Goal: Communication & Community: Answer question/provide support

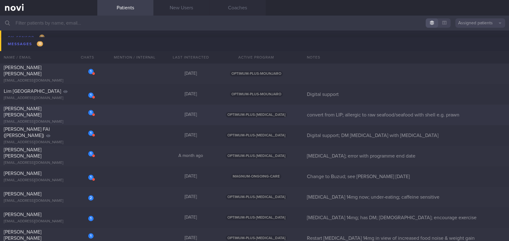
scroll to position [3569, 0]
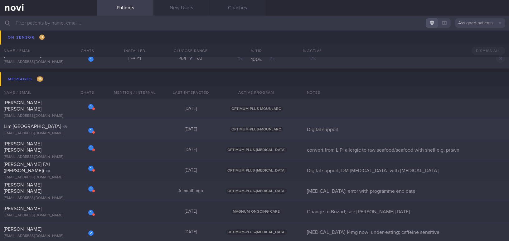
click at [50, 132] on div "[EMAIL_ADDRESS][DOMAIN_NAME]" at bounding box center [49, 133] width 90 height 5
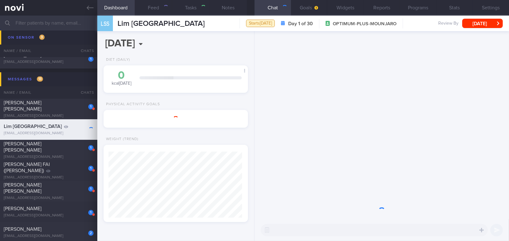
scroll to position [66, 133]
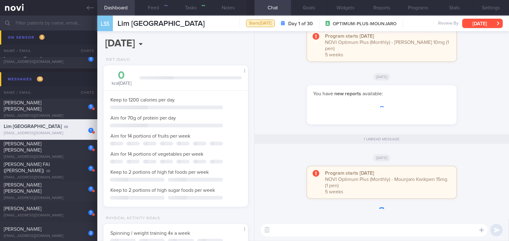
click at [398, 24] on button "[DATE]" at bounding box center [482, 23] width 41 height 9
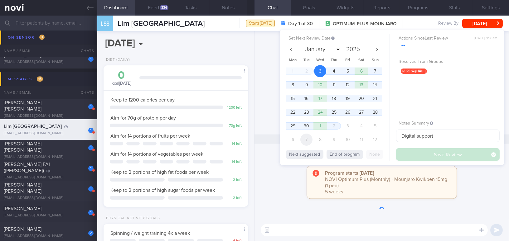
scroll to position [73, 129]
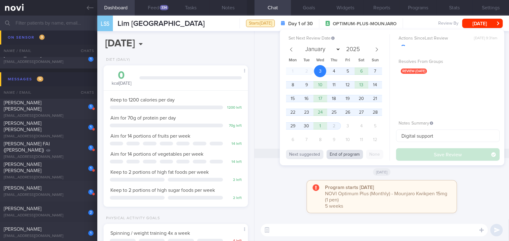
click at [335, 154] on button "End of program" at bounding box center [344, 154] width 36 height 9
select select "9"
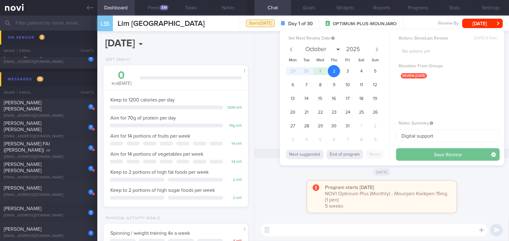
click at [398, 156] on button "Save Review" at bounding box center [447, 154] width 103 height 12
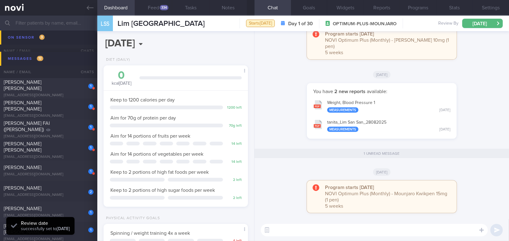
scroll to position [3549, 0]
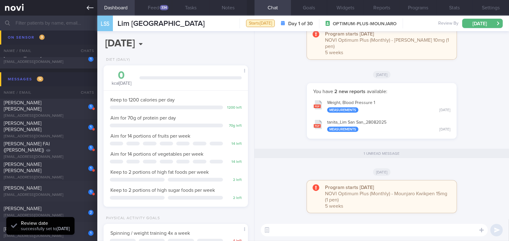
click at [91, 7] on icon at bounding box center [90, 7] width 7 height 7
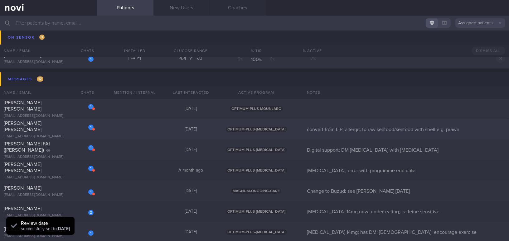
click at [42, 134] on div "[EMAIL_ADDRESS][DOMAIN_NAME]" at bounding box center [49, 136] width 90 height 5
select select "8"
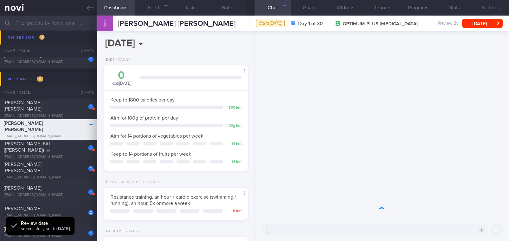
scroll to position [66, 131]
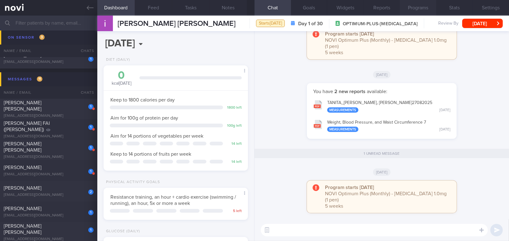
click at [398, 4] on button "Programs" at bounding box center [417, 8] width 36 height 16
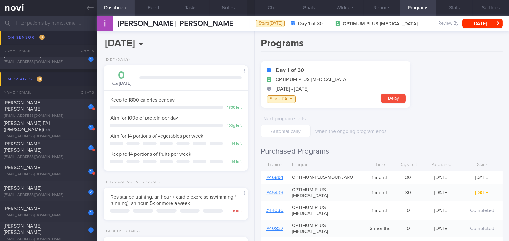
click at [278, 176] on link "# 46894" at bounding box center [274, 177] width 17 height 5
click at [275, 6] on button "Chat" at bounding box center [272, 8] width 36 height 16
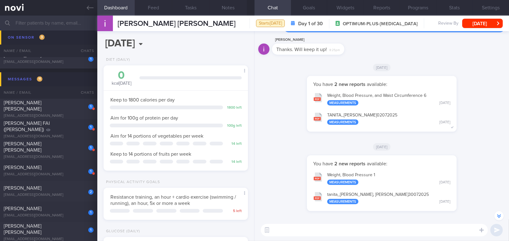
scroll to position [-198, 0]
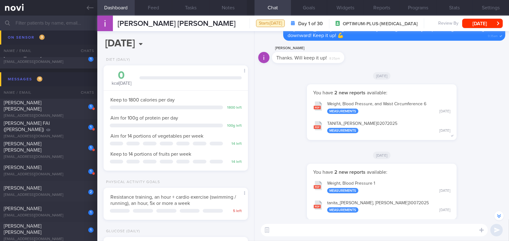
click at [378, 220] on textarea at bounding box center [373, 230] width 227 height 12
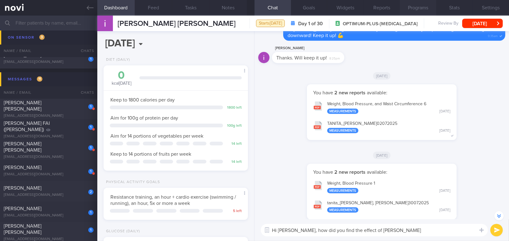
click at [398, 8] on button "Programs" at bounding box center [417, 8] width 36 height 16
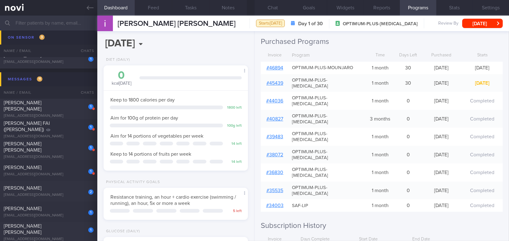
scroll to position [113, 0]
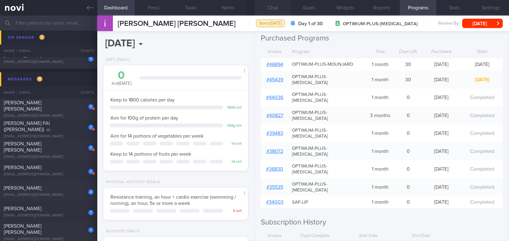
click at [271, 6] on button "Chat" at bounding box center [272, 8] width 36 height 16
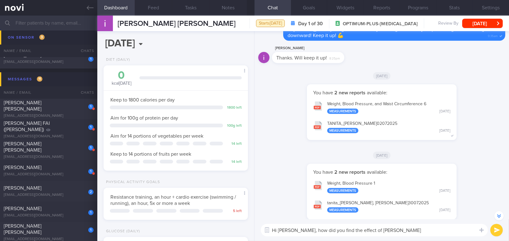
click at [381, 220] on textarea "Hi [PERSON_NAME], how did you find the effect of [PERSON_NAME]" at bounding box center [373, 230] width 227 height 12
type textarea "Hi [PERSON_NAME], how did you find the effect of [PERSON_NAME] 10mg?"
click at [398, 7] on button "Settings" at bounding box center [490, 8] width 36 height 16
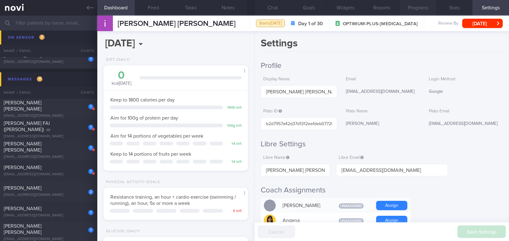
click at [398, 10] on button "Programs" at bounding box center [417, 8] width 36 height 16
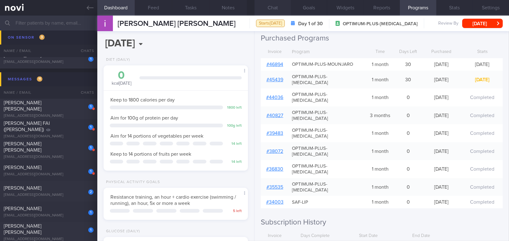
click at [276, 6] on button "Chat" at bounding box center [272, 8] width 36 height 16
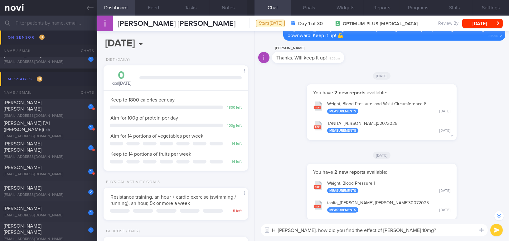
click at [398, 220] on textarea "Hi [PERSON_NAME], how did you find the effect of [PERSON_NAME] 10mg?" at bounding box center [373, 230] width 227 height 12
click at [398, 220] on button "submit" at bounding box center [496, 230] width 12 height 12
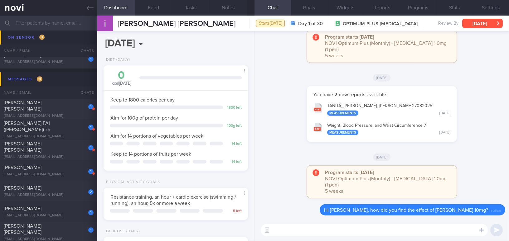
click at [398, 26] on button "[DATE]" at bounding box center [482, 23] width 41 height 9
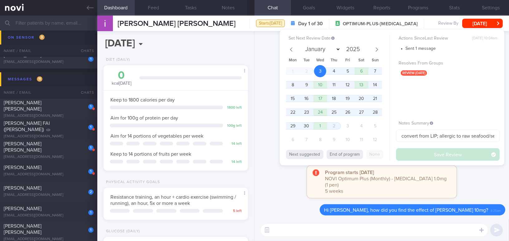
click at [337, 159] on div "Next suggested End of program None" at bounding box center [337, 154] width 103 height 14
click at [337, 155] on button "End of program" at bounding box center [344, 154] width 36 height 9
select select "9"
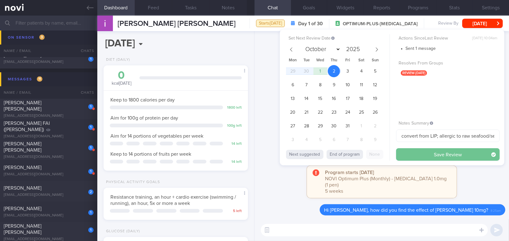
click at [398, 150] on button "Save Review" at bounding box center [447, 154] width 103 height 12
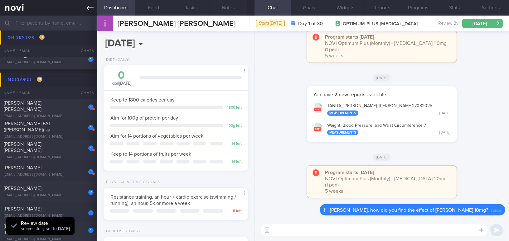
scroll to position [66, 131]
click at [86, 7] on link at bounding box center [48, 8] width 97 height 16
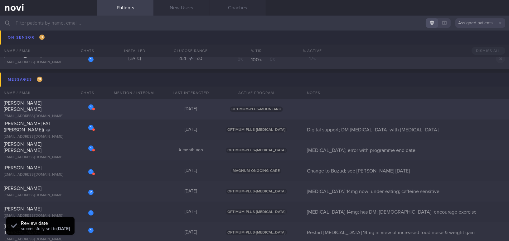
click at [53, 110] on div "1 LONG SALLY LOUISE sallyllong@hotmail.co.uk" at bounding box center [48, 109] width 97 height 19
select select "8"
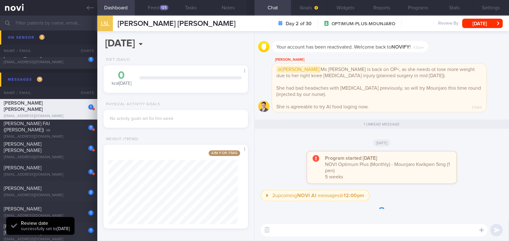
scroll to position [73, 129]
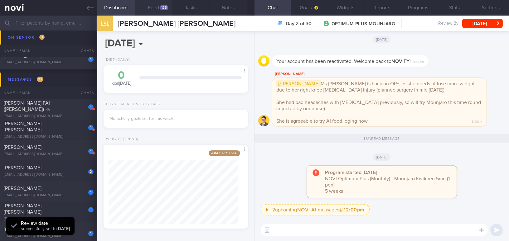
click at [158, 6] on button "Feed 125" at bounding box center [153, 8] width 37 height 16
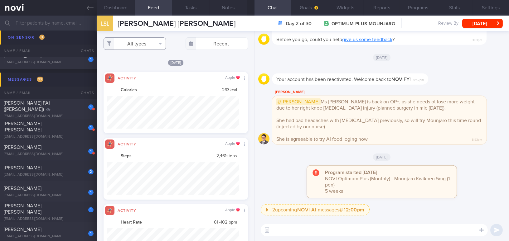
click at [140, 47] on button "All types" at bounding box center [134, 43] width 62 height 12
click at [109, 67] on button "Activity" at bounding box center [135, 64] width 62 height 9
checkbox input "false"
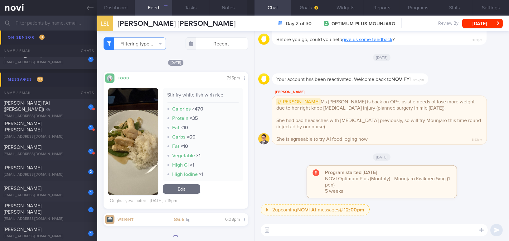
click at [198, 61] on div "[DATE]" at bounding box center [175, 62] width 144 height 7
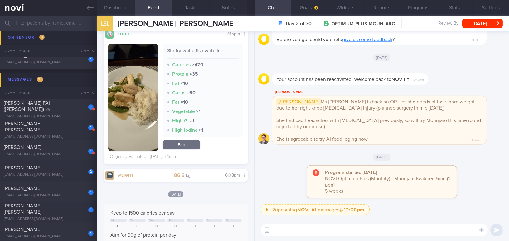
scroll to position [56, 0]
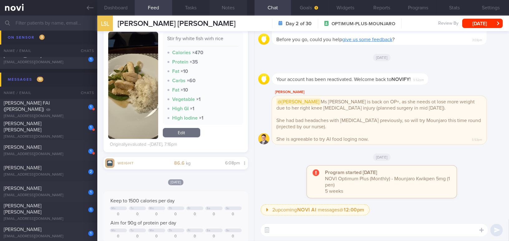
click at [234, 9] on button "Notes" at bounding box center [227, 8] width 37 height 16
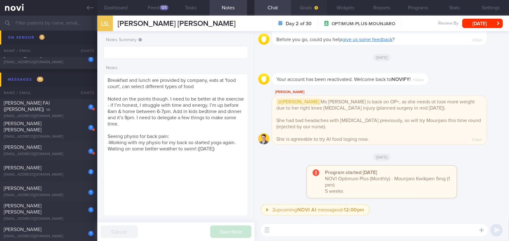
click at [313, 8] on span "button" at bounding box center [315, 7] width 5 height 5
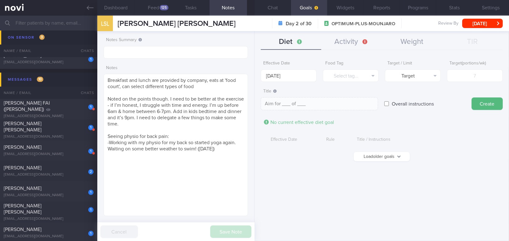
click at [383, 154] on button "Load older goals" at bounding box center [381, 156] width 56 height 9
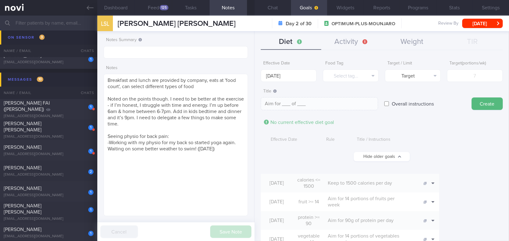
scroll to position [56, 0]
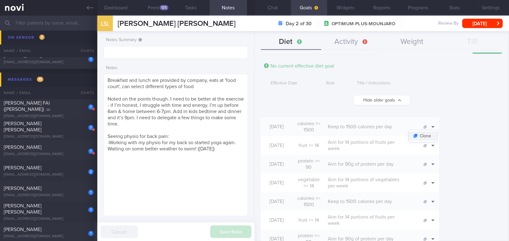
click at [398, 134] on button "Clone" at bounding box center [422, 135] width 29 height 9
type input "1500"
type textarea "Keep to 1500 calories per day"
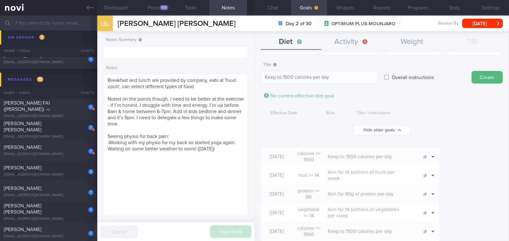
scroll to position [0, 0]
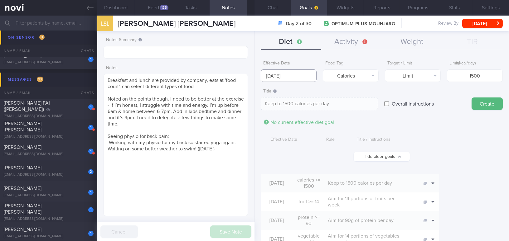
click at [288, 74] on input "8 Sep 2025" at bounding box center [288, 75] width 56 height 12
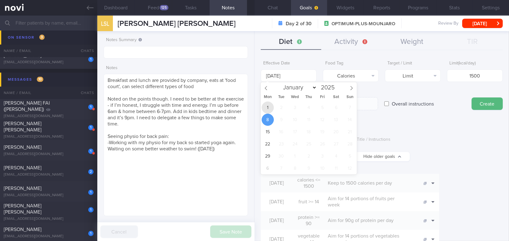
click at [269, 104] on span "1" at bounding box center [267, 108] width 12 height 12
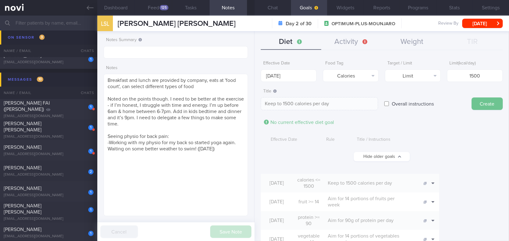
click at [398, 104] on button "Create" at bounding box center [486, 104] width 31 height 12
type input "8 Sep 2025"
type textarea "Aim for ___ of ___"
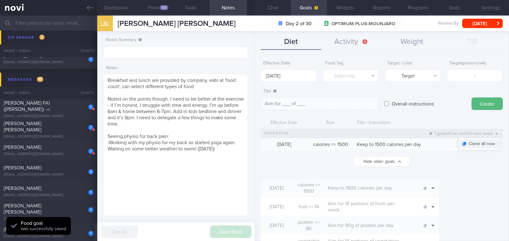
scroll to position [56, 0]
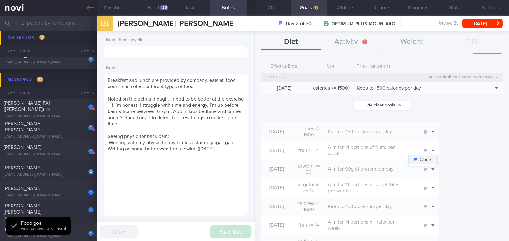
click at [398, 158] on button "Clone" at bounding box center [422, 159] width 29 height 9
type input "14"
type textarea "Aim for 14 portions of fruits per week"
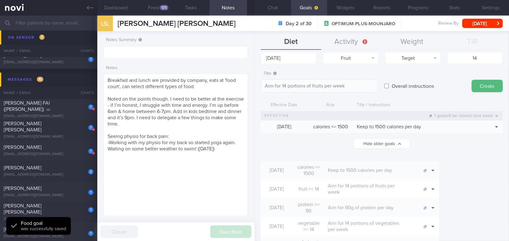
scroll to position [0, 0]
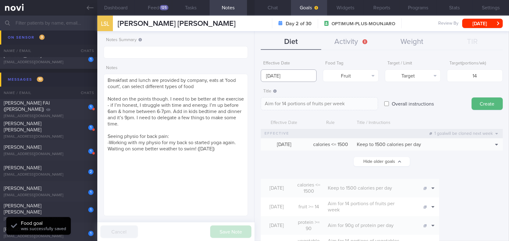
click at [283, 75] on input "8 Sep 2025" at bounding box center [288, 75] width 56 height 12
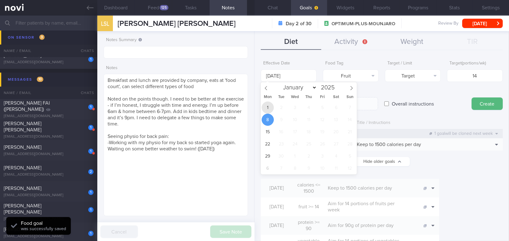
click at [266, 104] on span "1" at bounding box center [267, 108] width 12 height 12
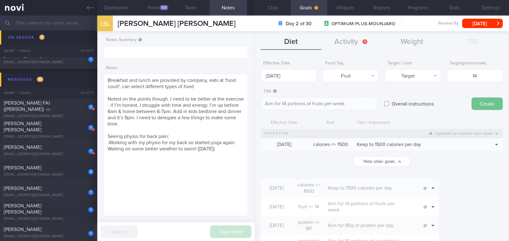
click at [398, 102] on button "Create" at bounding box center [486, 104] width 31 height 12
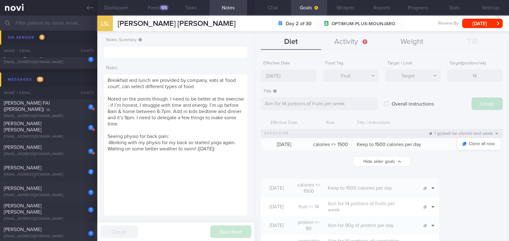
type input "8 Sep 2025"
type textarea "Aim for ___ of ___"
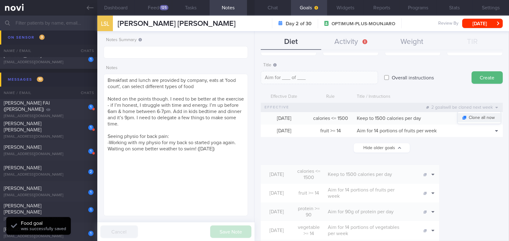
scroll to position [56, 0]
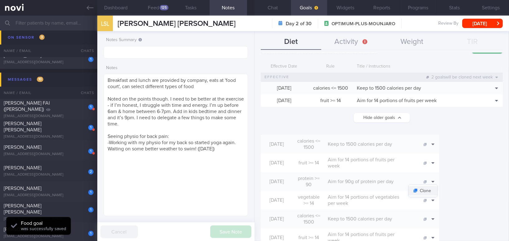
click at [398, 186] on button "Clone" at bounding box center [422, 190] width 29 height 9
type input "90"
type textarea "Aim for 90g of protein per day"
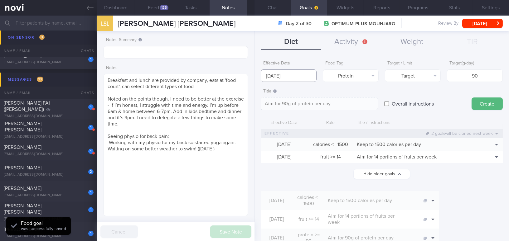
click at [290, 76] on input "8 Sep 2025" at bounding box center [288, 75] width 56 height 12
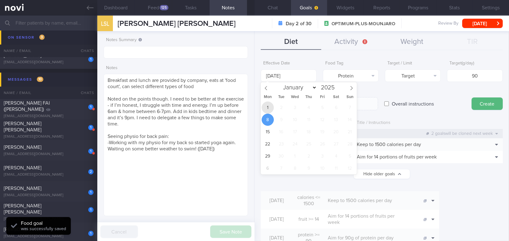
click at [269, 103] on span "1" at bounding box center [267, 108] width 12 height 12
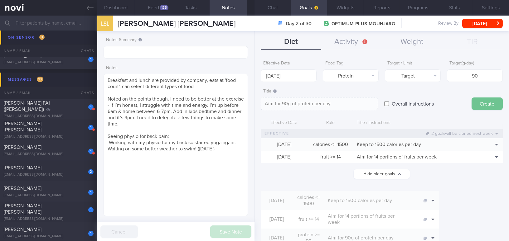
click at [398, 103] on button "Create" at bounding box center [486, 104] width 31 height 12
type input "8 Sep 2025"
type textarea "Aim for ___ of ___"
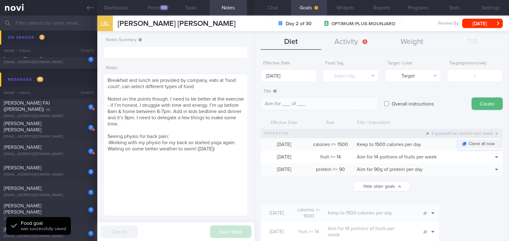
scroll to position [85, 0]
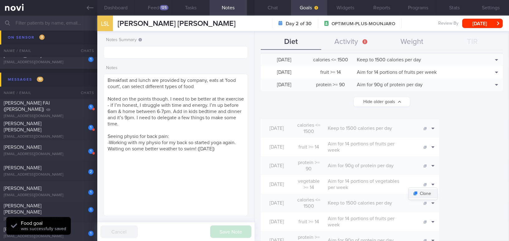
click at [398, 189] on button "Clone" at bounding box center [422, 193] width 29 height 9
type input "14"
type textarea "Aim for 14 portions of vegetables per week"
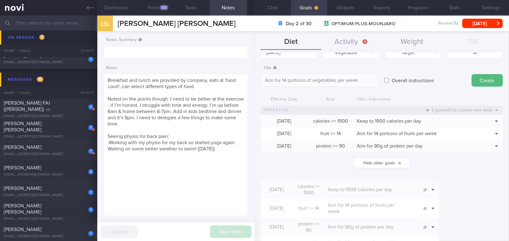
scroll to position [0, 0]
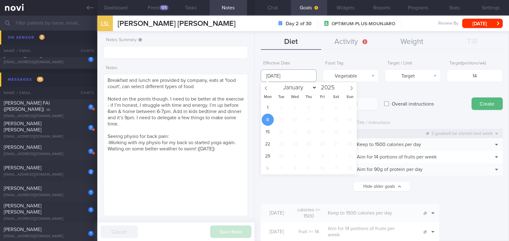
click at [296, 75] on input "8 Sep 2025" at bounding box center [288, 75] width 56 height 12
click at [269, 109] on span "1" at bounding box center [267, 108] width 12 height 12
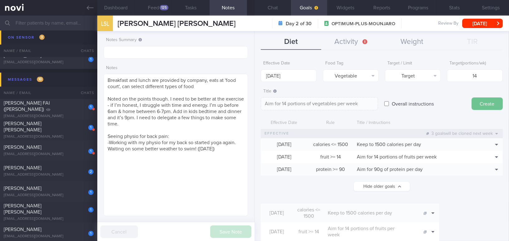
click at [398, 104] on button "Create" at bounding box center [486, 104] width 31 height 12
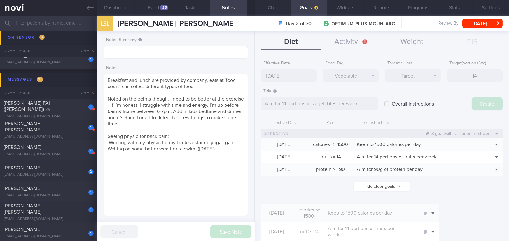
type input "8 Sep 2025"
type textarea "Aim for ___ of ___"
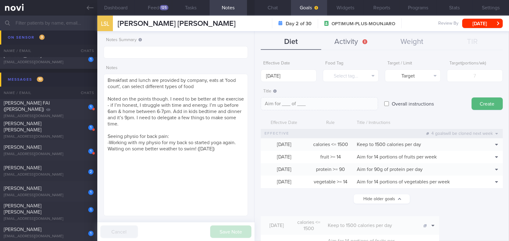
click at [354, 43] on button "Activity" at bounding box center [351, 42] width 60 height 16
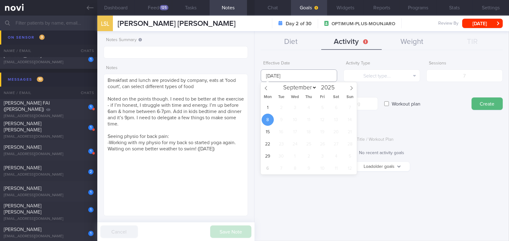
click at [290, 75] on input "8 Sep 2025" at bounding box center [298, 75] width 76 height 12
click at [268, 106] on span "1" at bounding box center [267, 108] width 12 height 12
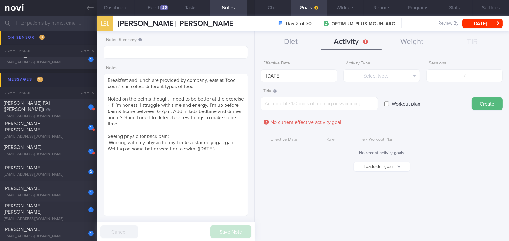
click at [373, 165] on button "Load older goals" at bounding box center [381, 166] width 56 height 9
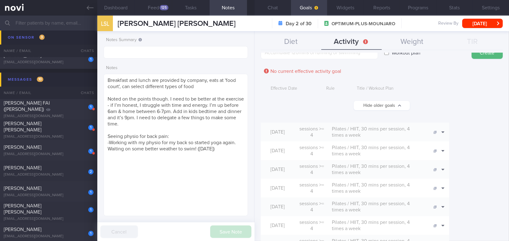
scroll to position [56, 0]
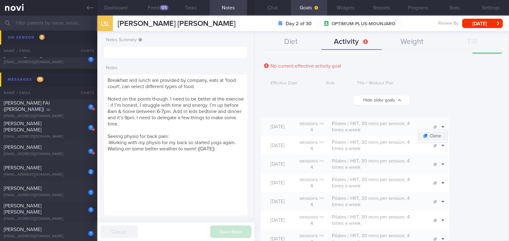
click at [398, 134] on button "Clone" at bounding box center [432, 135] width 29 height 9
type input "8 Sep 2025"
type input "4"
type textarea "Pilates / HIIT, 30 mins per session, 4 times a week"
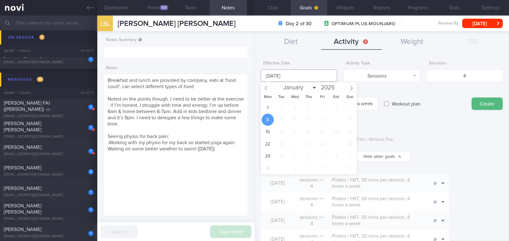
click at [284, 76] on input "8 Sep 2025" at bounding box center [298, 75] width 76 height 12
click at [267, 108] on span "1" at bounding box center [267, 108] width 12 height 12
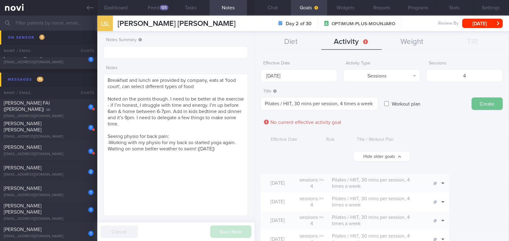
click at [398, 105] on button "Create" at bounding box center [486, 104] width 31 height 12
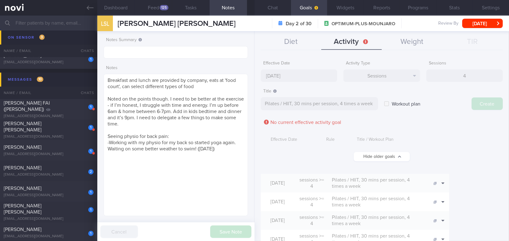
type input "8 Sep 2025"
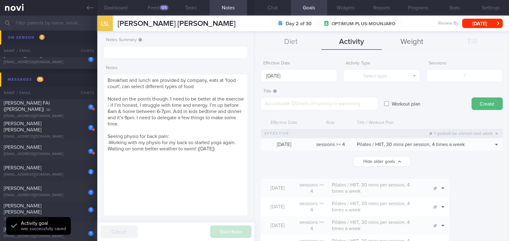
click at [398, 44] on button "Weight" at bounding box center [411, 42] width 60 height 16
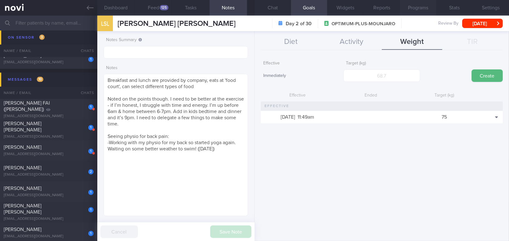
click at [398, 6] on button "Programs" at bounding box center [417, 8] width 36 height 16
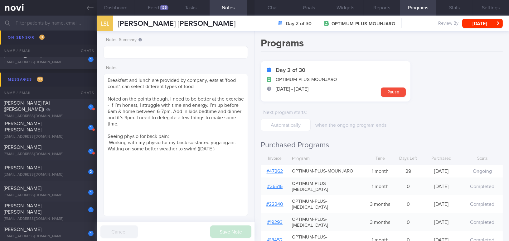
click at [280, 170] on link "# 47262" at bounding box center [274, 171] width 17 height 5
click at [280, 6] on button "Chat" at bounding box center [272, 8] width 36 height 16
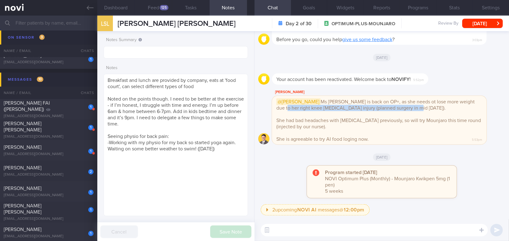
drag, startPoint x: 452, startPoint y: 103, endPoint x: 464, endPoint y: 109, distance: 12.8
click at [398, 109] on div "@Mee Li Ms Sally is back on OP+, as she needs ot lose more weight due to her ri…" at bounding box center [379, 120] width 214 height 49
copy span "ight knee meniscus injury (planned surgery in mid Nov 2025)."
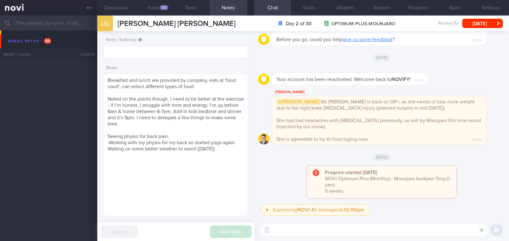
select select "8"
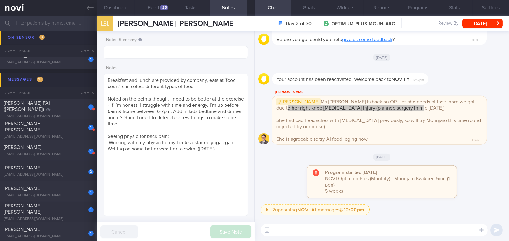
scroll to position [56, 0]
click at [284, 233] on textarea at bounding box center [373, 230] width 227 height 12
click at [106, 79] on textarea "Breakfast and lunch are provided by company, eats at 'food court', can select d…" at bounding box center [175, 145] width 144 height 142
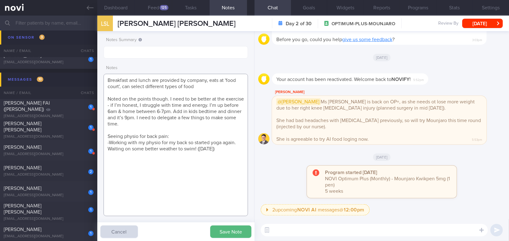
paste textarea "- 39 yo Female; married with kids. Lead team of event manager - Right knee meni…"
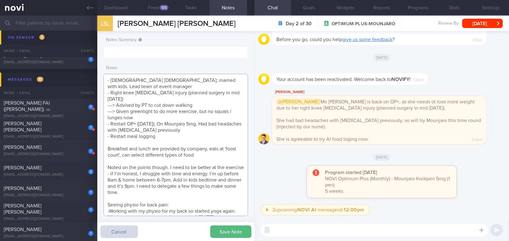
scroll to position [7, 0]
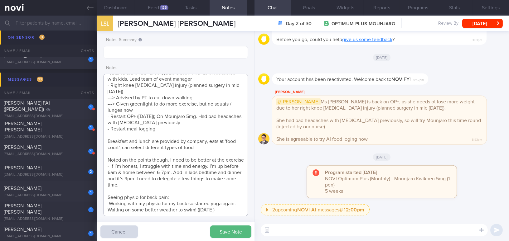
drag, startPoint x: 221, startPoint y: 208, endPoint x: 99, endPoint y: 193, distance: 122.6
click at [99, 193] on div "Notes Summary Summary will be shown in the main patients table Notes Save Note …" at bounding box center [175, 136] width 157 height 210
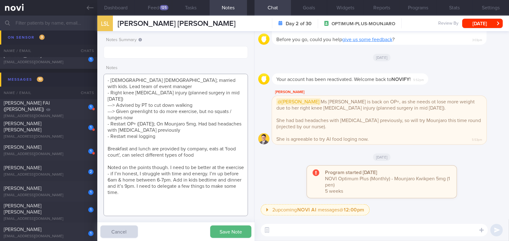
scroll to position [0, 0]
type textarea "- 39 yo Female; married with kids. Lead team of event manager - Right knee meni…"
click at [234, 230] on button "Save Note" at bounding box center [230, 232] width 41 height 12
click at [313, 226] on textarea at bounding box center [373, 230] width 227 height 12
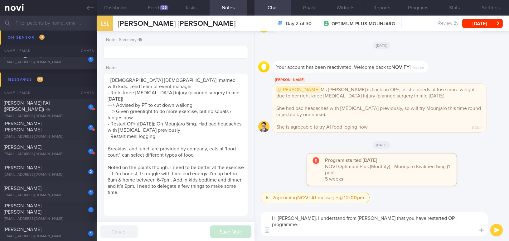
click at [317, 229] on textarea "Hi Sally, I understand from Dr Todd that you have restarted OP+ programme. May …" at bounding box center [373, 224] width 227 height 25
click at [303, 229] on textarea "Hi Sally, I understand from Dr Todd that you have restarted OP+ programme. May …" at bounding box center [373, 224] width 227 height 25
drag, startPoint x: 308, startPoint y: 232, endPoint x: 265, endPoint y: 232, distance: 43.3
click at [265, 232] on div "Chat Templates Admin CGM Weight Nutrition Physical Activity Infographics Articl…" at bounding box center [381, 224] width 254 height 34
paste textarea "how you have been feeling after the Mounjaro injection yesterday?"
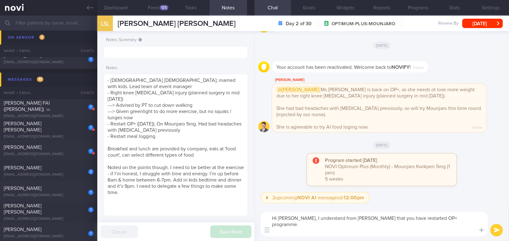
type textarea "Hi Sally, I understand from Dr Todd that you have restarted OP+ programme. May …"
click at [493, 230] on button "submit" at bounding box center [496, 230] width 12 height 12
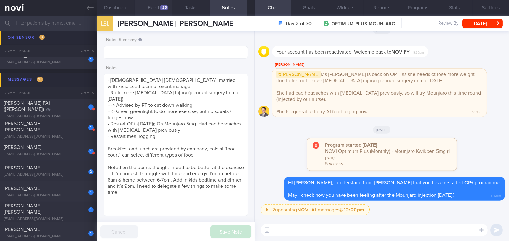
click at [160, 3] on button "Feed 125" at bounding box center [153, 8] width 37 height 16
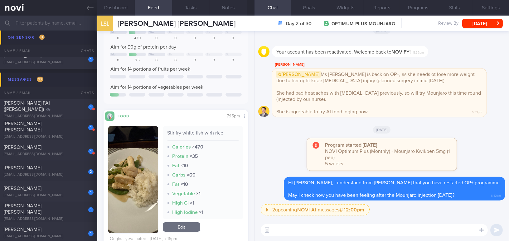
click at [141, 169] on button "button" at bounding box center [133, 179] width 50 height 107
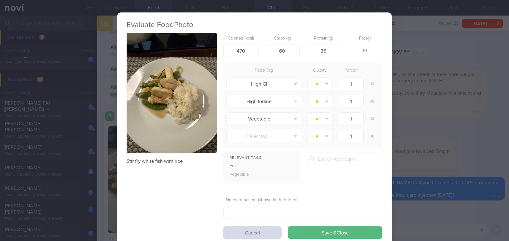
click at [149, 123] on button "button" at bounding box center [172, 93] width 90 height 121
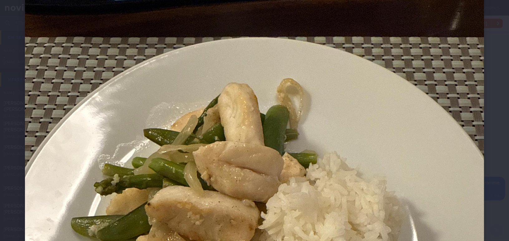
scroll to position [198, 0]
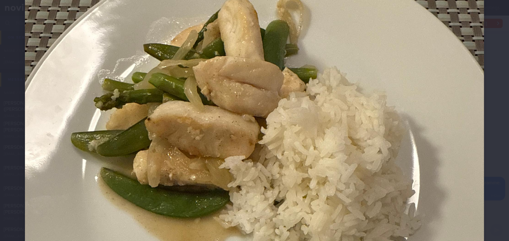
click at [179, 129] on img at bounding box center [254, 133] width 459 height 612
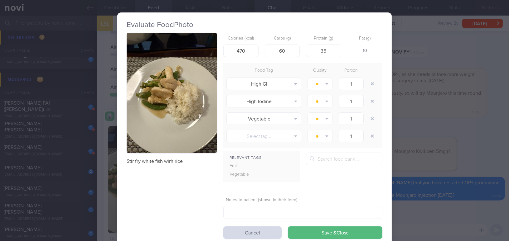
click at [467, 157] on div "Evaluate Food Photo Stir fry white fish wirh rice Calories (kcal) 470 Carbs (g)…" at bounding box center [254, 120] width 509 height 241
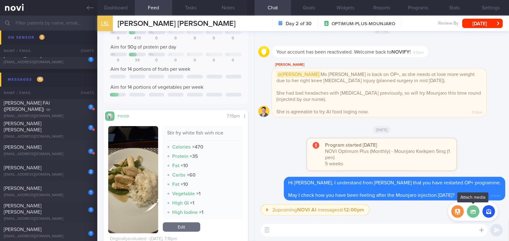
click at [474, 213] on label at bounding box center [472, 211] width 12 height 12
click at [0, 0] on input "file" at bounding box center [0, 0] width 0 height 0
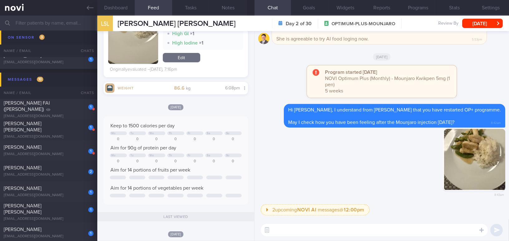
scroll to position [227, 0]
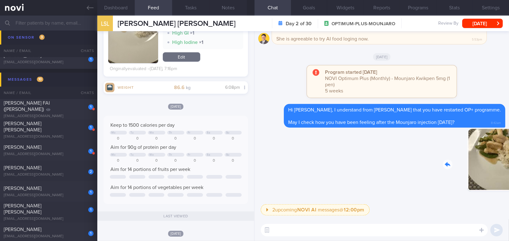
drag, startPoint x: 465, startPoint y: 166, endPoint x: 511, endPoint y: 167, distance: 46.4
click at [508, 167] on html "You are offline! Some functionality will be unavailable Patients New Users Coac…" at bounding box center [254, 120] width 509 height 241
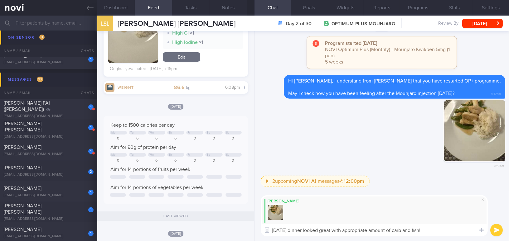
scroll to position [0, 0]
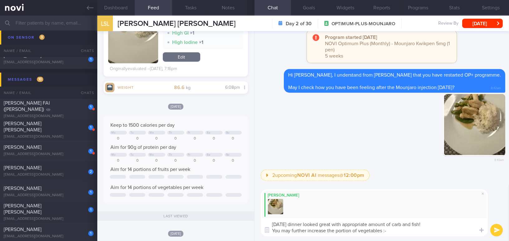
type textarea "Yesterday's dinner looked great with appropriate amount of carb and fish! You m…"
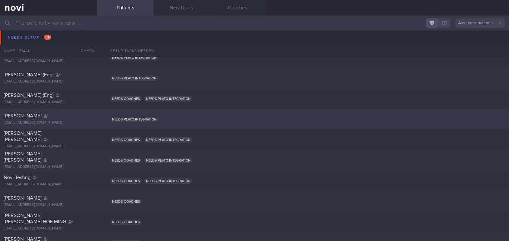
scroll to position [340, 0]
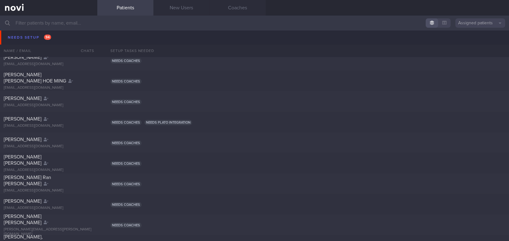
click at [77, 20] on input "text" at bounding box center [254, 23] width 509 height 15
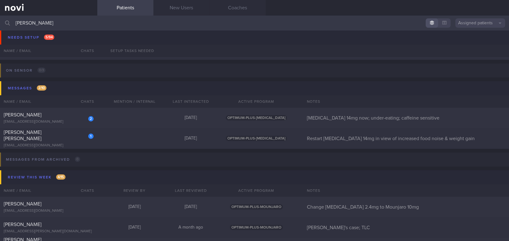
scroll to position [89, 0]
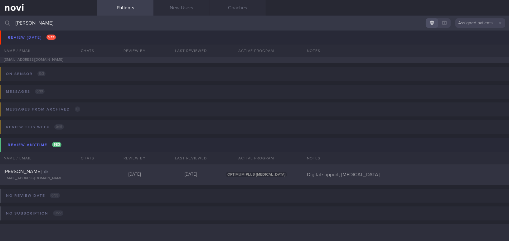
scroll to position [36, 0]
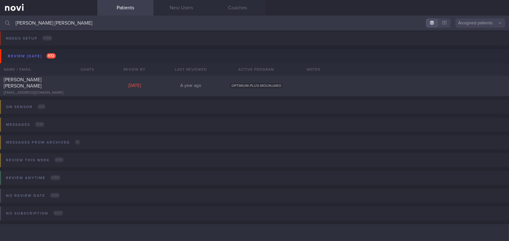
scroll to position [2, 0]
type input "sally long"
click at [53, 86] on div "LONG SALLY LOUISE sallyllong@hotmail.co.uk" at bounding box center [48, 86] width 97 height 19
select select "8"
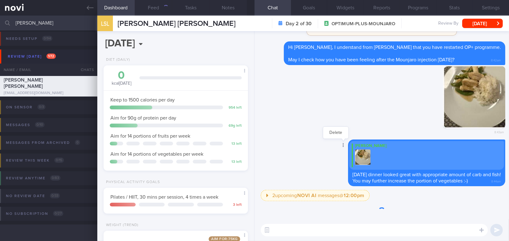
scroll to position [73, 129]
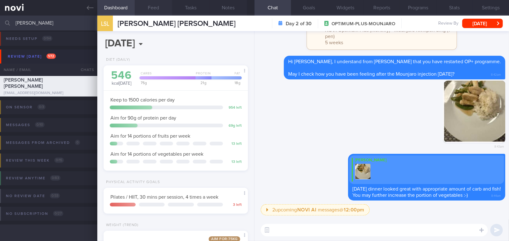
click at [149, 13] on button "Feed" at bounding box center [153, 8] width 37 height 16
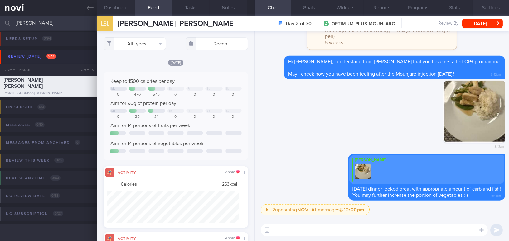
drag, startPoint x: 484, startPoint y: 6, endPoint x: 473, endPoint y: 10, distance: 11.5
click at [484, 6] on button "Settings" at bounding box center [490, 8] width 36 height 16
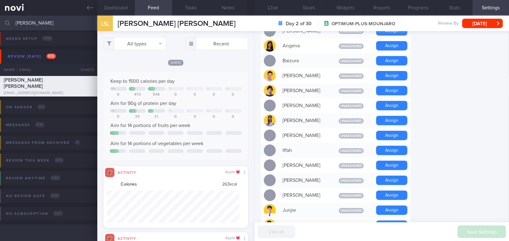
scroll to position [170, 0]
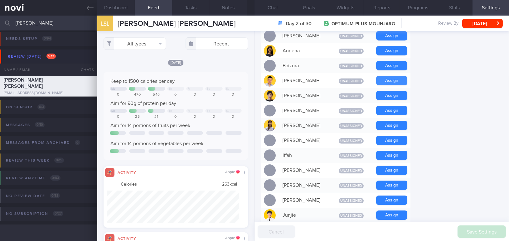
click at [385, 80] on button "Assign" at bounding box center [391, 80] width 31 height 9
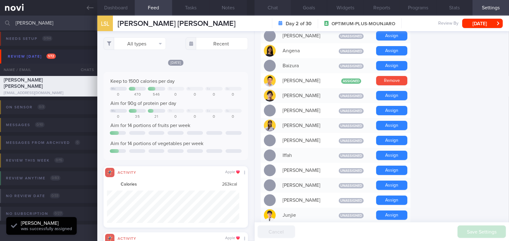
click at [275, 7] on button "Chat" at bounding box center [272, 8] width 36 height 16
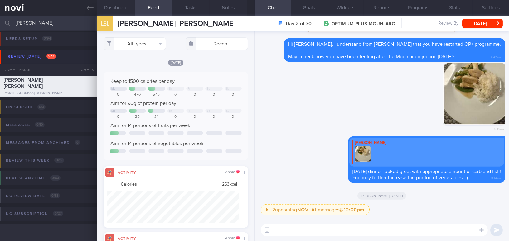
click at [312, 231] on textarea at bounding box center [373, 230] width 227 height 12
paste textarea "I also wanted to let you know that I will be away from 5/9/25 to 14/9/25. I hav…"
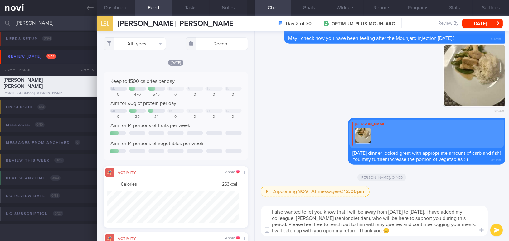
type textarea "I also wanted to let you know that I will be away from 5/9/25 to 14/9/25. I hav…"
click at [495, 232] on button "submit" at bounding box center [496, 230] width 12 height 12
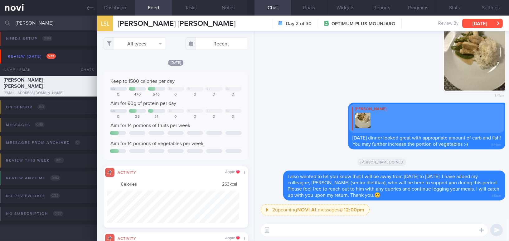
click at [478, 19] on button "[DATE]" at bounding box center [482, 23] width 41 height 9
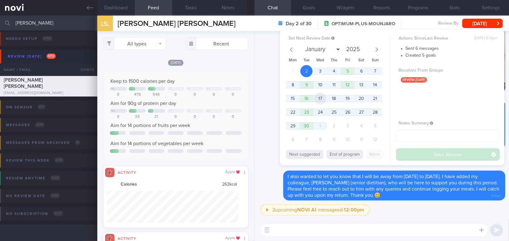
click at [318, 98] on span "17" at bounding box center [320, 99] width 12 height 12
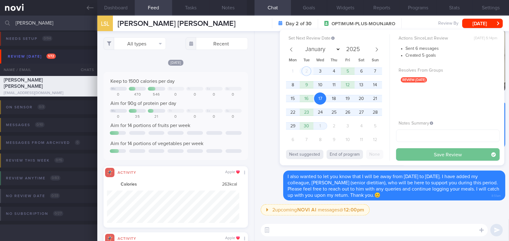
click at [419, 156] on button "Save Review" at bounding box center [447, 154] width 103 height 12
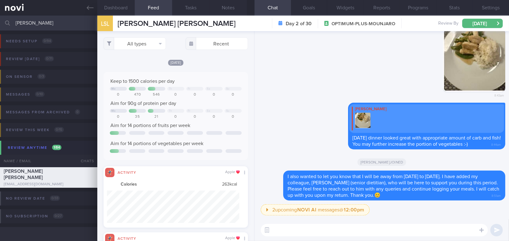
drag, startPoint x: 42, startPoint y: 24, endPoint x: 0, endPoint y: 19, distance: 42.4
click at [0, 19] on input "sally long" at bounding box center [254, 23] width 509 height 15
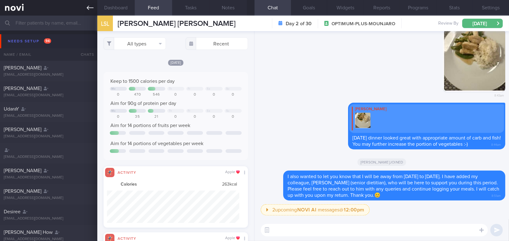
click at [85, 7] on link at bounding box center [48, 8] width 97 height 16
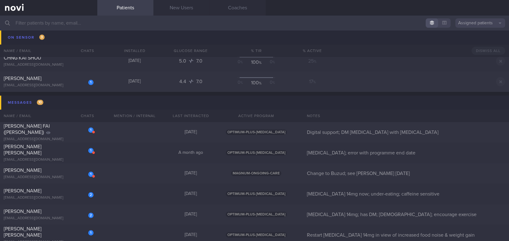
scroll to position [3513, 0]
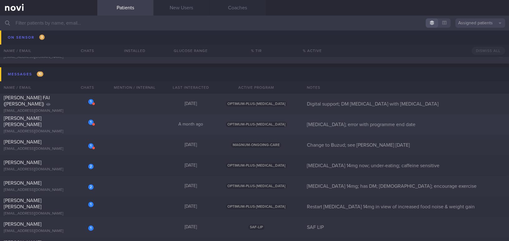
click at [55, 125] on div "1 Leong Yin Mun Zoe zoeleongyinmun@gmail.com" at bounding box center [48, 124] width 97 height 19
select select "8"
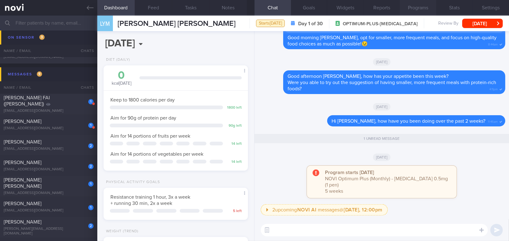
click at [423, 8] on button "Programs" at bounding box center [417, 8] width 36 height 16
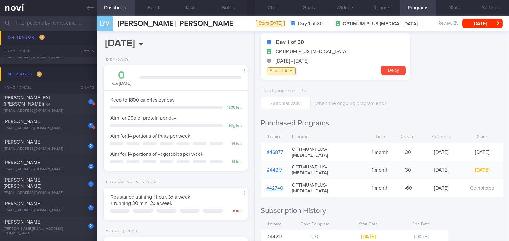
scroll to position [41, 0]
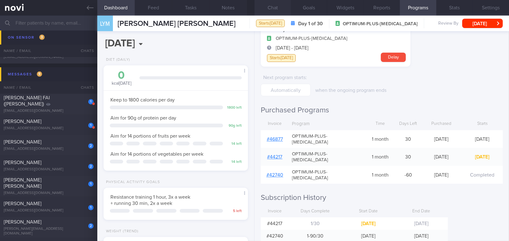
click at [270, 10] on button "Chat" at bounding box center [272, 8] width 36 height 16
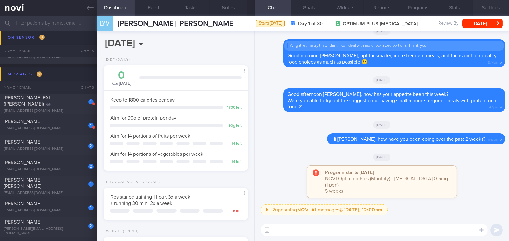
click at [488, 10] on button "Settings" at bounding box center [490, 8] width 36 height 16
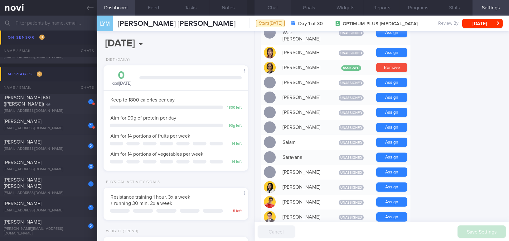
scroll to position [408, 0]
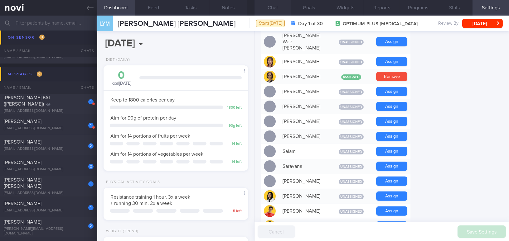
click at [270, 8] on button "Chat" at bounding box center [272, 8] width 36 height 16
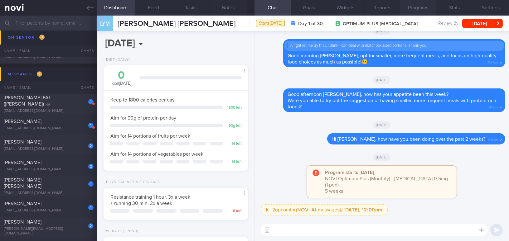
click at [422, 10] on button "Programs" at bounding box center [417, 8] width 36 height 16
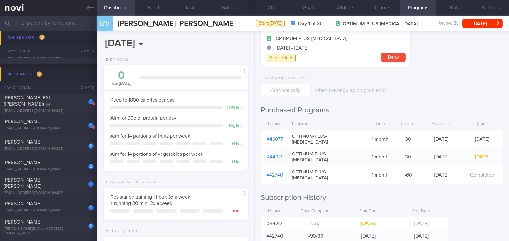
click at [270, 137] on link "# 46877" at bounding box center [274, 139] width 16 height 5
click at [278, 9] on button "Chat" at bounding box center [272, 8] width 36 height 16
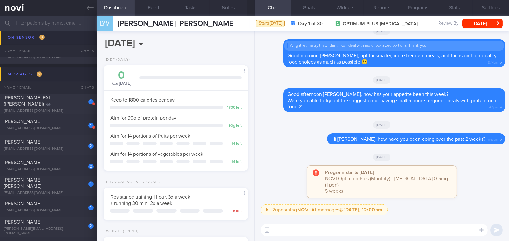
click at [301, 226] on textarea at bounding box center [373, 230] width 227 height 12
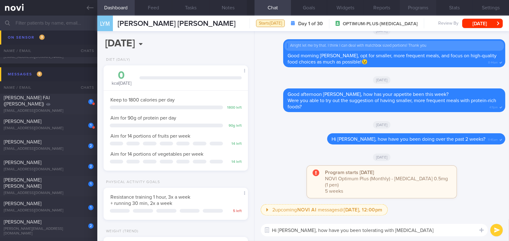
click at [419, 7] on button "Programs" at bounding box center [417, 8] width 36 height 16
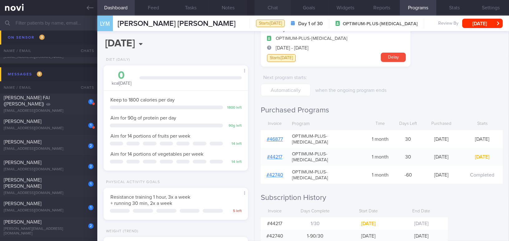
click at [275, 10] on button "Chat" at bounding box center [272, 8] width 36 height 16
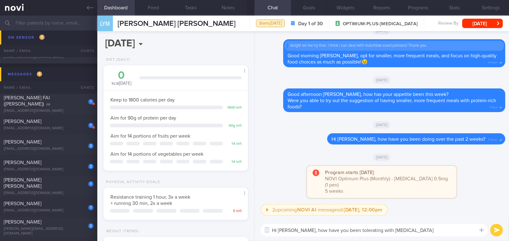
click at [403, 228] on textarea "Hi Zoe, how have you been tolerating with Wegovy" at bounding box center [373, 230] width 227 height 12
type textarea "Hi Zoe, how have you been tolerating with Wegovy 1mg?"
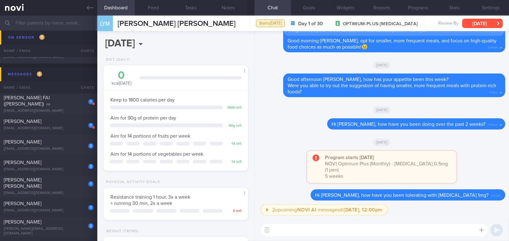
click at [484, 21] on button "[DATE]" at bounding box center [482, 23] width 41 height 9
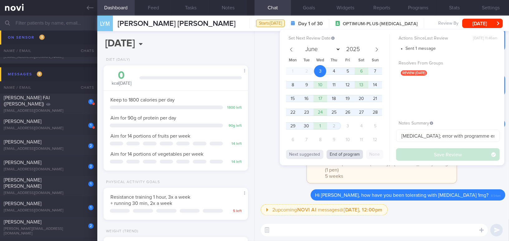
click at [353, 156] on button "End of program" at bounding box center [344, 154] width 36 height 9
select select "9"
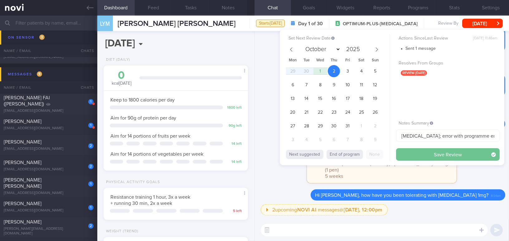
click at [408, 154] on button "Save Review" at bounding box center [447, 154] width 103 height 12
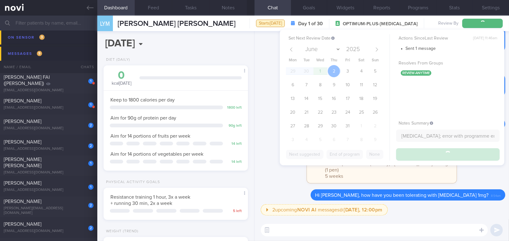
scroll to position [3492, 0]
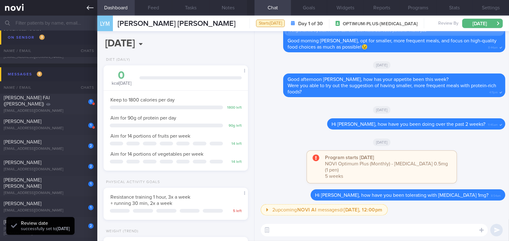
click at [87, 9] on icon at bounding box center [90, 7] width 7 height 7
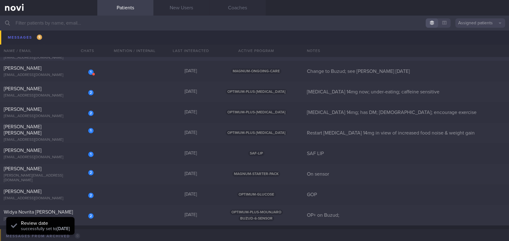
scroll to position [3549, 0]
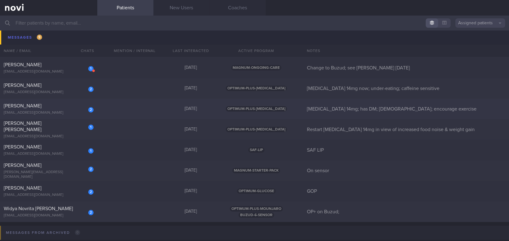
click at [66, 108] on div "[PERSON_NAME]" at bounding box center [48, 106] width 88 height 6
select select "8"
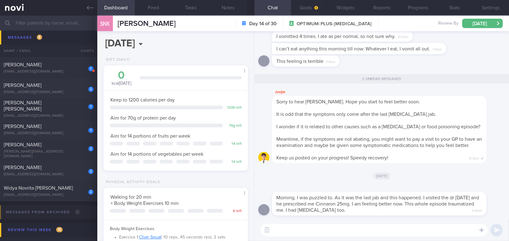
scroll to position [66, 131]
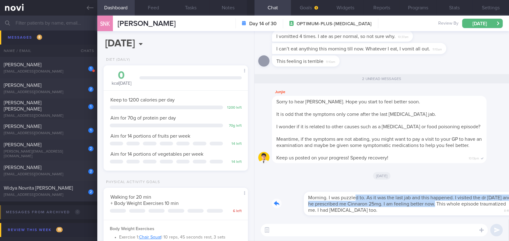
drag, startPoint x: 323, startPoint y: 193, endPoint x: 407, endPoint y: 206, distance: 84.8
click at [407, 206] on div "Morning. I was puzzled to. As it was the last jab and this happened. I visited …" at bounding box center [388, 199] width 233 height 31
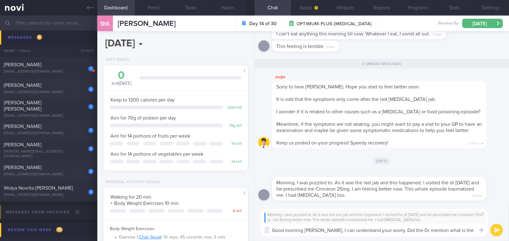
drag, startPoint x: 401, startPoint y: 232, endPoint x: 457, endPoint y: 232, distance: 55.8
click at [457, 232] on textarea "Good morning Siti, I can understand your worry. Did the Dr mention what is the …" at bounding box center [373, 230] width 227 height 12
type textarea "Good morning Siti, I can understand your worry. Did the Dr rule out an"
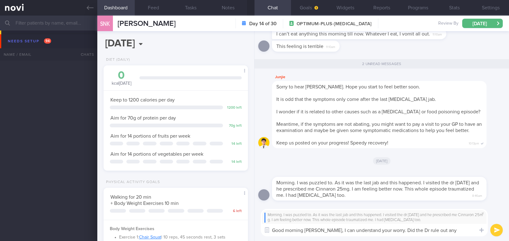
select select "8"
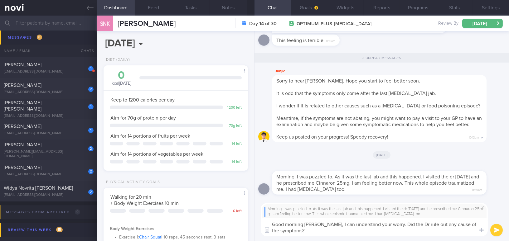
drag, startPoint x: 313, startPoint y: 224, endPoint x: 327, endPoint y: 232, distance: 15.5
click at [327, 232] on textarea "Good morning Siti, I can understand your worry. Did the Dr rule out any cause o…" at bounding box center [373, 227] width 227 height 18
click at [333, 229] on textarea "Good morning Siti, I can understand your worry. Did the Dr rule out any cause o…" at bounding box center [373, 227] width 227 height 18
drag, startPoint x: 313, startPoint y: 223, endPoint x: 326, endPoint y: 231, distance: 14.7
click at [326, 231] on textarea "Good morning Siti, I can understand your worry. Did the Dr rule out any cause o…" at bounding box center [373, 227] width 227 height 18
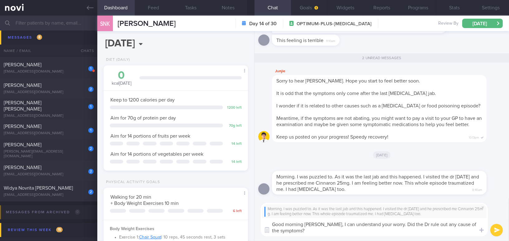
paste textarea "docto"
type textarea "Good morning Siti, I can understand your worry. Did the doctor rule out any cau…"
click at [494, 229] on button "submit" at bounding box center [496, 230] width 12 height 12
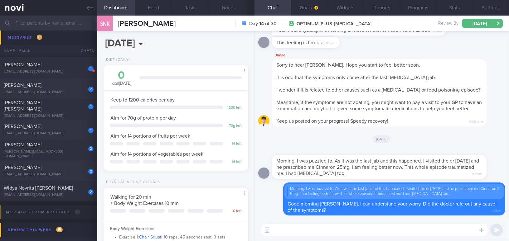
click at [301, 230] on textarea at bounding box center [373, 230] width 227 height 12
paste textarea "I also wanted to let you know that I will be away from 5/9/25 to 14/9/25."
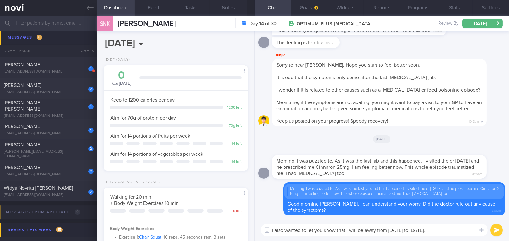
paste textarea "Therefore, my responses might be slower during this period."
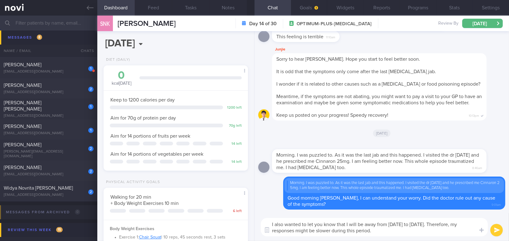
click at [407, 232] on textarea "I also wanted to let you know that I will be away from 5/9/25 to 14/9/25. There…" at bounding box center [373, 227] width 227 height 18
click at [384, 231] on textarea "I also wanted to let you know that I will be away from 5/9/25 to 14/9/25. There…" at bounding box center [373, 227] width 227 height 18
paste textarea "During this time, please feel free to reach out to our clinic at +65 8600 3628 …"
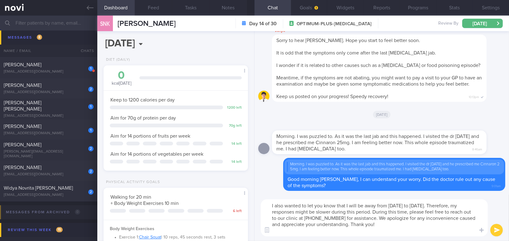
drag, startPoint x: 373, startPoint y: 212, endPoint x: 411, endPoint y: 210, distance: 38.1
click at [411, 210] on textarea "I also wanted to let you know that I will be away from 5/9/25 to 14/9/25. There…" at bounding box center [373, 217] width 227 height 37
click at [320, 231] on textarea "I also wanted to let you know that I will be away from 5/9/25 to 14/9/25. There…" at bounding box center [373, 217] width 227 height 37
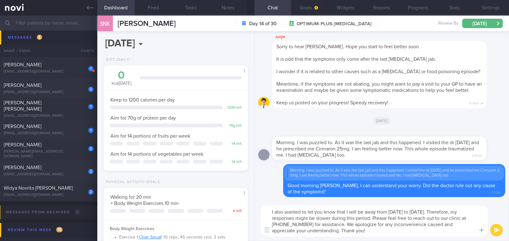
click at [337, 223] on textarea "I also wanted to let you know that I will be away from 5/9/25 to 14/9/25. There…" at bounding box center [373, 221] width 227 height 31
type textarea "I also wanted to let you know that I will be away from 5/9/25 to 14/9/25. There…"
click at [497, 234] on button "submit" at bounding box center [496, 230] width 12 height 12
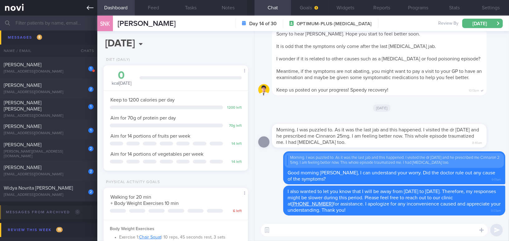
click at [91, 6] on icon at bounding box center [90, 7] width 7 height 7
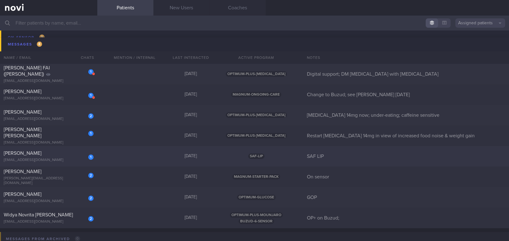
scroll to position [3520, 0]
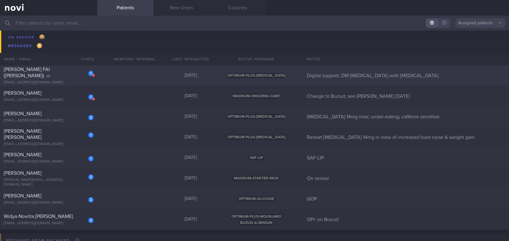
click at [58, 75] on div "1 SHUM KA FAI (Kevin) katong333@gmail.com" at bounding box center [48, 75] width 97 height 19
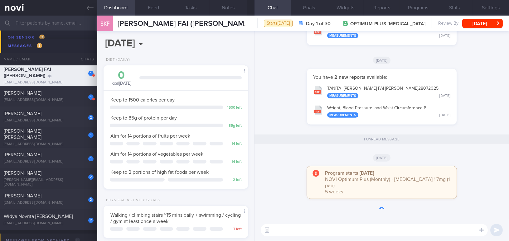
scroll to position [66, 131]
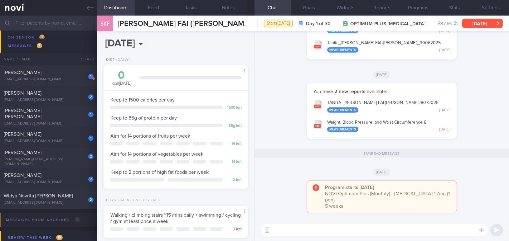
click at [489, 20] on button "[DATE]" at bounding box center [482, 23] width 41 height 9
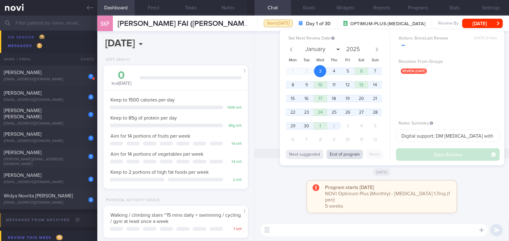
click at [348, 155] on button "End of program" at bounding box center [344, 154] width 36 height 9
select select "9"
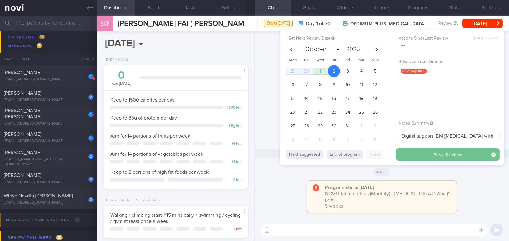
click at [420, 156] on button "Save Review" at bounding box center [447, 154] width 103 height 12
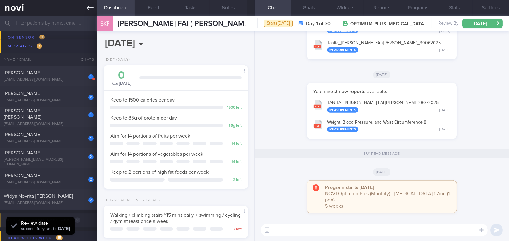
click at [91, 8] on icon at bounding box center [90, 7] width 7 height 7
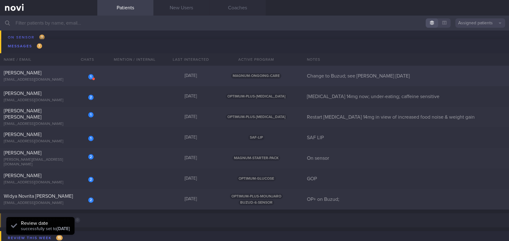
click at [53, 79] on div "[EMAIL_ADDRESS][DOMAIN_NAME]" at bounding box center [49, 80] width 90 height 5
select select "8"
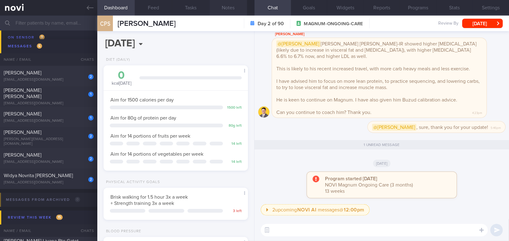
click at [229, 9] on button "Notes" at bounding box center [227, 8] width 37 height 16
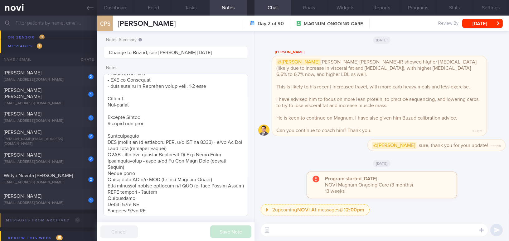
scroll to position [113, 0]
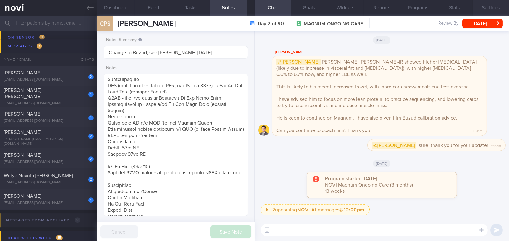
click at [484, 11] on button "Settings" at bounding box center [490, 8] width 36 height 16
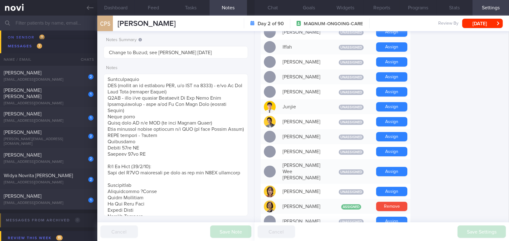
scroll to position [311, 0]
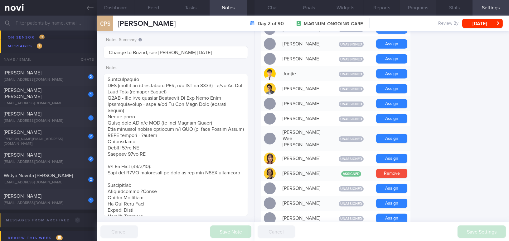
click at [426, 9] on button "Programs" at bounding box center [417, 8] width 36 height 16
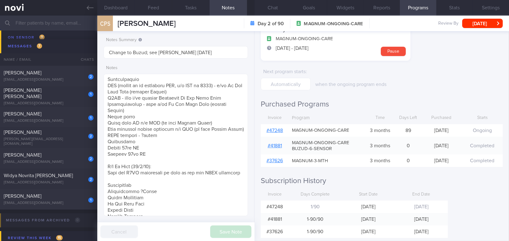
scroll to position [53, 0]
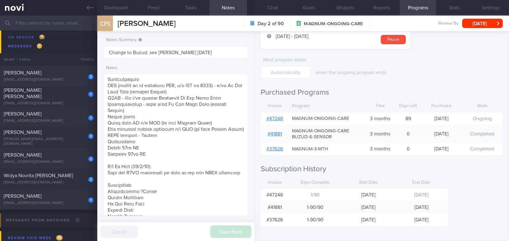
click at [281, 118] on link "# 47248" at bounding box center [274, 118] width 17 height 5
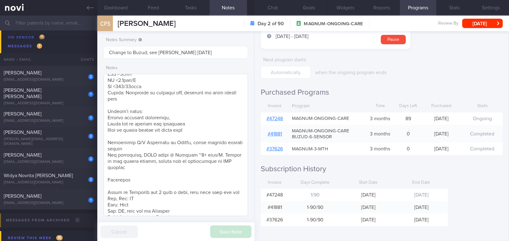
scroll to position [356, 0]
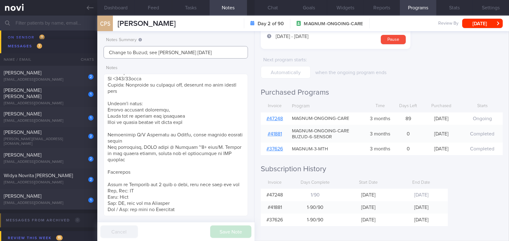
drag, startPoint x: 150, startPoint y: 53, endPoint x: 206, endPoint y: 54, distance: 56.7
click at [206, 54] on input "Change to Buzud; see [PERSON_NAME] [DATE]" at bounding box center [175, 52] width 144 height 12
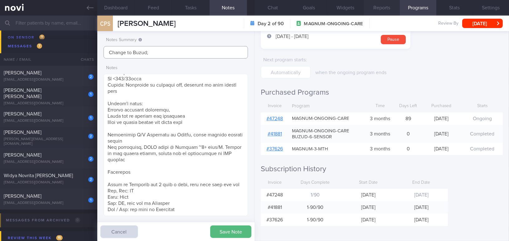
type input "Change to Buzud;"
click at [270, 11] on button "Chat" at bounding box center [272, 8] width 36 height 16
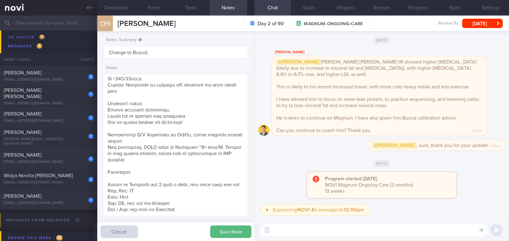
click at [327, 234] on textarea at bounding box center [373, 230] width 227 height 12
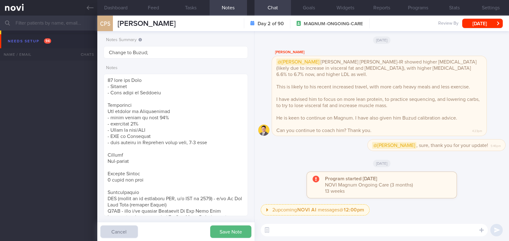
select select "8"
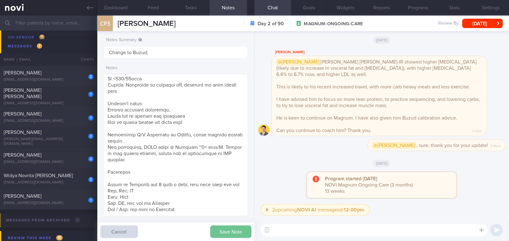
click at [230, 233] on button "Save Note" at bounding box center [230, 232] width 41 height 12
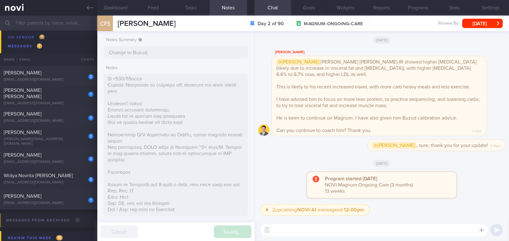
click at [293, 233] on textarea at bounding box center [373, 230] width 227 height 12
type input "Change to Buzud;"
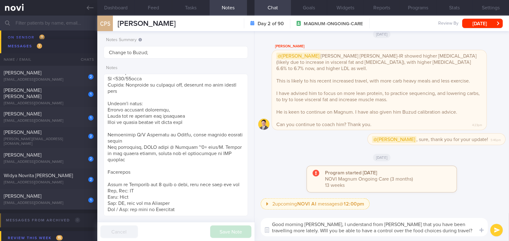
drag, startPoint x: 324, startPoint y: 221, endPoint x: 440, endPoint y: 238, distance: 117.5
click at [440, 238] on div "Good morning [PERSON_NAME], I understand from [PERSON_NAME] that you have been …" at bounding box center [381, 227] width 254 height 28
click at [338, 225] on textarea "Good morning [PERSON_NAME], I understand from [PERSON_NAME] that you have been …" at bounding box center [373, 227] width 227 height 18
drag, startPoint x: 326, startPoint y: 225, endPoint x: 429, endPoint y: 233, distance: 103.8
click at [429, 233] on textarea "Good morning [PERSON_NAME], I understand from [PERSON_NAME] that you have been …" at bounding box center [373, 227] width 227 height 18
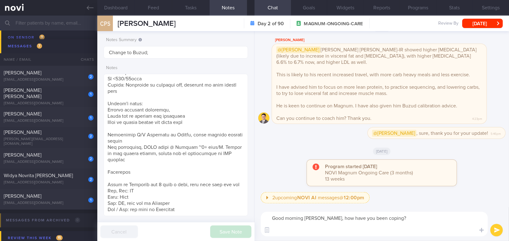
paste textarea "[PERSON_NAME] mentioned that you’ve been traveling more lately. Will you be abl…"
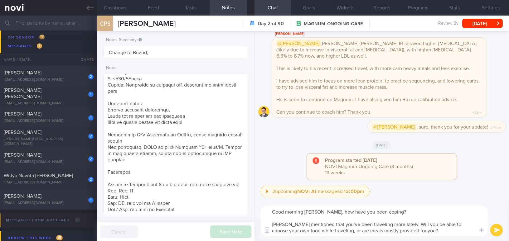
click at [277, 225] on textarea "Good morning [PERSON_NAME], how have you been coping? [PERSON_NAME] mentioned t…" at bounding box center [373, 221] width 227 height 31
click at [338, 224] on textarea "Good morning [PERSON_NAME], how have you been coping? [PERSON_NAME] mentioned t…" at bounding box center [373, 221] width 227 height 31
type textarea "Good morning [PERSON_NAME], how have you been coping? [PERSON_NAME] mentioned t…"
click at [494, 228] on button "submit" at bounding box center [496, 230] width 12 height 12
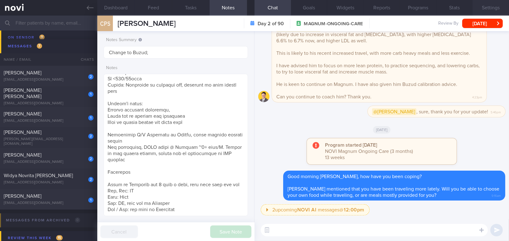
click at [490, 7] on button "Settings" at bounding box center [490, 8] width 36 height 16
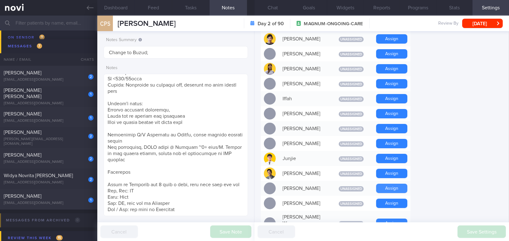
scroll to position [141, 0]
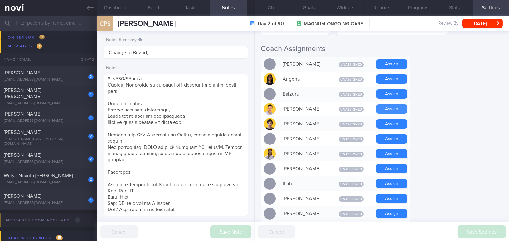
click at [385, 111] on button "Assign" at bounding box center [391, 108] width 31 height 9
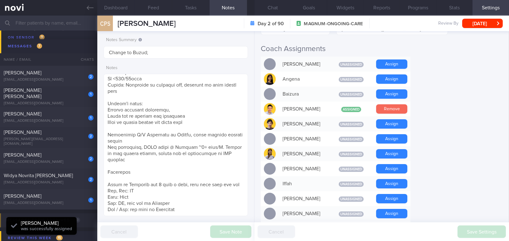
scroll to position [66, 131]
click at [275, 7] on button "Chat" at bounding box center [272, 8] width 36 height 16
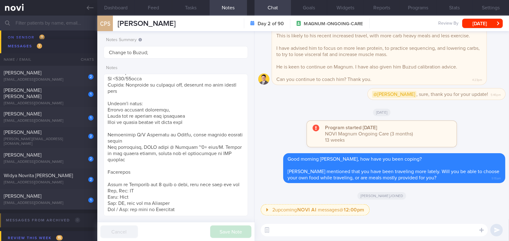
click at [338, 227] on textarea at bounding box center [373, 230] width 227 height 12
paste textarea "I also wanted to let you know that I will be away from [DATE] to [DATE]. I have…"
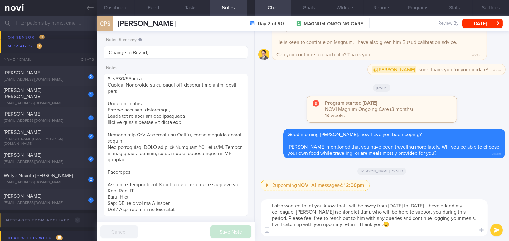
click at [271, 205] on textarea "I also wanted to let you know that I will be away from [DATE] to [DATE]. I have…" at bounding box center [373, 217] width 227 height 37
click at [301, 234] on textarea "By the way, I also wanted to let you know that I will be away from 5/9/25 to 14…" at bounding box center [373, 217] width 227 height 37
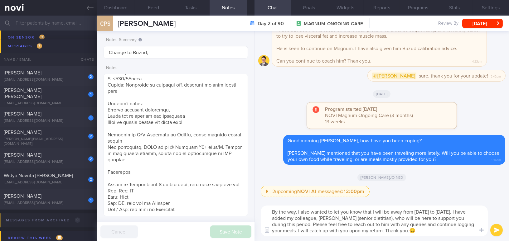
type textarea "By the way, I also wanted to let you know that I will be away from 5/9/25 to 14…"
click at [494, 229] on button "submit" at bounding box center [496, 230] width 12 height 12
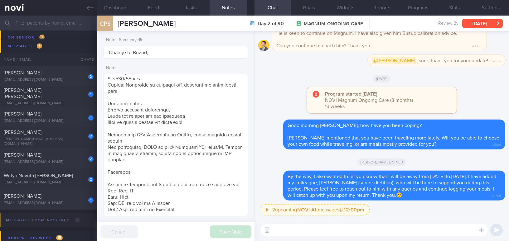
click at [476, 24] on button "Tue, 2 Sep" at bounding box center [482, 23] width 41 height 9
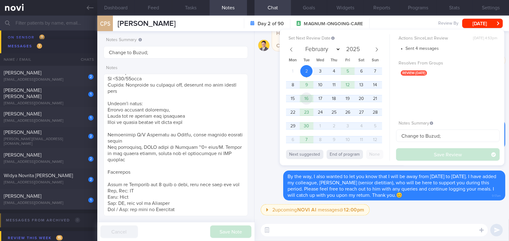
click at [304, 99] on span "16" at bounding box center [306, 99] width 12 height 12
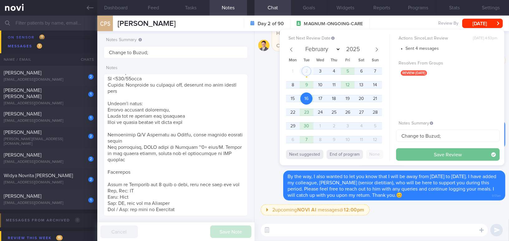
click at [416, 155] on button "Save Review" at bounding box center [447, 154] width 103 height 12
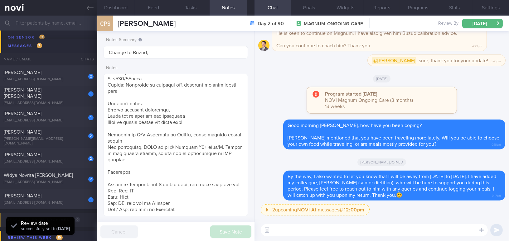
scroll to position [66, 131]
click at [34, 19] on input "text" at bounding box center [254, 23] width 509 height 15
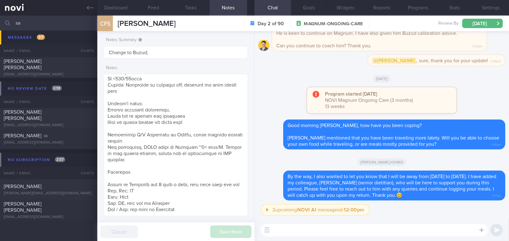
scroll to position [382, 0]
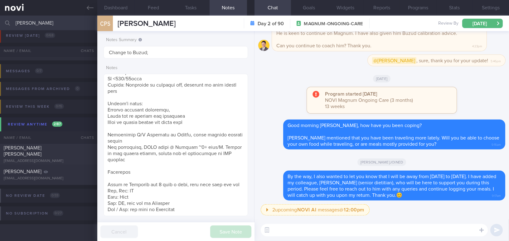
scroll to position [23, 0]
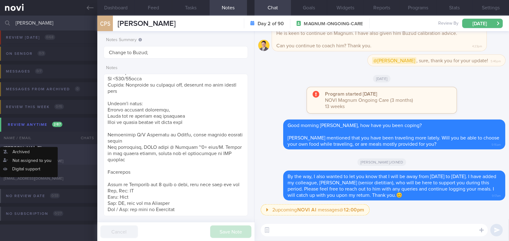
type input "sally"
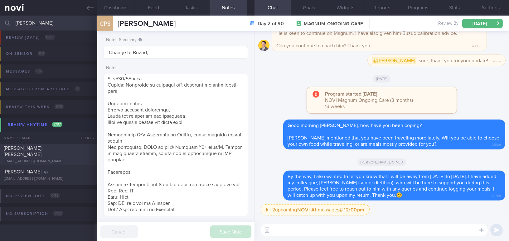
click at [43, 159] on div "sallyllong@hotmail.co.uk" at bounding box center [49, 161] width 90 height 5
type textarea "- 39 yo Female; married with kids. Lead team of event manager - Right knee meni…"
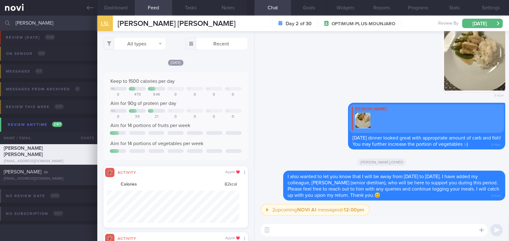
drag, startPoint x: 36, startPoint y: 24, endPoint x: 2, endPoint y: 20, distance: 34.2
click at [2, 20] on div "sally Assigned patients Assigned patients All active patients Archived patients" at bounding box center [254, 23] width 509 height 15
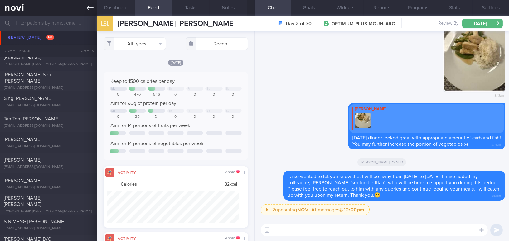
click at [91, 8] on icon at bounding box center [90, 8] width 7 height 4
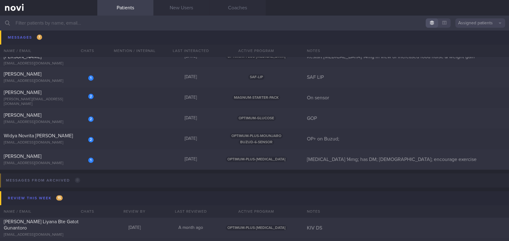
scroll to position [3523, 0]
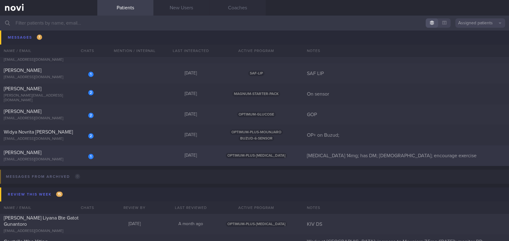
click at [63, 154] on div "[PERSON_NAME]" at bounding box center [48, 153] width 88 height 6
select select "8"
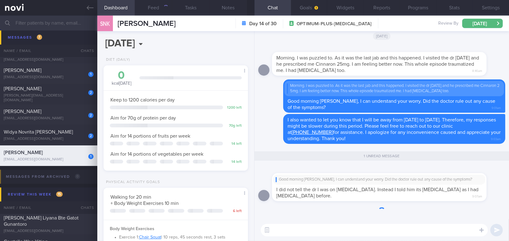
scroll to position [311526, 311471]
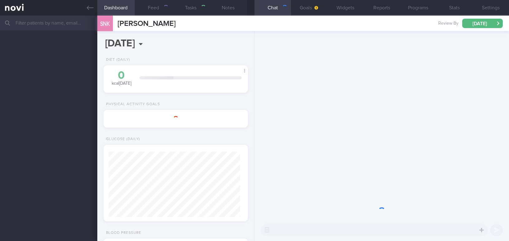
select select "8"
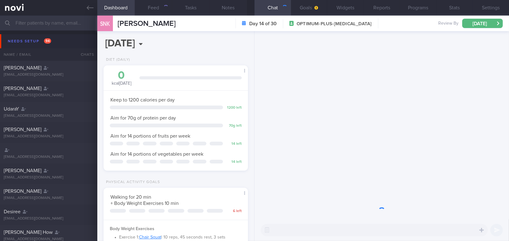
scroll to position [66, 131]
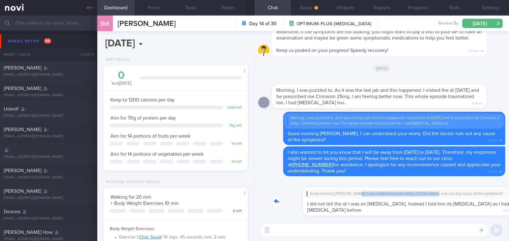
drag, startPoint x: 320, startPoint y: 189, endPoint x: 400, endPoint y: 196, distance: 80.3
click at [400, 196] on div "Good morning [PERSON_NAME], I can understand your worry. Did the doctor rule ou…" at bounding box center [388, 198] width 233 height 36
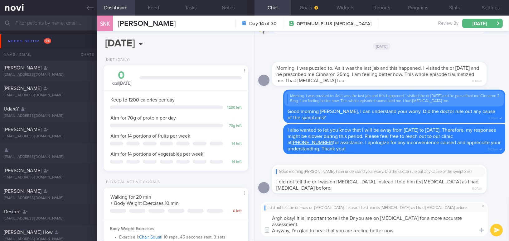
scroll to position [0, 0]
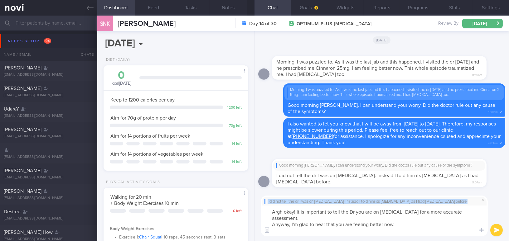
drag, startPoint x: 477, startPoint y: 230, endPoint x: 296, endPoint y: 208, distance: 182.4
click at [296, 208] on div "Chat Templates Admin [MEDICAL_DATA] Weight Nutrition Physical Activity Infograp…" at bounding box center [381, 216] width 254 height 50
click at [289, 209] on textarea "Argh okay! It is important to tell the Dr you are on [MEDICAL_DATA] for a more …" at bounding box center [373, 221] width 227 height 31
drag, startPoint x: 272, startPoint y: 212, endPoint x: 505, endPoint y: 238, distance: 234.5
click at [505, 238] on div "I did not tell the dr I was on [MEDICAL_DATA]. Instead I told him its [MEDICAL_…" at bounding box center [381, 216] width 254 height 50
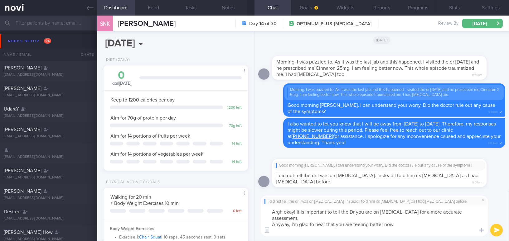
click at [275, 213] on textarea "Argh okay! It is important to tell the Dr you are on [MEDICAL_DATA] for a more …" at bounding box center [373, 221] width 227 height 31
drag, startPoint x: 272, startPoint y: 212, endPoint x: 473, endPoint y: 233, distance: 202.7
click at [473, 233] on textarea "Argh okay! It is important to tell the Dr you are on [MEDICAL_DATA] for a more …" at bounding box center [373, 221] width 227 height 31
paste textarea ", okay! It is important to tell the doctor that you are on [MEDICAL_DATA] for a…"
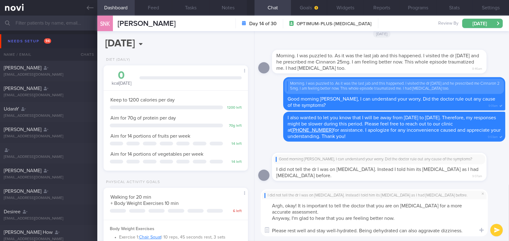
click at [270, 218] on textarea "Argh, okay! It is important to tell the doctor that you are on [MEDICAL_DATA] f…" at bounding box center [373, 217] width 227 height 37
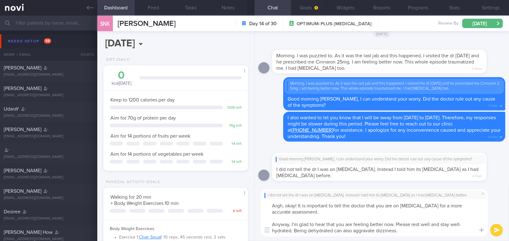
type textarea "Argh, okay! It is important to tell the doctor that you are on [MEDICAL_DATA] f…"
click at [497, 232] on button "submit" at bounding box center [496, 230] width 12 height 12
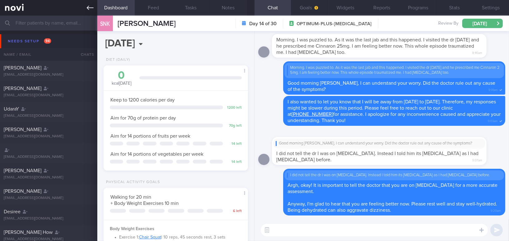
click at [88, 10] on icon at bounding box center [90, 7] width 7 height 7
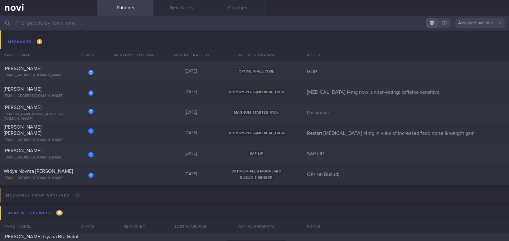
scroll to position [3485, 0]
click at [58, 170] on div "Widya Novrita [PERSON_NAME]" at bounding box center [48, 170] width 88 height 6
select select "8"
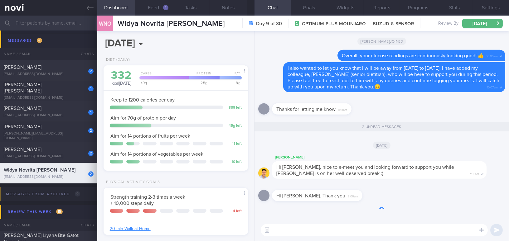
scroll to position [66, 131]
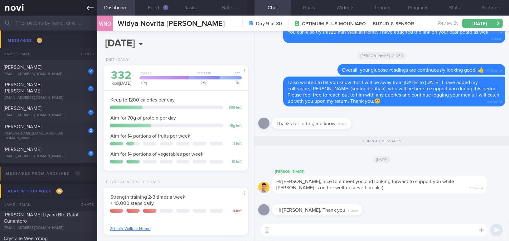
click at [89, 6] on icon at bounding box center [90, 7] width 7 height 7
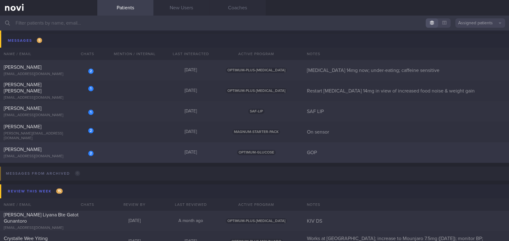
click at [59, 155] on div "[EMAIL_ADDRESS][DOMAIN_NAME]" at bounding box center [49, 156] width 90 height 5
select select "8"
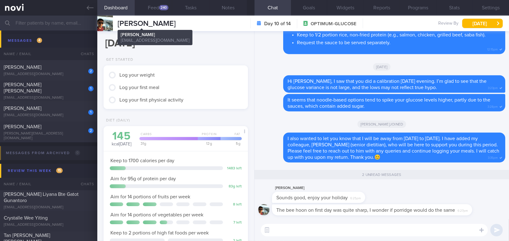
scroll to position [66, 131]
click at [161, 7] on div "240" at bounding box center [163, 7] width 9 height 5
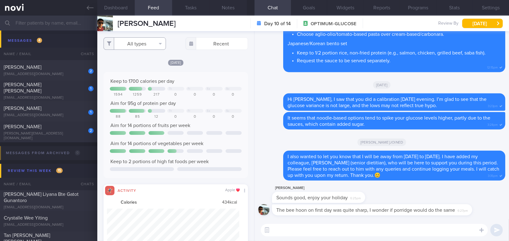
click at [140, 45] on button "All types" at bounding box center [134, 43] width 62 height 12
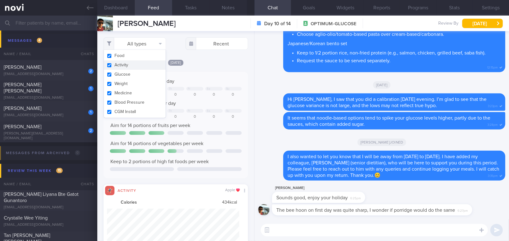
click at [110, 65] on input "checkbox" at bounding box center [109, 65] width 5 height 4
checkbox input "false"
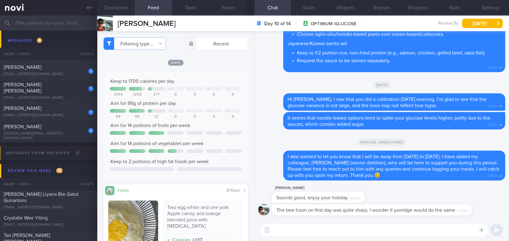
click at [209, 67] on div "Today Keep to 1700 calories per day Th Fr Sa Su 1594 1259 217 0 0 0 0 Aim for 9…" at bounding box center [175, 199] width 144 height 281
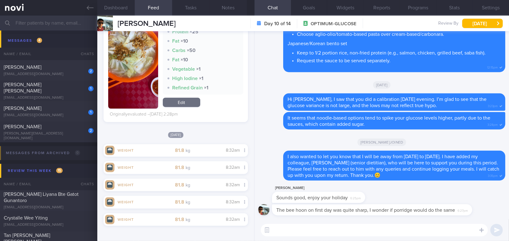
scroll to position [10192, 0]
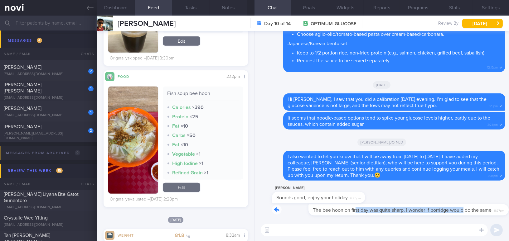
drag, startPoint x: 318, startPoint y: 205, endPoint x: 427, endPoint y: 208, distance: 108.8
click at [427, 208] on div "The bee hoon on first day was quite sharp, I wonder if porridge would do the sa…" at bounding box center [381, 209] width 219 height 11
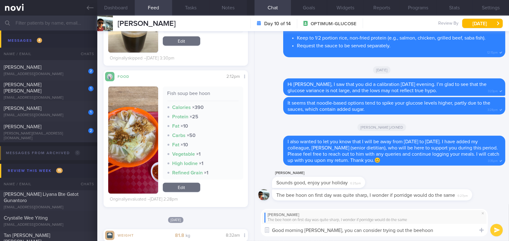
click at [138, 168] on button "button" at bounding box center [133, 140] width 50 height 107
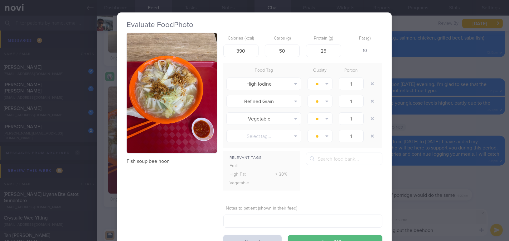
click at [432, 210] on div "Evaluate Food Photo Fish soup bee hoon Calories (kcal) 390 Carbs (g) 50 Protein…" at bounding box center [254, 120] width 509 height 241
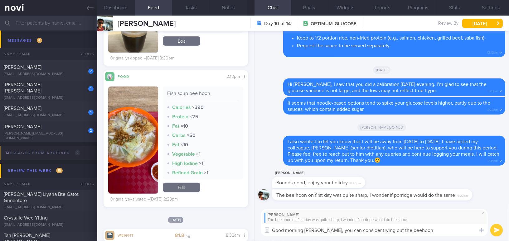
drag, startPoint x: 391, startPoint y: 231, endPoint x: 425, endPoint y: 228, distance: 34.1
click at [423, 230] on textarea "Good morning Mr Chu, you can consider trying out the beehoon" at bounding box center [373, 230] width 227 height 12
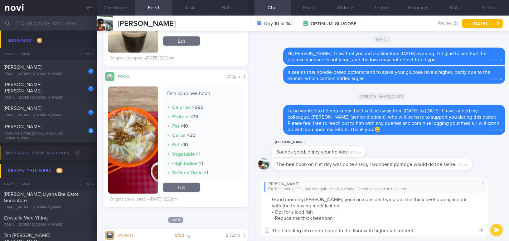
drag, startPoint x: 322, startPoint y: 198, endPoint x: 429, endPoint y: 232, distance: 112.9
click at [429, 232] on textarea "Good morning Mr Chu, you can consider trying out the thick beehoon again but wi…" at bounding box center [373, 214] width 227 height 43
click at [335, 208] on textarea "Good morning Mr Chu, you can consider trying out the thick beehoon again but wi…" at bounding box center [373, 214] width 227 height 43
drag, startPoint x: 323, startPoint y: 200, endPoint x: 425, endPoint y: 229, distance: 106.2
click at [425, 229] on textarea "Good morning Mr Chu, you can consider trying out the thick beehoon again but wi…" at bounding box center [373, 214] width 227 height 43
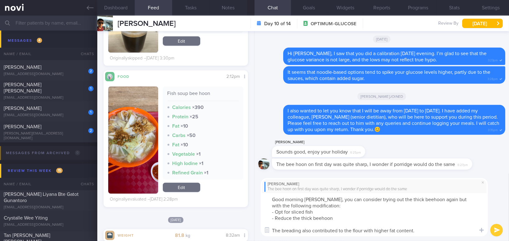
paste textarea "You can consider trying the thick beehoon again, but with the following modific…"
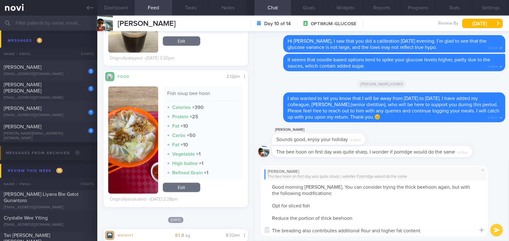
click at [325, 186] on textarea "Good morning Mr Chu, You can consider trying the thick beehoon again, but with …" at bounding box center [373, 209] width 227 height 56
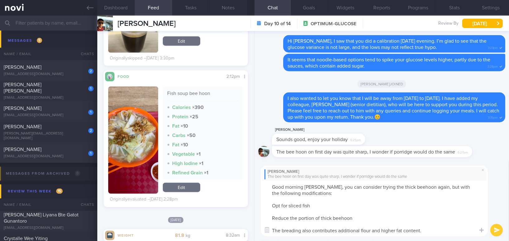
click at [272, 206] on textarea "Good morning Mr Chu, you can consider trying the thick beehoon again, but with …" at bounding box center [373, 209] width 227 height 56
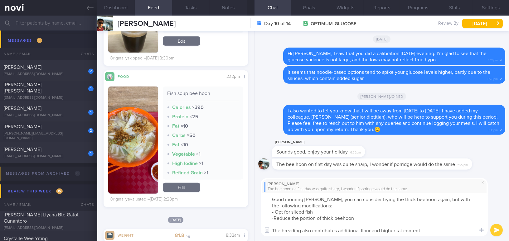
type textarea "Good morning Mr Chu, you can consider trying the thick beehoon again, but with …"
click at [355, 220] on textarea "Good morning Mr Chu, you can consider trying the thick beehoon again, but with …" at bounding box center [373, 214] width 227 height 43
click at [380, 230] on textarea "Good morning Mr Chu, you can consider trying the thick beehoon again, but with …" at bounding box center [373, 214] width 227 height 43
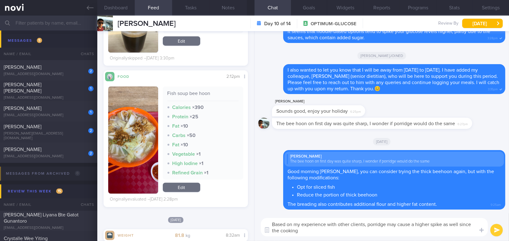
click at [316, 233] on textarea "Based on my experience with other clients, porridge may cause a higher spike as…" at bounding box center [373, 227] width 227 height 18
click at [311, 232] on textarea "Based on my experience with other clients, porridge may cause a higher spike as…" at bounding box center [373, 227] width 227 height 18
paste textarea "helps to break down the starch & glucose will be absorbed into our blood stream…"
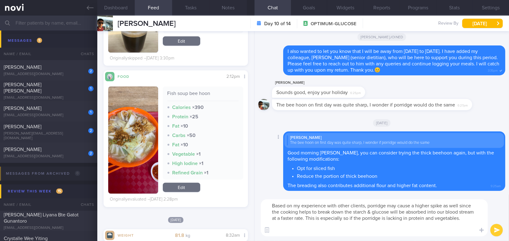
scroll to position [6, 0]
type textarea "Based on my experience with other clients, porridge may cause a higher spike as…"
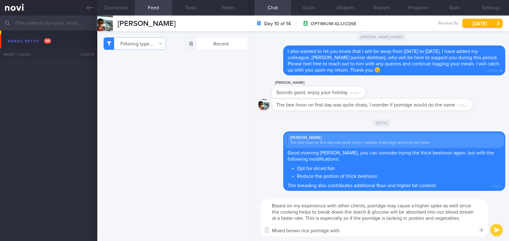
select select "8"
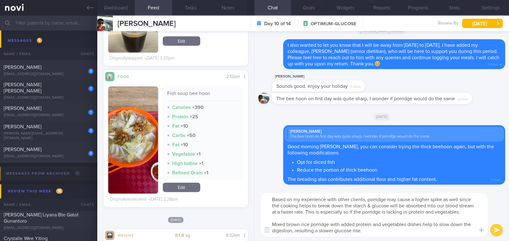
drag, startPoint x: 366, startPoint y: 232, endPoint x: 250, endPoint y: 187, distance: 124.6
click at [250, 187] on div "Dashboard Feed 240 Tasks Notes Chat Goals Widgets Reports Programs Stats Settin…" at bounding box center [302, 129] width 411 height 226
click at [280, 210] on textarea "Based on my experience with other clients, porridge may cause a higher spike as…" at bounding box center [373, 214] width 227 height 43
drag, startPoint x: 271, startPoint y: 198, endPoint x: 473, endPoint y: 251, distance: 208.7
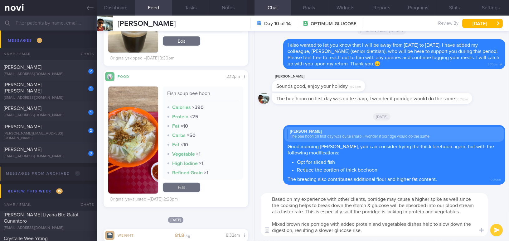
click at [473, 241] on html "You are offline! Some functionality will be unavailable Patients New Users Coac…" at bounding box center [254, 120] width 509 height 241
paste textarea "also cause a higher spike, as the cooking process breaks down the starch and al…"
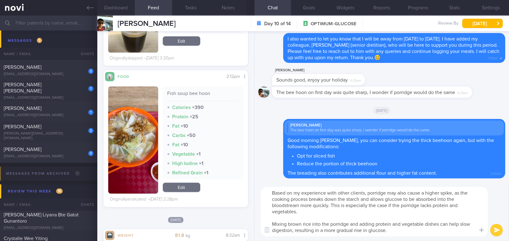
scroll to position [0, 0]
drag, startPoint x: 370, startPoint y: 199, endPoint x: 418, endPoint y: 198, distance: 48.3
click at [418, 198] on textarea "Based on my experience with other clients, porridge may also cause a higher spi…" at bounding box center [373, 212] width 227 height 50
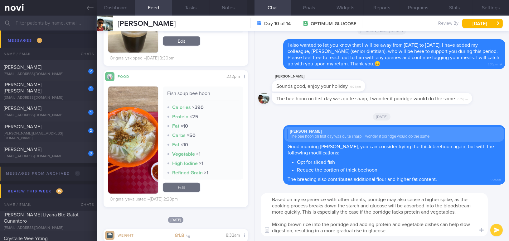
drag, startPoint x: 440, startPoint y: 211, endPoint x: 454, endPoint y: 211, distance: 13.7
click at [454, 211] on textarea "Based on my experience with other clients, porridge may also cause a higher spi…" at bounding box center [373, 214] width 227 height 43
drag, startPoint x: 271, startPoint y: 223, endPoint x: 349, endPoint y: 222, distance: 77.6
click at [349, 222] on textarea "Based on my experience with other clients, porridge may also cause a higher spi…" at bounding box center [373, 214] width 227 height 43
type textarea "Based on my experience with other clients, porridge may also cause a higher spi…"
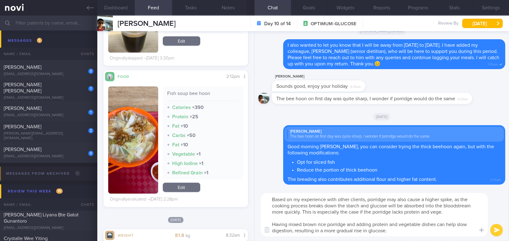
click at [493, 230] on button "submit" at bounding box center [496, 230] width 12 height 12
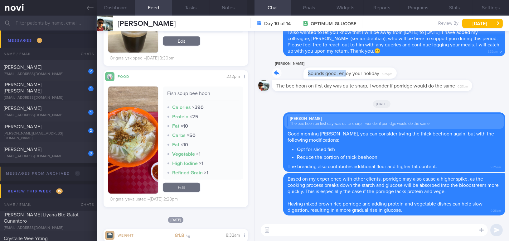
drag, startPoint x: 314, startPoint y: 68, endPoint x: 397, endPoint y: 73, distance: 83.0
click at [397, 73] on div "[PERSON_NAME] Sounds good, enjoy your holiday 6:25pm" at bounding box center [381, 70] width 247 height 20
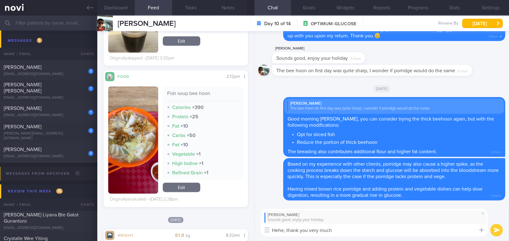
type textarea "Hehe, thank you very much!"
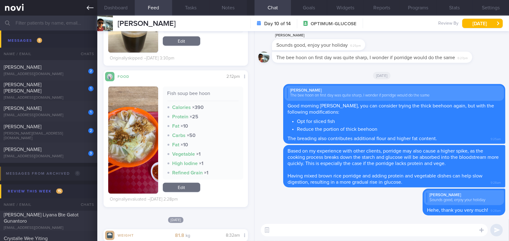
click at [89, 10] on icon at bounding box center [90, 7] width 7 height 7
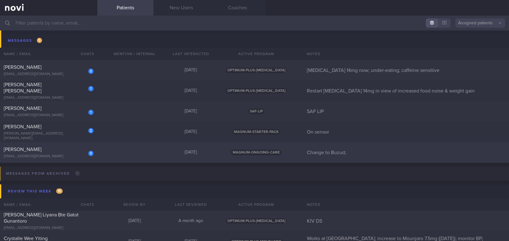
click at [57, 151] on div "[PERSON_NAME]" at bounding box center [48, 149] width 88 height 6
select select "8"
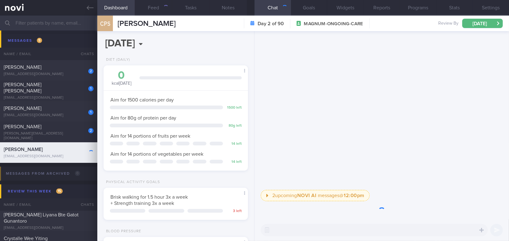
scroll to position [66, 131]
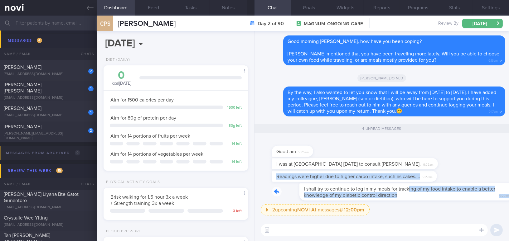
drag, startPoint x: 381, startPoint y: 184, endPoint x: 444, endPoint y: 182, distance: 62.6
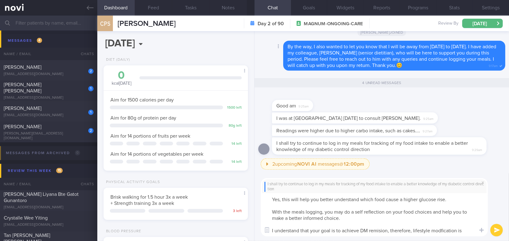
scroll to position [0, 0]
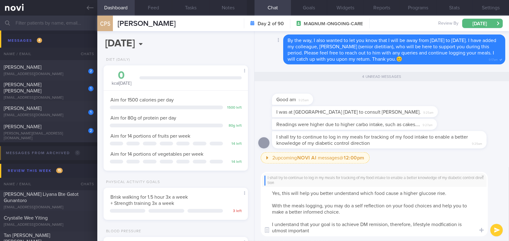
type textarea "Yes, this will help you better understand which food cause a higher glucose ris…"
drag, startPoint x: 318, startPoint y: 233, endPoint x: 263, endPoint y: 190, distance: 69.3
click at [263, 190] on textarea "Yes, this will help you better understand which food cause a higher glucose ris…" at bounding box center [373, 212] width 227 height 50
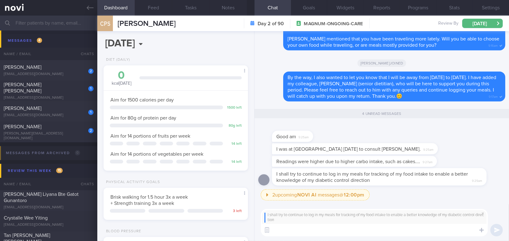
paste textarea "Yes, this will help you better understand which foods cause a higher glucose ri…"
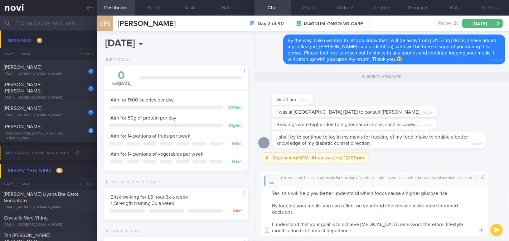
click at [403, 225] on textarea "Yes, this will help you better understand which foods cause a higher glucose ri…" at bounding box center [373, 212] width 227 height 50
type textarea "Yes, this will help you better understand which foods cause a higher glucose ri…"
click at [496, 232] on button "submit" at bounding box center [496, 230] width 12 height 12
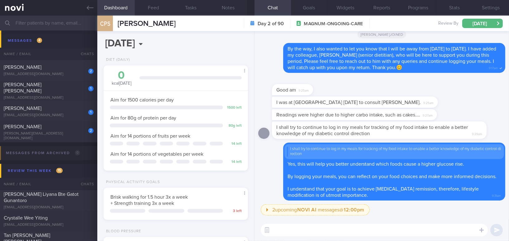
paste textarea "While I'm away, please feel free to reach out to C if you have any queries."
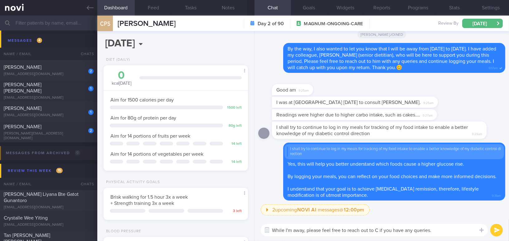
click at [378, 231] on textarea "While I'm away, please feel free to reach out to C if you have any queries." at bounding box center [373, 230] width 227 height 12
type textarea "While I'm away, please feel free to reach out to Chad, should you have any quer…"
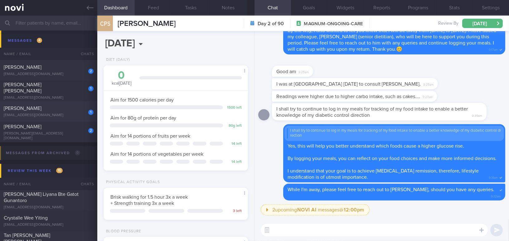
click at [42, 107] on div "[PERSON_NAME]" at bounding box center [48, 108] width 88 height 6
type input "SAF LIP"
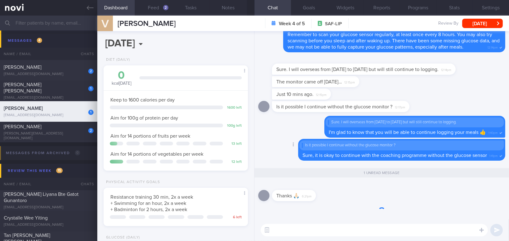
scroll to position [66, 131]
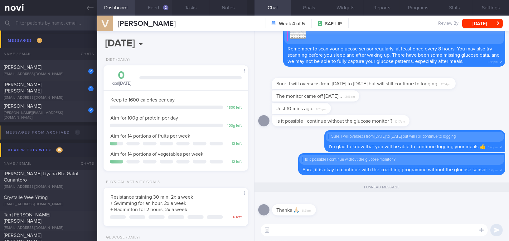
click at [162, 9] on button "Feed 2" at bounding box center [153, 8] width 37 height 16
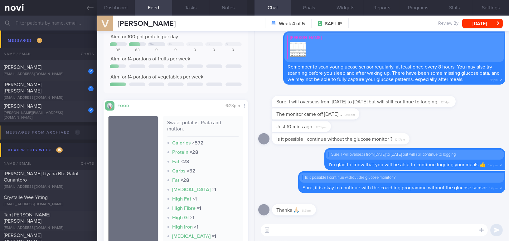
scroll to position [56, 0]
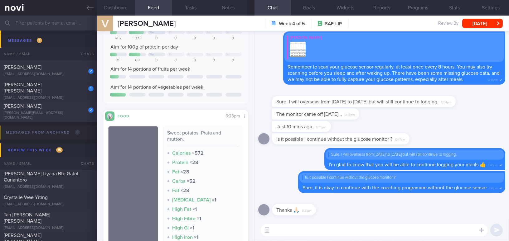
click at [292, 228] on textarea at bounding box center [373, 230] width 227 height 12
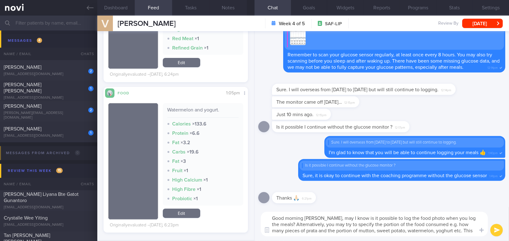
scroll to position [0, 0]
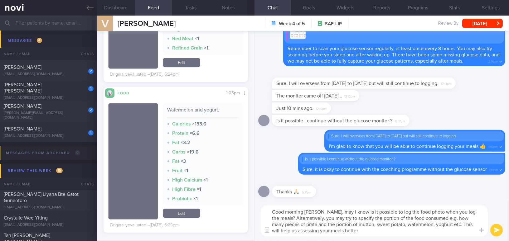
drag, startPoint x: 329, startPoint y: 214, endPoint x: 361, endPoint y: 231, distance: 36.0
click at [361, 231] on textarea "Good morning Mr Venkat, may I know is it possible to log the food photo when yo…" at bounding box center [373, 221] width 227 height 31
click at [327, 221] on textarea "Good morning Mr Venkat, may I know is it possible to log the food photo when yo…" at bounding box center [373, 221] width 227 height 31
drag, startPoint x: 329, startPoint y: 212, endPoint x: 364, endPoint y: 235, distance: 42.1
click at [364, 235] on textarea "Good morning Mr Venkat, may I know is it possible to log the food photo when yo…" at bounding box center [373, 221] width 227 height 31
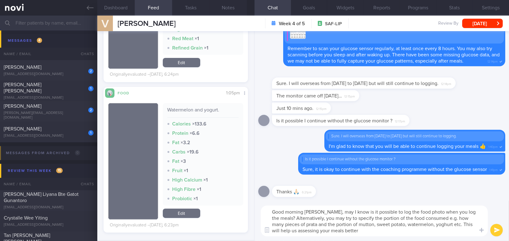
paste textarea "May I know if it is possible to upload a food photo when you log your meals? Al…"
click at [332, 213] on textarea "Good morning Mr Venkat, May I know if it is possible to upload a food photo whe…" at bounding box center [373, 221] width 227 height 31
click at [454, 218] on textarea "Good morning Mr Venkat, may I know if it is possible to upload a food photo whe…" at bounding box center [373, 221] width 227 height 31
click at [432, 224] on textarea "Good morning Mr Venkat, may I know if it is possible to upload a food photo whe…" at bounding box center [373, 221] width 227 height 31
click at [428, 235] on textarea "Good morning Mr Venkat, may I know if it is possible to upload a food photo whe…" at bounding box center [373, 221] width 227 height 31
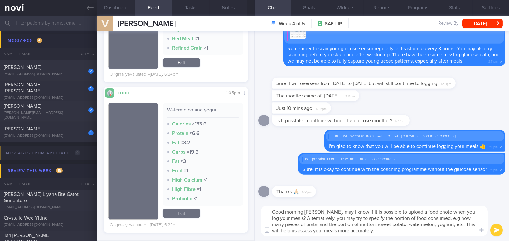
type textarea "Good morning Mr Venkat, may I know if it is possible to upload a food photo whe…"
click at [493, 228] on button "submit" at bounding box center [496, 230] width 12 height 12
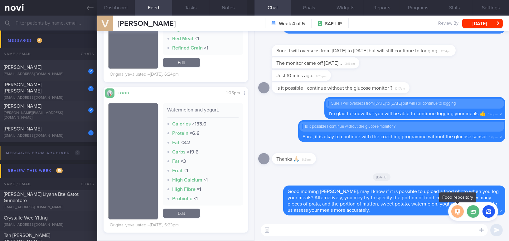
click at [457, 212] on button "button" at bounding box center [457, 211] width 12 height 12
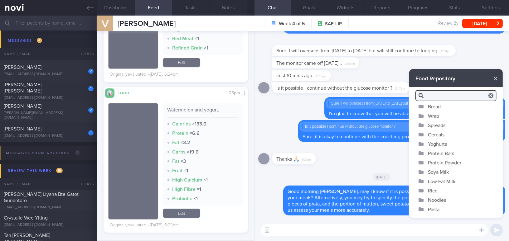
click at [449, 229] on textarea at bounding box center [373, 230] width 227 height 12
click at [494, 79] on button "button" at bounding box center [495, 78] width 11 height 11
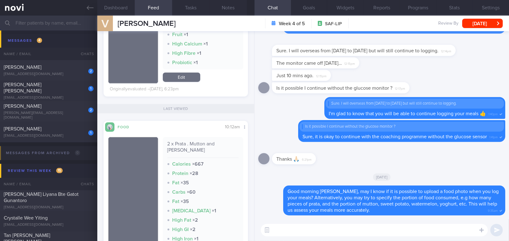
scroll to position [425, 0]
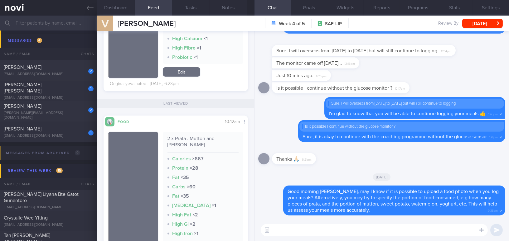
drag, startPoint x: 282, startPoint y: 232, endPoint x: 325, endPoint y: 224, distance: 43.9
click at [285, 232] on textarea at bounding box center [373, 230] width 227 height 12
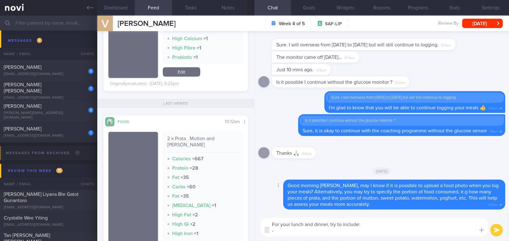
type textarea "For your lunch and dinner, try to include: -"
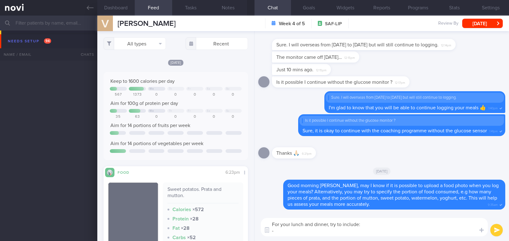
select select "8"
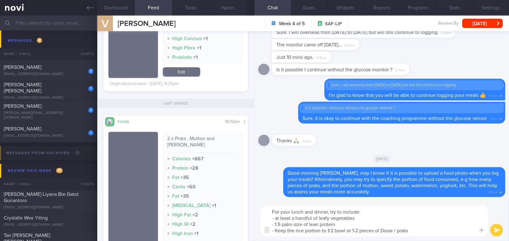
drag, startPoint x: 276, startPoint y: 217, endPoint x: 329, endPoint y: 163, distance: 75.6
click at [277, 217] on textarea "For your lunch and dinner, try to include: - at least a handful of leafy vegeta…" at bounding box center [373, 221] width 227 height 31
click at [421, 232] on textarea "For your lunch and dinner, try to include: - At least a handful of leafy vegeta…" at bounding box center [373, 221] width 227 height 31
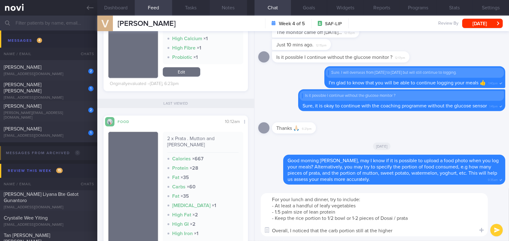
type textarea "For your lunch and dinner, try to include: - At least a handful of leafy vegeta…"
click at [225, 11] on button "Notes" at bounding box center [227, 8] width 37 height 16
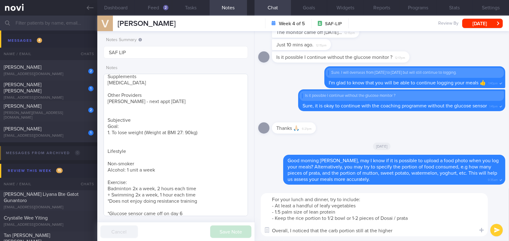
scroll to position [95, 0]
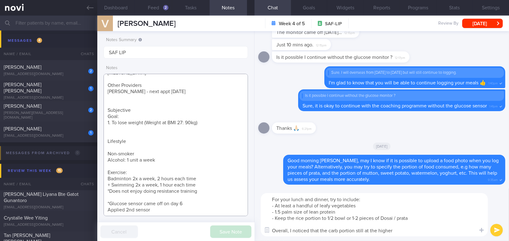
click at [173, 214] on textarea "35 year old Gentleman - Married with 1 daughter, 5 year old Occupation Regular …" at bounding box center [175, 145] width 144 height 142
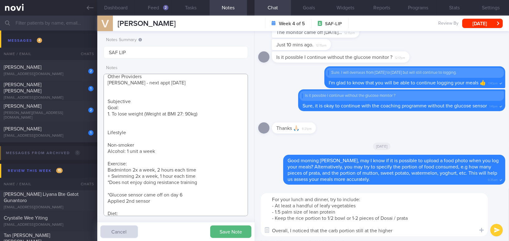
scroll to position [110, 0]
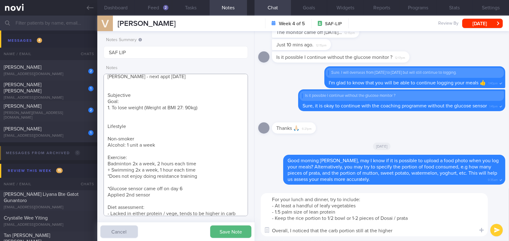
type textarea "35 year old Gentleman - Married with 1 daughter, 5 year old Occupation Regular …"
drag, startPoint x: 365, startPoint y: 231, endPoint x: 405, endPoint y: 228, distance: 40.3
click at [405, 228] on textarea "For your lunch and dinner, try to include: - At least a handful of leafy vegeta…" at bounding box center [373, 214] width 227 height 43
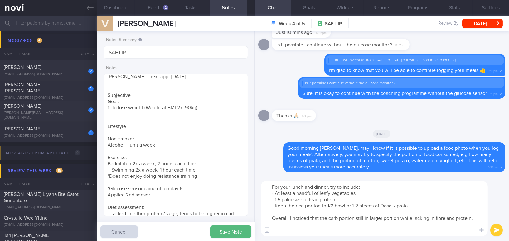
scroll to position [6, 0]
type textarea "For your lunch and dinner, try to include: - At least a handful of leafy vegeta…"
drag, startPoint x: 272, startPoint y: 187, endPoint x: 461, endPoint y: 246, distance: 198.0
click at [461, 241] on html "You are offline! Some functionality will be unavailable Patients New Users Coac…" at bounding box center [254, 120] width 509 height 241
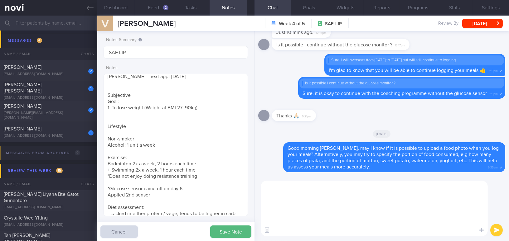
scroll to position [0, 0]
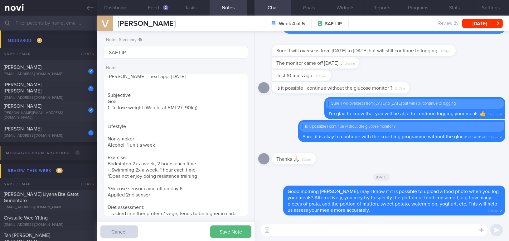
paste textarea "For your lunch and dinner, try to include: At least a handful of leafy vegetabl…"
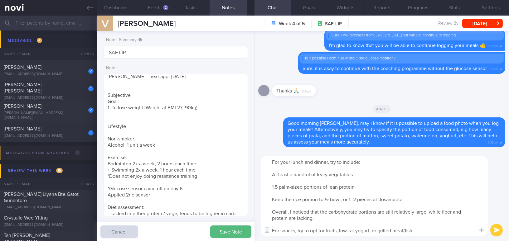
click at [267, 175] on textarea "For your lunch and dinner, try to include: At least a handful of leafy vegetabl…" at bounding box center [373, 196] width 227 height 81
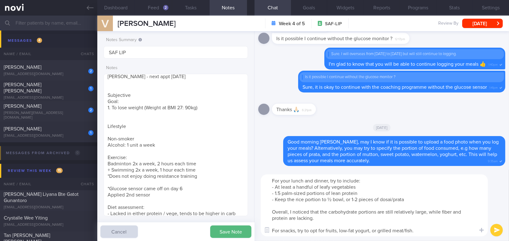
click at [451, 211] on textarea "For your lunch and dinner, try to include: - At least a handful of leafy vegeta…" at bounding box center [373, 205] width 227 height 62
click at [363, 230] on textarea "For your lunch and dinner, try to include: - At least a handful of leafy vegeta…" at bounding box center [373, 205] width 227 height 62
click at [378, 230] on textarea "For your lunch and dinner, try to include: - At least a handful of leafy vegeta…" at bounding box center [373, 205] width 227 height 62
type textarea "For your lunch and dinner, try to include: - At least a handful of leafy vegeta…"
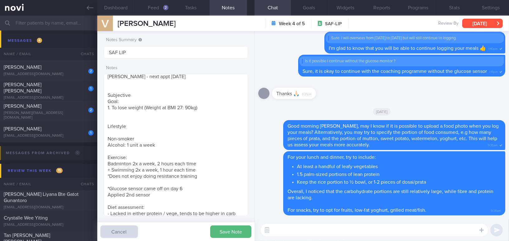
click at [478, 23] on button "[DATE]" at bounding box center [482, 23] width 41 height 9
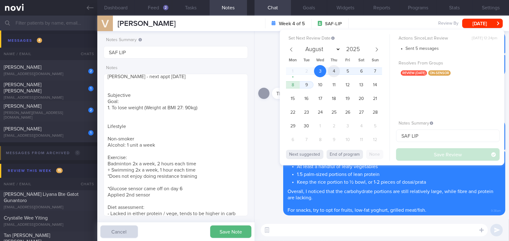
click at [332, 69] on span "4" at bounding box center [333, 71] width 12 height 12
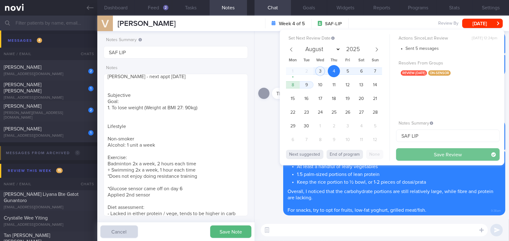
click at [408, 153] on button "Save Review" at bounding box center [447, 154] width 103 height 12
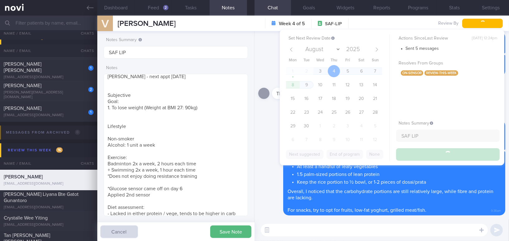
scroll to position [3464, 0]
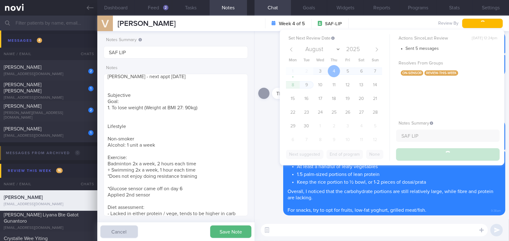
type textarea "35 year old Gentleman - Married with 1 daughter, 5 year old Occupation Regular …"
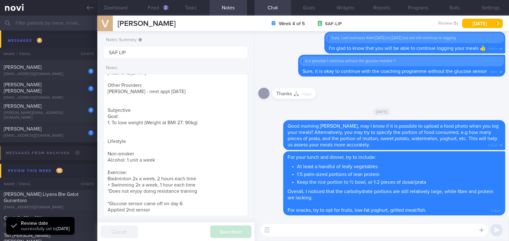
scroll to position [88, 135]
click at [89, 9] on icon at bounding box center [90, 7] width 7 height 7
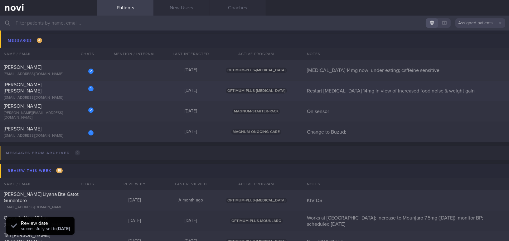
click at [63, 96] on div "jsanchezsteele@hotmail.com" at bounding box center [49, 98] width 90 height 5
select select "8"
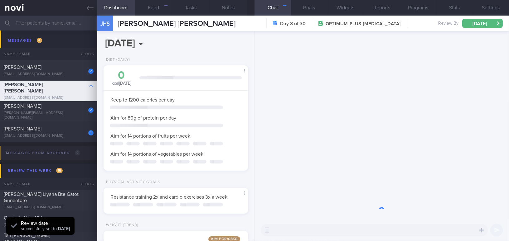
scroll to position [311526, 311471]
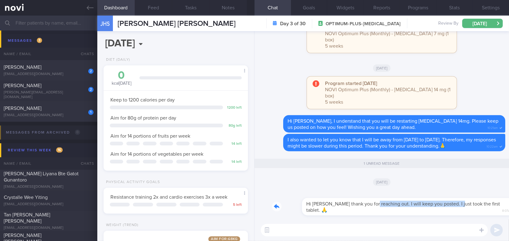
drag, startPoint x: 342, startPoint y: 202, endPoint x: 426, endPoint y: 202, distance: 83.5
click at [426, 202] on div "Hi Mee Li thank you for reaching out. I will keep you posted. I just took the f…" at bounding box center [388, 203] width 233 height 25
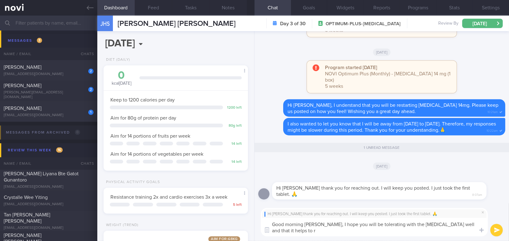
scroll to position [0, 0]
drag, startPoint x: 323, startPoint y: 224, endPoint x: 368, endPoint y: 230, distance: 45.6
click at [368, 230] on textarea "Good morning Jessica, I hope you will be tolerating with the Rybelsus well and …" at bounding box center [373, 227] width 227 height 18
click at [348, 228] on textarea "Good morning Jessica, I hope you will be tolerating with the Rybelsus well and …" at bounding box center [373, 227] width 227 height 18
drag, startPoint x: 323, startPoint y: 224, endPoint x: 377, endPoint y: 234, distance: 54.8
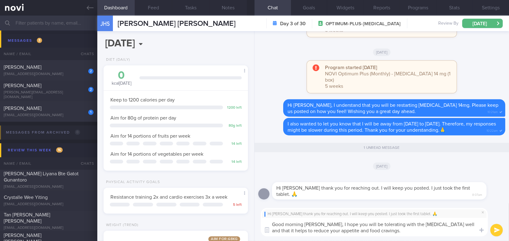
click at [377, 234] on textarea "Good morning Jessica, I hope you will be tolerating with the Rybelsus well and …" at bounding box center [373, 227] width 227 height 18
paste textarea "are tolerating Rybelsus well and that it helps"
type textarea "Good morning Jessica, I hope you are tolerating Rybelsus well and that it helps…"
click at [493, 231] on button "submit" at bounding box center [496, 230] width 12 height 12
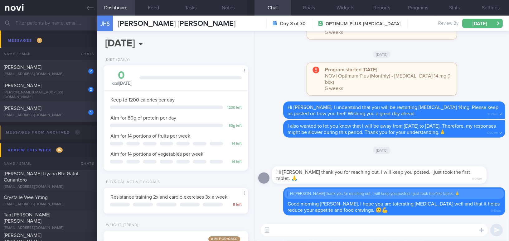
click at [69, 111] on div "[PERSON_NAME]" at bounding box center [48, 108] width 88 height 6
type input "Change to Buzud;"
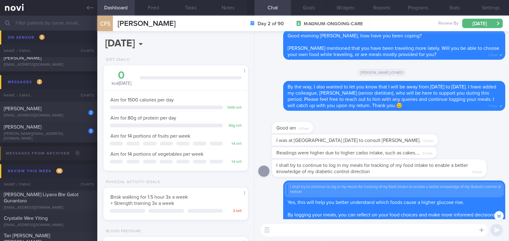
scroll to position [3407, 0]
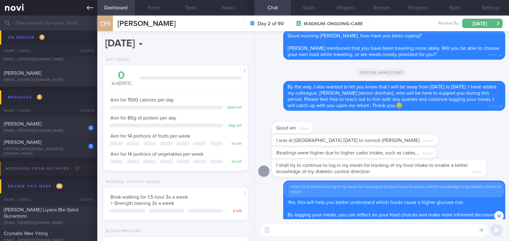
click at [85, 5] on link at bounding box center [48, 8] width 97 height 16
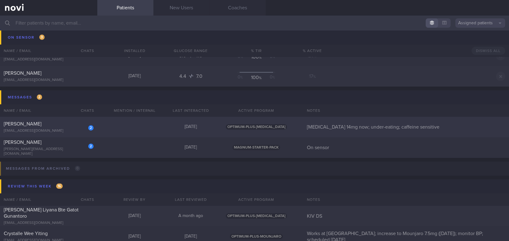
click at [65, 123] on div "DIARNA S AHMAD" at bounding box center [48, 124] width 88 height 6
select select "8"
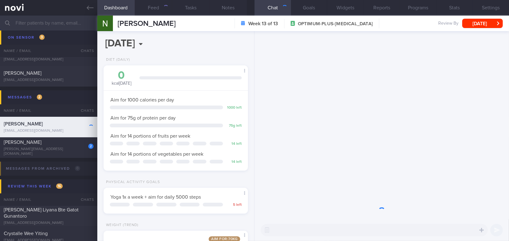
scroll to position [73, 129]
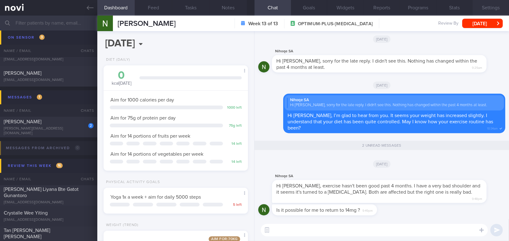
click at [487, 7] on button "Settings" at bounding box center [490, 8] width 36 height 16
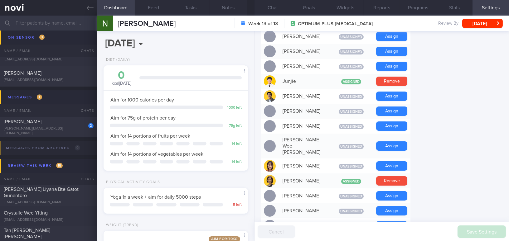
scroll to position [255, 0]
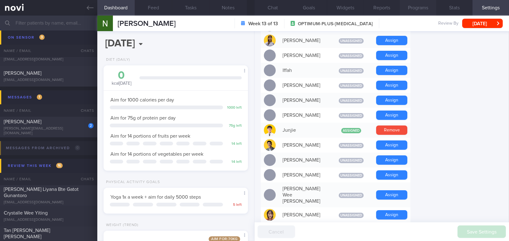
click at [413, 6] on button "Programs" at bounding box center [417, 8] width 36 height 16
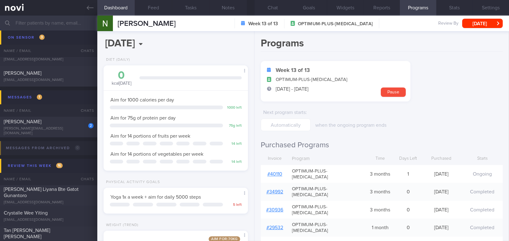
click at [280, 172] on link "# 40110" at bounding box center [274, 174] width 15 height 5
click at [271, 10] on button "Chat" at bounding box center [272, 8] width 36 height 16
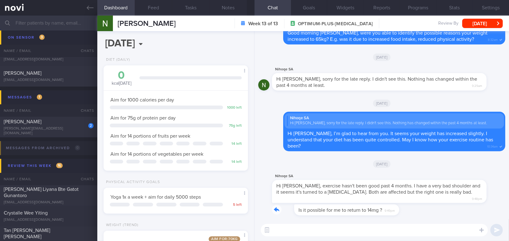
drag, startPoint x: 362, startPoint y: 208, endPoint x: 397, endPoint y: 210, distance: 35.3
click at [397, 210] on div "Is it possible for me to return to 14mg ? 9:49pm" at bounding box center [381, 211] width 247 height 15
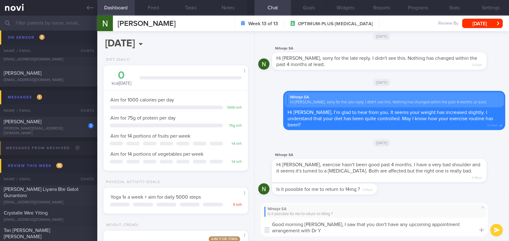
drag, startPoint x: 321, startPoint y: 225, endPoint x: 342, endPoint y: 223, distance: 20.3
click at [336, 229] on textarea "Good morning Diarna, I saw that you don't have any upcoming appointment arrange…" at bounding box center [373, 227] width 227 height 18
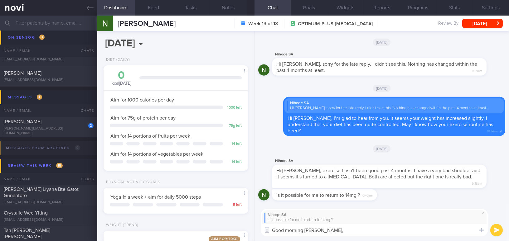
paste textarea "I noticed that you don’t have any upcoming appointments with Dr. Y. I suggest h…"
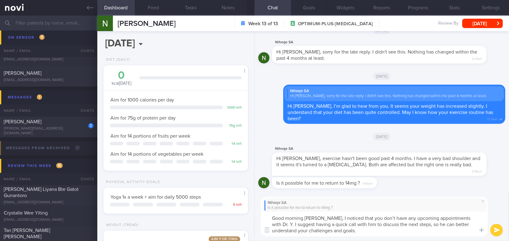
drag, startPoint x: 464, startPoint y: 217, endPoint x: 468, endPoint y: 208, distance: 9.9
click at [464, 216] on textarea "Good morning Diarna, I noticed that you don’t have any upcoming appointments wi…" at bounding box center [373, 224] width 227 height 25
click at [392, 229] on textarea "Good morning Diarna, I noticed that you don’t have any upcoming appointments wi…" at bounding box center [373, 224] width 227 height 25
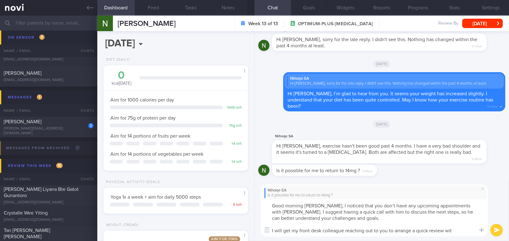
type textarea "Good morning Diarna, I noticed that you don’t have any upcoming appointments wi…"
drag, startPoint x: 459, startPoint y: 231, endPoint x: 271, endPoint y: 235, distance: 188.6
click at [271, 235] on textarea "Good morning Diarna, I noticed that you don’t have any upcoming appointments wi…" at bounding box center [373, 217] width 227 height 37
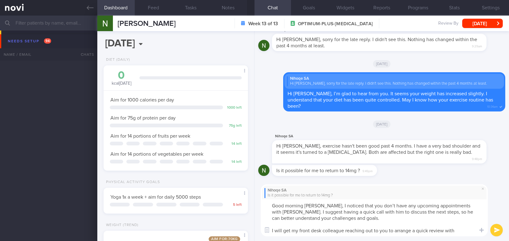
select select "8"
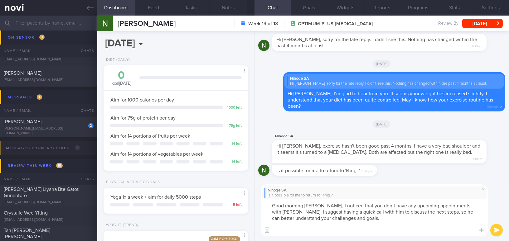
paste textarea "I will have my front desk colleague reach out to you to arrange a quick review …"
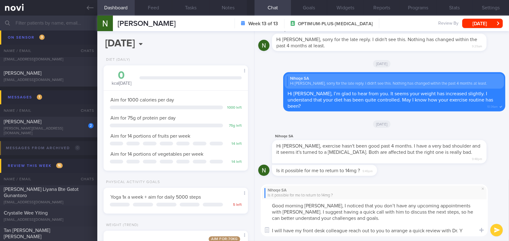
click at [457, 231] on textarea "Good morning [PERSON_NAME], I noticed that you don’t have any upcoming appointm…" at bounding box center [373, 217] width 227 height 37
click at [458, 230] on textarea "Good morning [PERSON_NAME], I noticed that you don’t have any upcoming appointm…" at bounding box center [373, 217] width 227 height 37
type textarea "Good morning [PERSON_NAME], I noticed that you don’t have any upcoming appointm…"
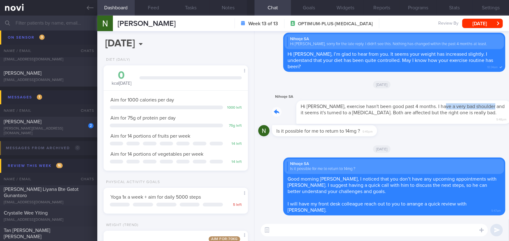
drag, startPoint x: 414, startPoint y: 114, endPoint x: 476, endPoint y: 119, distance: 62.2
click at [476, 119] on div "Nihoqe SA Hi [PERSON_NAME], exercise hasn't been good past 4 months. I have a v…" at bounding box center [388, 108] width 233 height 31
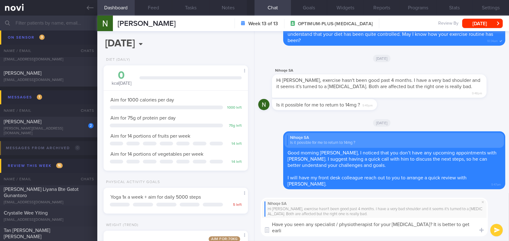
scroll to position [0, 0]
drag, startPoint x: 324, startPoint y: 233, endPoint x: 253, endPoint y: 216, distance: 72.8
click at [253, 216] on div "Dashboard Feed Tasks Notes Chat Goals Widgets Reports Programs Stats Settings […" at bounding box center [302, 129] width 411 height 226
paste textarea "or physiotherapist for your [MEDICAL_DATA]? It’s better to start treatment earl…"
click at [438, 224] on textarea "Have you seen any specialist or physiotherapist for your [MEDICAL_DATA]? It’s b…" at bounding box center [373, 227] width 227 height 18
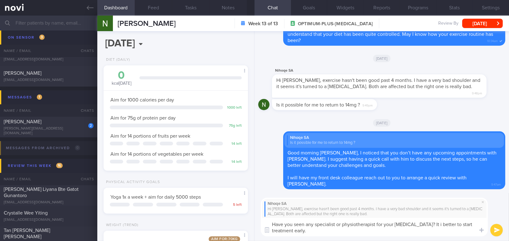
type textarea "Have you seen any specialist or physiotherapist for your [MEDICAL_DATA]? It is …"
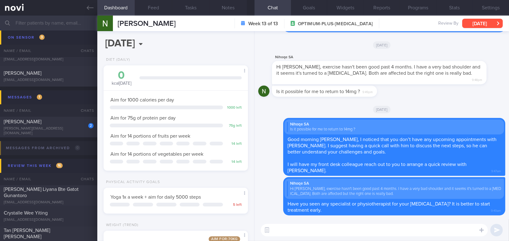
click at [470, 22] on button "[DATE]" at bounding box center [482, 23] width 41 height 9
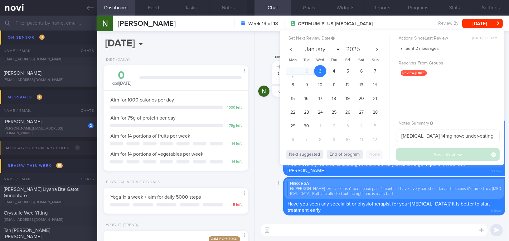
click at [262, 182] on div "Delete Nihoqe SA Hi [PERSON_NAME], exercise hasn't been good past 4 months. I h…" at bounding box center [381, 196] width 247 height 38
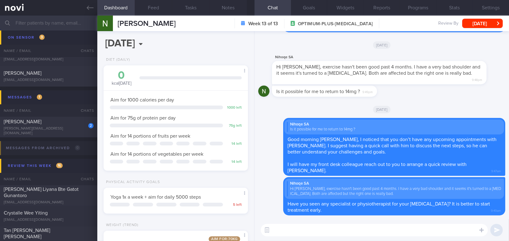
click at [59, 24] on input "text" at bounding box center [254, 23] width 509 height 15
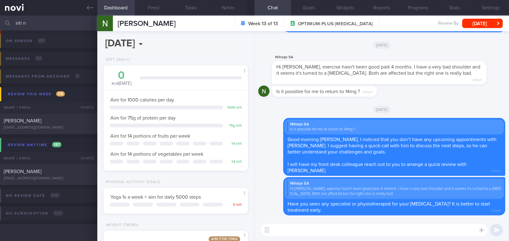
scroll to position [36, 0]
type input "siti n"
click at [55, 174] on div "[PERSON_NAME]" at bounding box center [48, 172] width 88 height 6
type input "[MEDICAL_DATA] 14mg; has DM; [DEMOGRAPHIC_DATA]; encourage exercise"
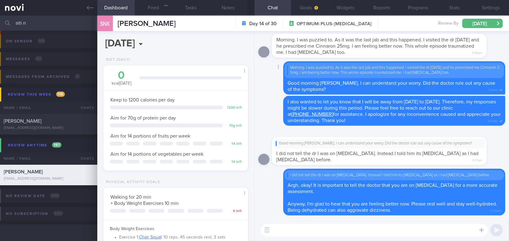
scroll to position [66, 131]
drag, startPoint x: 287, startPoint y: 101, endPoint x: 352, endPoint y: 119, distance: 67.2
click at [352, 119] on div "I also wanted to let you know that I will be away from [DATE] to [DATE]. Theref…" at bounding box center [394, 111] width 222 height 30
copy span "I also wanted to let you know that I will be away from [DATE] to [DATE]. Theref…"
drag, startPoint x: 55, startPoint y: 23, endPoint x: 0, endPoint y: 19, distance: 55.6
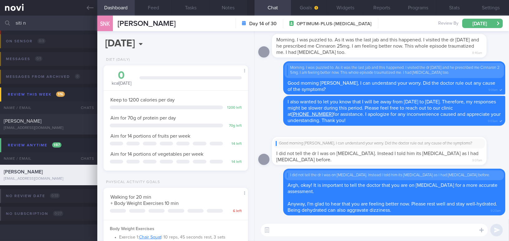
click at [0, 19] on input "siti n" at bounding box center [254, 23] width 509 height 15
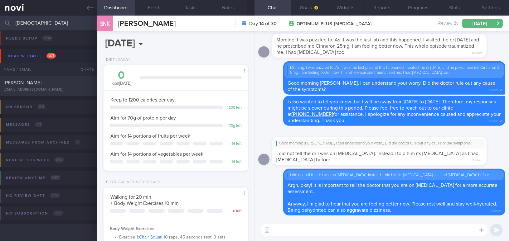
scroll to position [2, 0]
type input "[DEMOGRAPHIC_DATA]"
click at [45, 88] on div "[EMAIL_ADDRESS][DOMAIN_NAME]" at bounding box center [49, 90] width 90 height 5
type input "[MEDICAL_DATA] 14mg now; under-eating; caffeine sensitive"
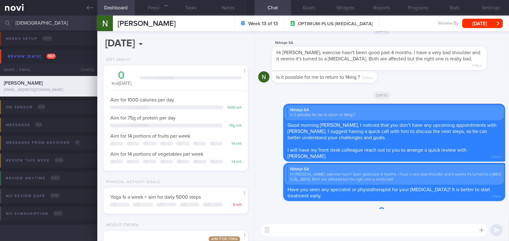
scroll to position [73, 129]
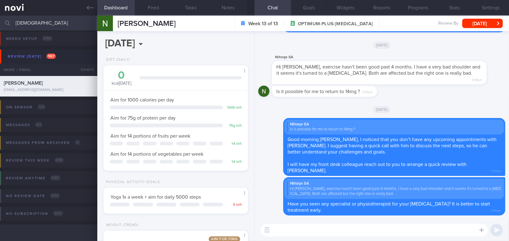
click at [278, 230] on textarea at bounding box center [373, 230] width 227 height 12
paste textarea "I also wanted to let you know that I will be away from [DATE] to [DATE]. Theref…"
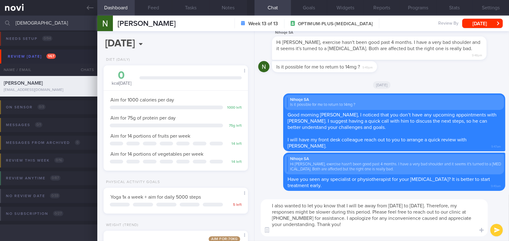
scroll to position [0, 0]
click at [268, 205] on textarea "I also wanted to let you know that I will be away from [DATE] to [DATE]. Theref…" at bounding box center [373, 217] width 227 height 37
click at [323, 231] on textarea "By the way, I also wanted to let you know that I will be away from [DATE] to [D…" at bounding box center [373, 217] width 227 height 37
type textarea "By the way, I also wanted to let you know that I will be away from [DATE] to [D…"
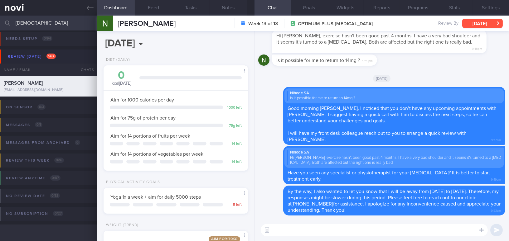
click at [492, 25] on button "[DATE]" at bounding box center [482, 23] width 41 height 9
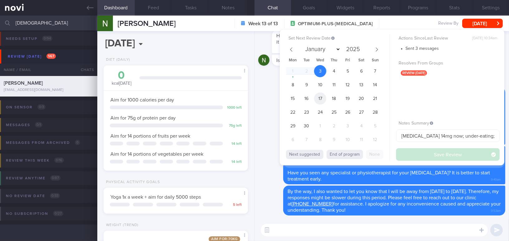
click at [317, 97] on span "17" at bounding box center [320, 99] width 12 height 12
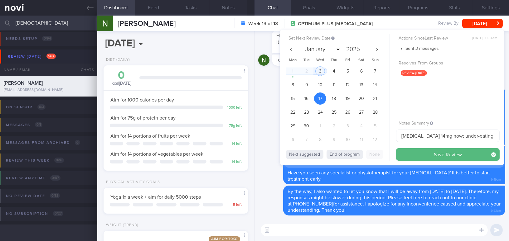
drag, startPoint x: 413, startPoint y: 156, endPoint x: 334, endPoint y: 119, distance: 86.6
click at [348, 116] on div "Set Next Review Date [DATE] January February March April May June July August S…" at bounding box center [392, 98] width 224 height 136
click at [304, 128] on span "30" at bounding box center [306, 126] width 12 height 12
click at [320, 98] on span "17" at bounding box center [320, 99] width 12 height 12
click at [305, 122] on span "30" at bounding box center [306, 126] width 12 height 12
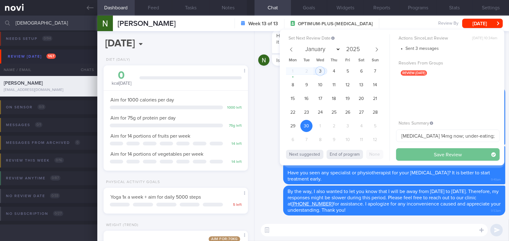
click at [406, 149] on button "Save Review" at bounding box center [447, 154] width 103 height 12
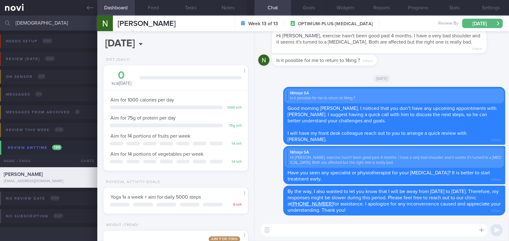
drag, startPoint x: 33, startPoint y: 22, endPoint x: 0, endPoint y: 21, distance: 33.4
click at [0, 21] on input "diarna" at bounding box center [254, 23] width 509 height 15
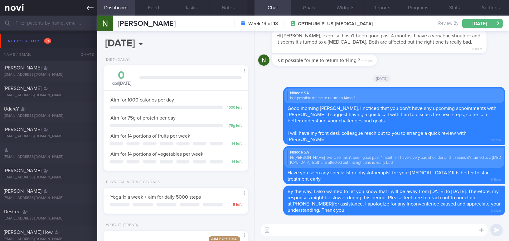
click at [84, 5] on link at bounding box center [48, 8] width 97 height 16
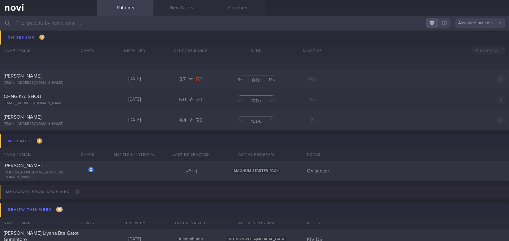
scroll to position [3428, 0]
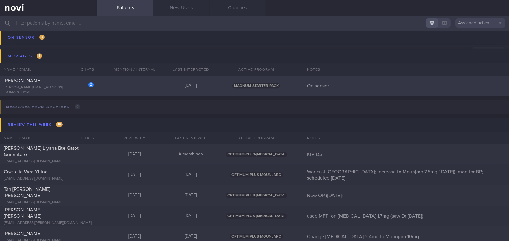
click at [51, 84] on div "[PERSON_NAME]" at bounding box center [48, 81] width 88 height 6
select select "8"
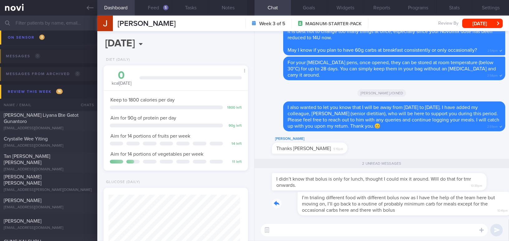
drag, startPoint x: 359, startPoint y: 192, endPoint x: 412, endPoint y: 197, distance: 53.6
click at [412, 197] on div "I’m trialing different food with different bolus now as I have the help of the …" at bounding box center [388, 204] width 233 height 24
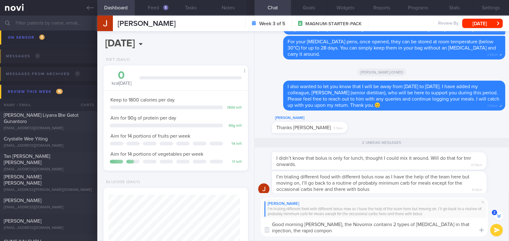
scroll to position [-11, 0]
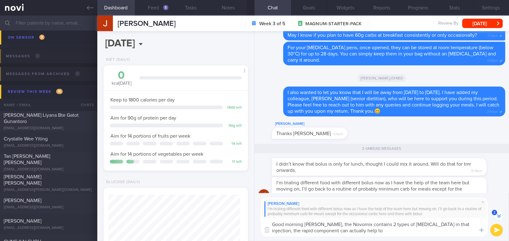
type textarea "Good morning [PERSON_NAME], the Novomix contains 2 types of [MEDICAL_DATA] in t…"
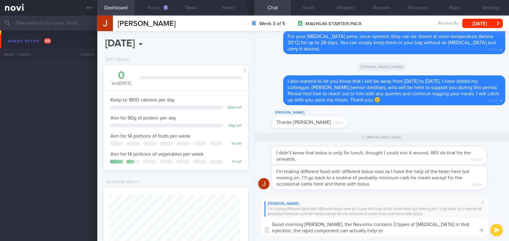
select select "8"
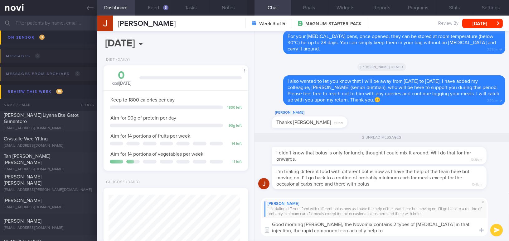
drag, startPoint x: 409, startPoint y: 226, endPoint x: 417, endPoint y: 226, distance: 8.1
click at [417, 226] on textarea "Good morning [PERSON_NAME], the Novomix contains 2 types of [MEDICAL_DATA] in t…" at bounding box center [373, 227] width 227 height 18
drag, startPoint x: 298, startPoint y: 231, endPoint x: 347, endPoint y: 232, distance: 48.9
click at [347, 232] on textarea "Good morning [PERSON_NAME], the Novomix contains 2 types of [MEDICAL_DATA] in 1…" at bounding box center [373, 227] width 227 height 18
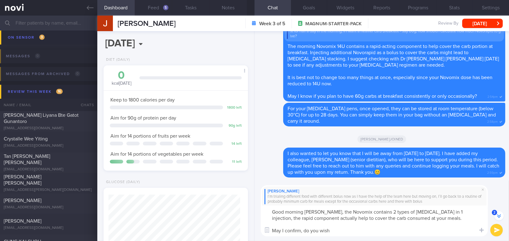
scroll to position [0, 0]
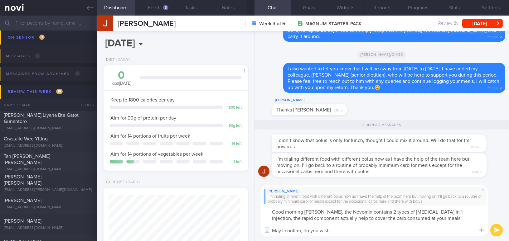
drag, startPoint x: 318, startPoint y: 212, endPoint x: 340, endPoint y: 229, distance: 28.2
click at [340, 229] on textarea "Good morning [PERSON_NAME], the Novomix contains 2 types of [MEDICAL_DATA] in 1…" at bounding box center [373, 221] width 227 height 31
drag, startPoint x: 340, startPoint y: 215, endPoint x: 330, endPoint y: 234, distance: 21.6
click at [330, 234] on textarea "Good morning [PERSON_NAME], the Novomix contains 2 types of [MEDICAL_DATA] in 1…" at bounding box center [373, 221] width 227 height 31
click at [332, 233] on textarea "Good morning [PERSON_NAME], the Novomix contains 2 types of [MEDICAL_DATA] in 1…" at bounding box center [373, 221] width 227 height 31
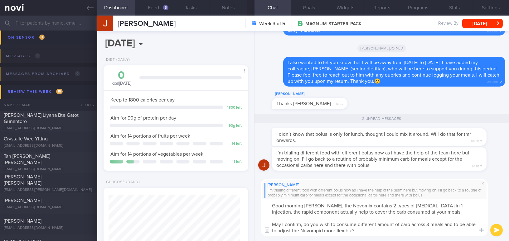
drag, startPoint x: 317, startPoint y: 205, endPoint x: 376, endPoint y: 230, distance: 63.8
click at [376, 230] on textarea "Good morning [PERSON_NAME], the Novomix contains 2 types of [MEDICAL_DATA] in 1…" at bounding box center [373, 217] width 227 height 37
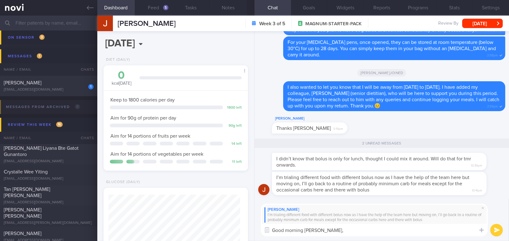
click at [237, 225] on div "Dashboard Feed 5 Tasks Notes Chat 2 Goals Widgets Reports Programs Stats Settin…" at bounding box center [302, 129] width 411 height 226
paste textarea "Hi Jake, Novomix contains 2 types of insulin in one injection. The rapid-acting…"
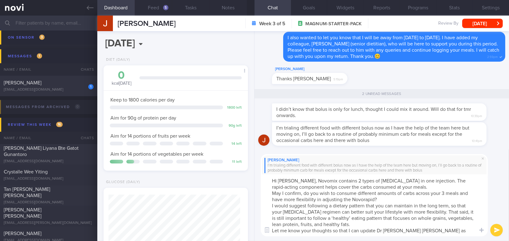
drag, startPoint x: 273, startPoint y: 181, endPoint x: 276, endPoint y: 180, distance: 3.4
click at [276, 180] on textarea "Hi Jake, Novomix contains 2 types of insulin in one injection. The rapid-acting…" at bounding box center [373, 205] width 227 height 62
click at [406, 186] on textarea "Good morning Jake, Novomix contains 2 types of insulin in one injection. The ra…" at bounding box center [373, 205] width 227 height 62
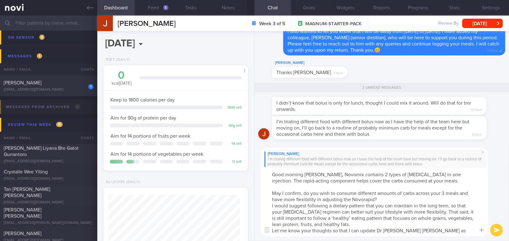
click at [410, 201] on textarea "Good morning Jake, Novomix contains 2 types of insulin in one injection. The ra…" at bounding box center [373, 202] width 227 height 68
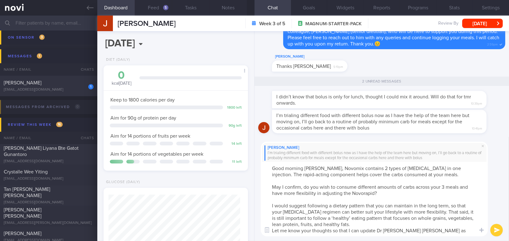
click at [363, 223] on textarea "Good morning Jake, Novomix contains 2 types of insulin in one injection. The ra…" at bounding box center [373, 199] width 227 height 74
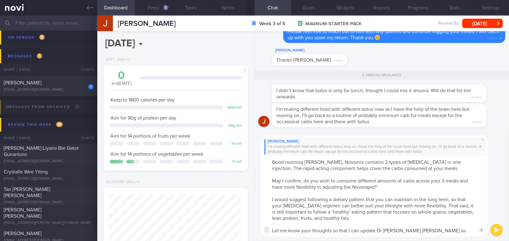
type textarea "Good morning Jake, Novomix contains 2 types of insulin in one injection. The ra…"
click at [495, 230] on button "submit" at bounding box center [496, 230] width 12 height 12
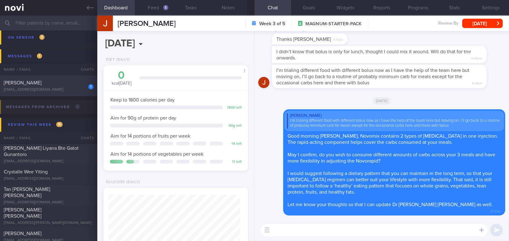
click at [46, 84] on div "BANAVARA PRADEEP VARADARAJA" at bounding box center [48, 83] width 88 height 6
click at [471, 24] on button "[DATE]" at bounding box center [482, 23] width 41 height 9
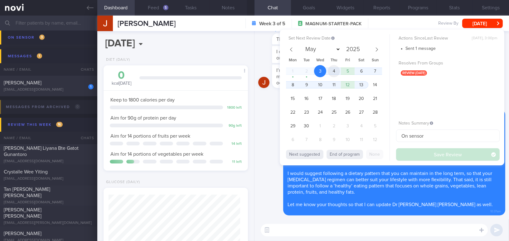
click at [332, 70] on span "4" at bounding box center [333, 71] width 12 height 12
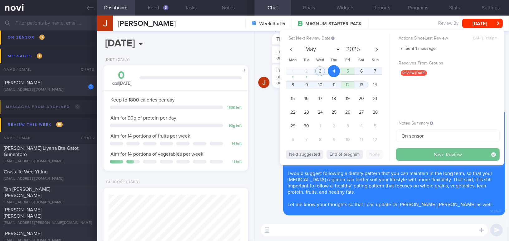
click at [404, 151] on button "Save Review" at bounding box center [447, 154] width 103 height 12
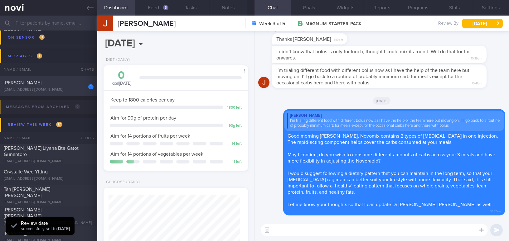
scroll to position [66, 131]
click at [41, 82] on span "BANAVARA PRADEEP VARADARAJA" at bounding box center [23, 82] width 38 height 5
type input "Sharon's case"
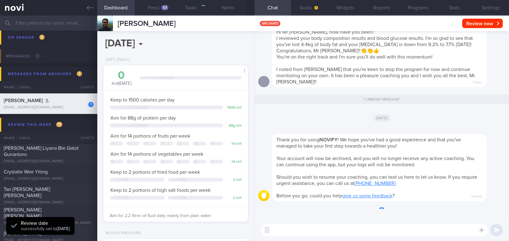
scroll to position [73, 129]
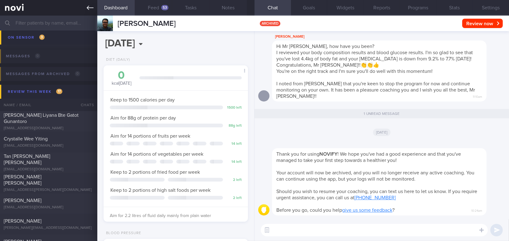
click at [88, 7] on icon at bounding box center [90, 7] width 7 height 7
click at [91, 6] on icon at bounding box center [90, 7] width 7 height 7
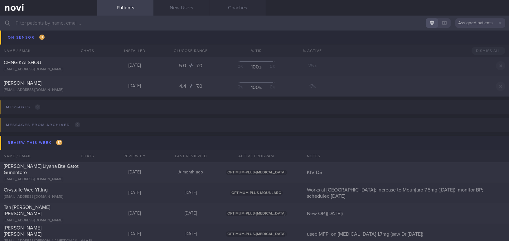
scroll to position [3351, 0]
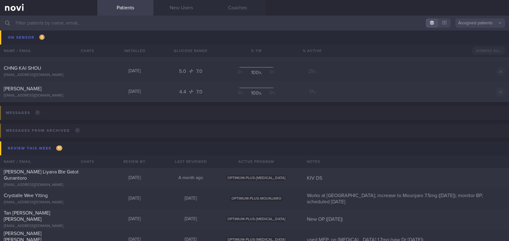
click at [66, 25] on input "text" at bounding box center [254, 23] width 509 height 15
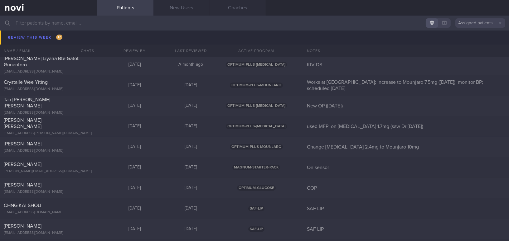
click at [220, 23] on input "text" at bounding box center [254, 23] width 509 height 15
click at [76, 26] on input "text" at bounding box center [254, 23] width 509 height 15
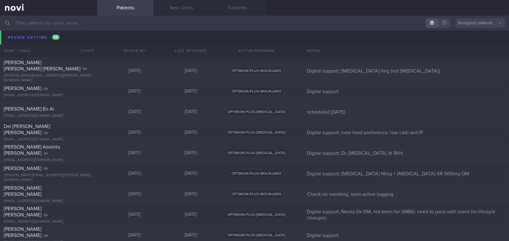
scroll to position [4132, 0]
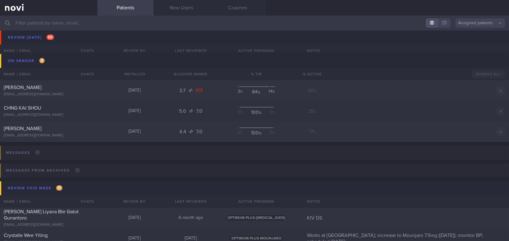
scroll to position [3181, 0]
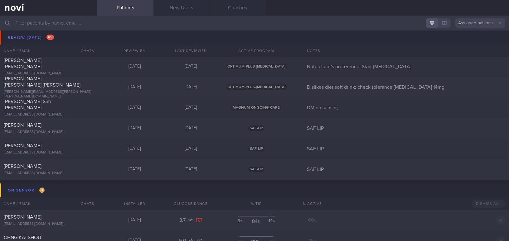
click at [73, 24] on input "text" at bounding box center [254, 23] width 509 height 15
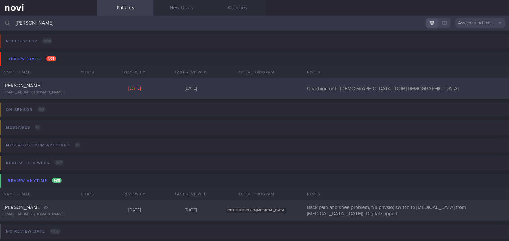
type input "[PERSON_NAME]"
click at [50, 89] on div "[PERSON_NAME] [EMAIL_ADDRESS][DOMAIN_NAME]" at bounding box center [48, 89] width 97 height 12
select select "8"
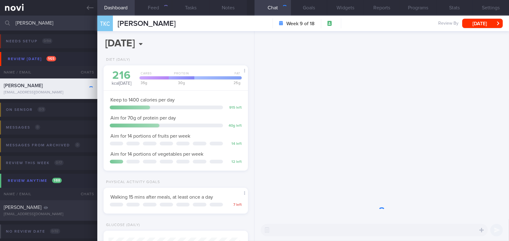
scroll to position [66, 131]
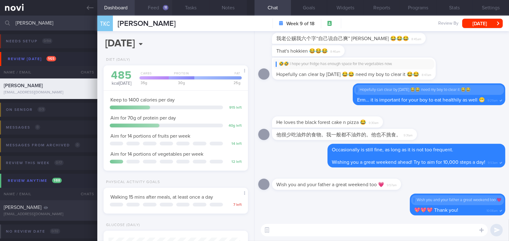
click at [157, 6] on button "Feed 11" at bounding box center [153, 8] width 37 height 16
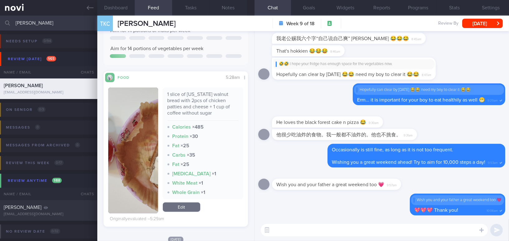
scroll to position [113, 0]
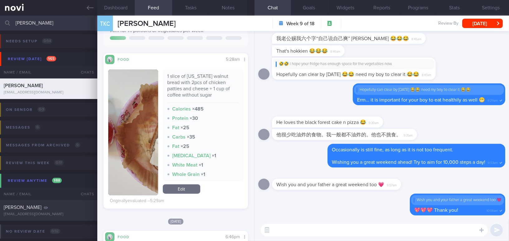
click at [116, 125] on button "button" at bounding box center [133, 132] width 50 height 126
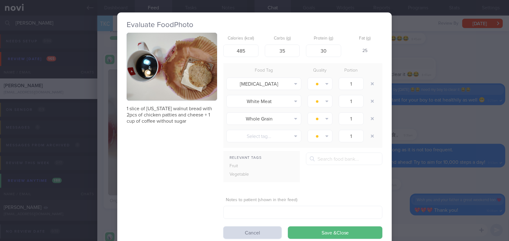
click at [413, 131] on div "Evaluate Food Photo 1 slice of [US_STATE] walnut bread with 2pcs of chicken pat…" at bounding box center [254, 120] width 509 height 241
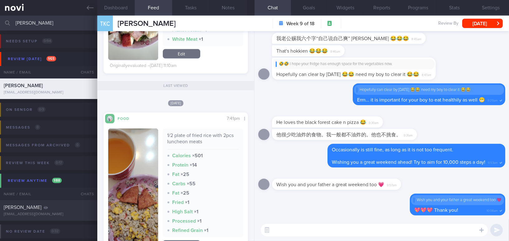
scroll to position [1954, 0]
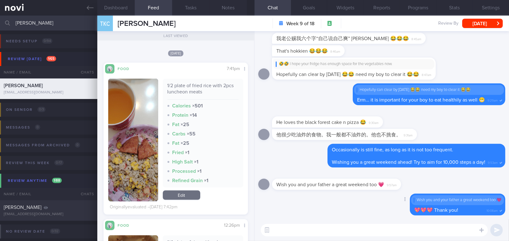
drag, startPoint x: 294, startPoint y: 228, endPoint x: 329, endPoint y: 203, distance: 42.7
click at [295, 228] on textarea at bounding box center [373, 230] width 227 height 12
type textarea "g"
drag, startPoint x: 327, startPoint y: 231, endPoint x: 406, endPoint y: 229, distance: 78.9
click at [406, 229] on textarea "Good morning Mdm Teo, your diet continue to look good." at bounding box center [373, 230] width 227 height 12
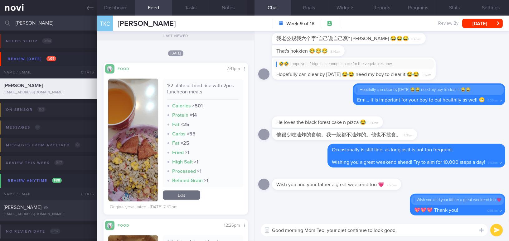
click at [348, 231] on textarea "Good morning Mdm Teo, your diet continue to look good." at bounding box center [373, 230] width 227 height 12
drag, startPoint x: 327, startPoint y: 232, endPoint x: 406, endPoint y: 230, distance: 78.5
click at [406, 230] on textarea "Good morning Mdm Teo, your diet continue to look good." at bounding box center [373, 230] width 227 height 12
paste textarea "Your diet continues"
click at [330, 229] on textarea "Good morning Mdm Teo, Your diet continues to look good." at bounding box center [373, 230] width 227 height 12
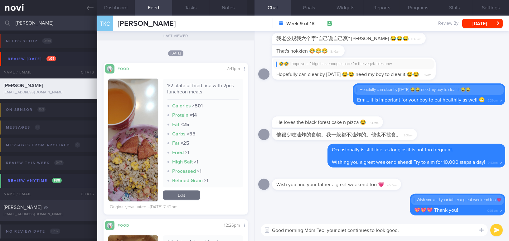
click at [403, 230] on textarea "Good morning Mdm Teo, your diet continues to look good." at bounding box center [373, 230] width 227 height 12
type textarea "Good morning Mdm Teo, your diet continues to look good. 棒棒哒"
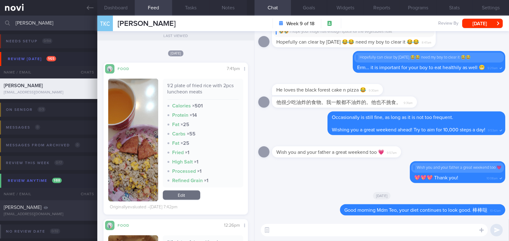
click at [334, 232] on textarea at bounding box center [373, 230] width 227 height 12
drag, startPoint x: 327, startPoint y: 231, endPoint x: 247, endPoint y: 232, distance: 79.5
click at [247, 232] on div "Dashboard Feed 11 Tasks Notes Chat Goals Widgets Reports Programs Stats Setting…" at bounding box center [302, 129] width 411 height 226
paste textarea "any steps did you manage to achieve [DATE]?"
drag, startPoint x: 370, startPoint y: 232, endPoint x: 399, endPoint y: 231, distance: 29.9
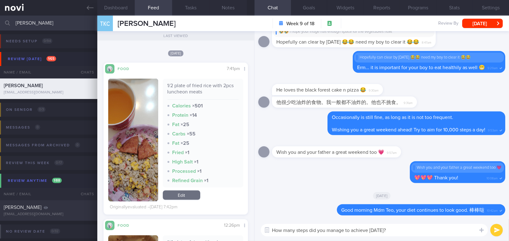
click at [399, 231] on textarea "How many steps did you manage to achieve yesterday?" at bounding box center [373, 230] width 227 height 12
type textarea "How many steps did you manage to achieve over the past few days?"
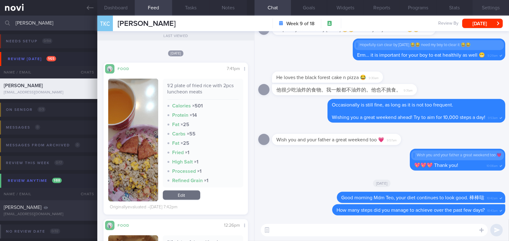
drag, startPoint x: 494, startPoint y: 9, endPoint x: 477, endPoint y: 9, distance: 17.1
click at [494, 9] on button "Settings" at bounding box center [490, 8] width 36 height 16
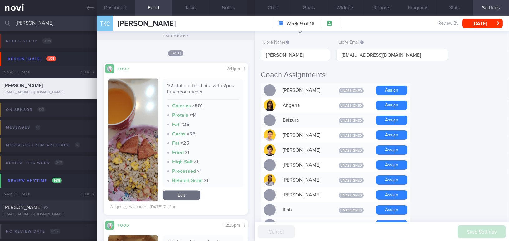
scroll to position [141, 0]
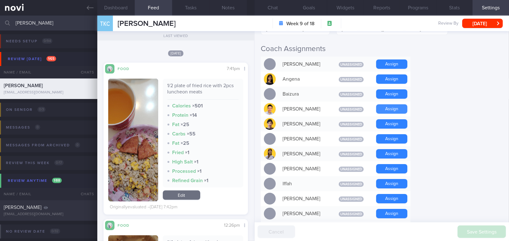
click at [394, 108] on button "Assign" at bounding box center [391, 108] width 31 height 9
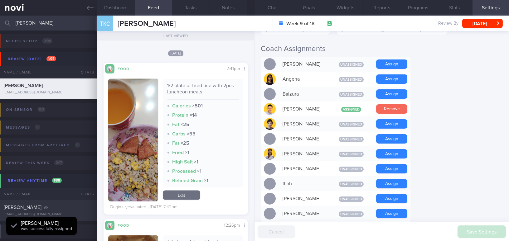
scroll to position [66, 131]
click at [274, 4] on button "Chat" at bounding box center [272, 8] width 36 height 16
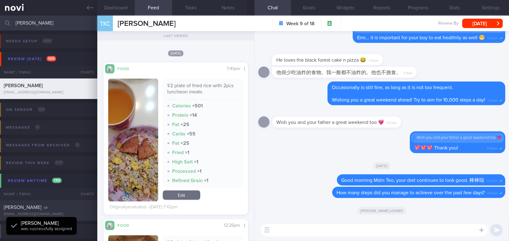
click at [344, 226] on textarea at bounding box center [373, 230] width 227 height 12
paste textarea "I also wanted to let you know that I will be away from [DATE] to [DATE]. I have…"
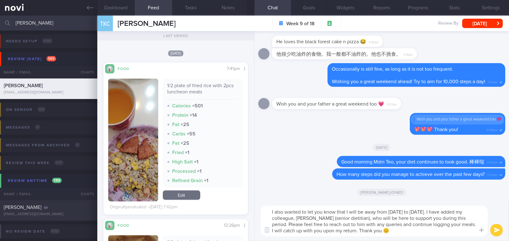
type textarea "I also wanted to let you know that I will be away from [DATE] to [DATE]. I have…"
click at [496, 230] on button "submit" at bounding box center [496, 230] width 12 height 12
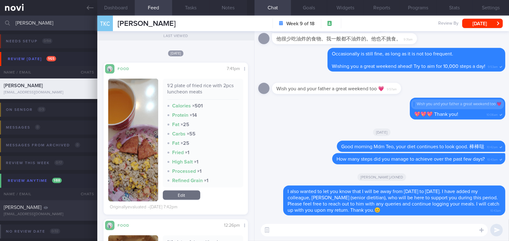
drag, startPoint x: 473, startPoint y: 20, endPoint x: 419, endPoint y: 33, distance: 56.0
click at [473, 20] on button "Tue, 2 Sep" at bounding box center [482, 23] width 41 height 9
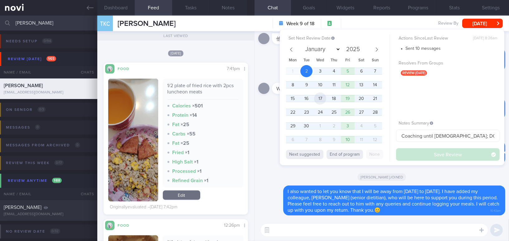
click at [319, 96] on span "17" at bounding box center [320, 99] width 12 height 12
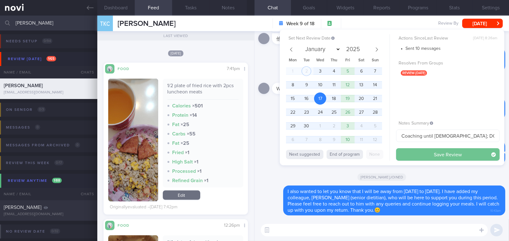
click at [408, 156] on button "Save Review" at bounding box center [447, 154] width 103 height 12
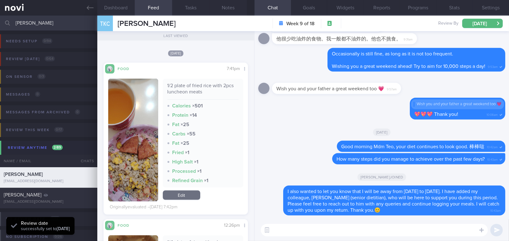
scroll to position [66, 131]
drag, startPoint x: 31, startPoint y: 22, endPoint x: 0, endPoint y: 17, distance: 31.0
click at [0, 17] on input "teo k" at bounding box center [254, 23] width 509 height 15
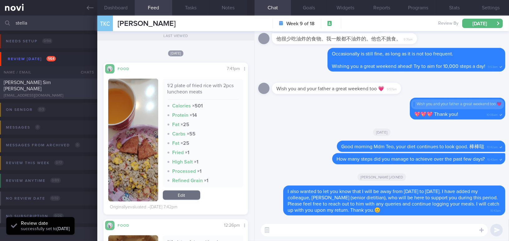
type input "stella"
click at [24, 86] on span "Stella Sim Yee King" at bounding box center [27, 85] width 47 height 11
type input "DM on sensor;"
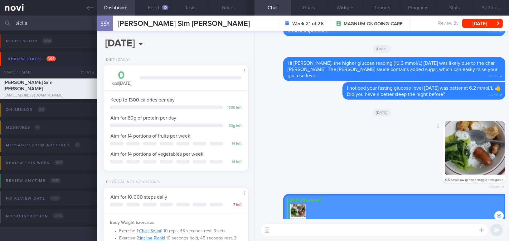
scroll to position [-84, 0]
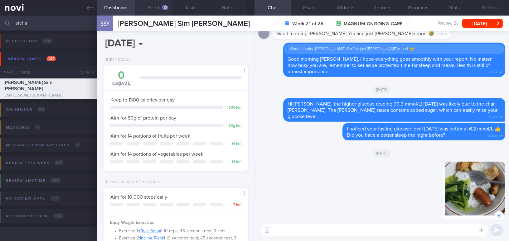
click at [157, 8] on button "Feed 10" at bounding box center [153, 8] width 37 height 16
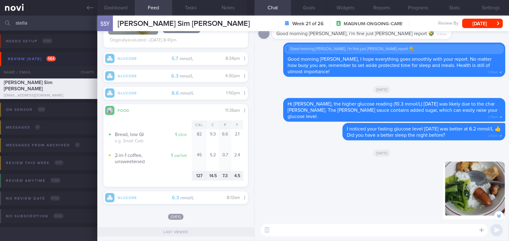
scroll to position [850, 0]
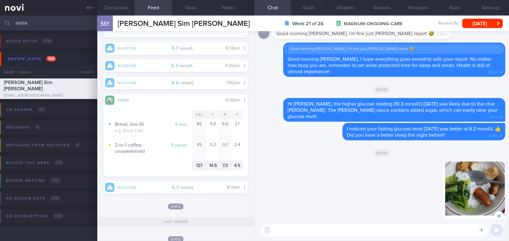
click at [283, 233] on textarea at bounding box center [373, 230] width 227 height 12
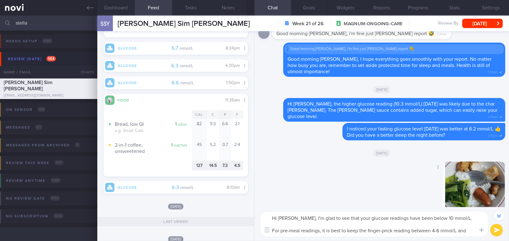
scroll to position [-103, 0]
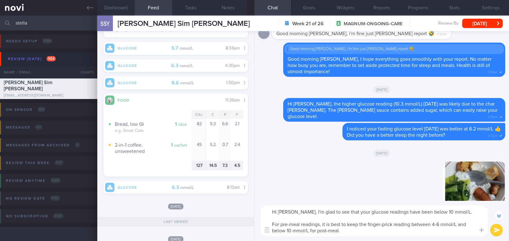
drag, startPoint x: 292, startPoint y: 210, endPoint x: 354, endPoint y: 231, distance: 65.3
click at [354, 231] on textarea "Hi Stella, I'm glad to see that your glucose readings have been below 10 mmol/L…" at bounding box center [373, 221] width 227 height 31
click at [312, 224] on textarea "Hi Stella, I'm glad to see that your glucose readings have been below 10 mmol/L…" at bounding box center [373, 221] width 227 height 31
drag, startPoint x: 292, startPoint y: 212, endPoint x: 350, endPoint y: 230, distance: 60.7
click at [350, 230] on textarea "Hi Stella, I'm glad to see that your glucose readings have been below 10 mmol/L…" at bounding box center [373, 221] width 227 height 31
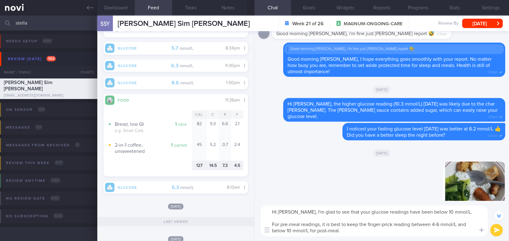
paste textarea "’s best to keep your finger-prick measurements between 4–6 mmol/L, and below 10…"
click at [466, 211] on textarea "Hi Stella, I'm glad to see that your glucose readings have been below 10 mmol/L…" at bounding box center [373, 221] width 227 height 31
click at [328, 222] on textarea "Hi Stella, I'm glad to see that your glucose readings have been below 10 mmol/L…" at bounding box center [373, 221] width 227 height 31
drag, startPoint x: 397, startPoint y: 224, endPoint x: 429, endPoint y: 223, distance: 31.8
click at [429, 223] on textarea "Hi Stella, I'm glad to see that your glucose readings have been below 10 mmol/L…" at bounding box center [373, 221] width 227 height 31
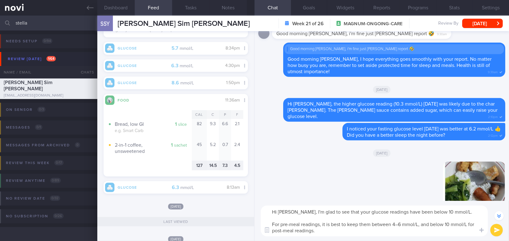
click at [398, 224] on textarea "Hi Stella, I'm glad to see that your glucose readings have been below 10 mmol/L…" at bounding box center [373, 221] width 227 height 31
type textarea "Hi Stella, I'm glad to see that your glucose readings have been below 10 mmol/L…"
click at [498, 231] on button "submit" at bounding box center [496, 230] width 12 height 12
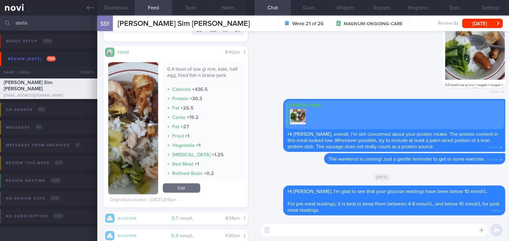
scroll to position [74, 135]
click at [130, 146] on button "button" at bounding box center [133, 128] width 50 height 132
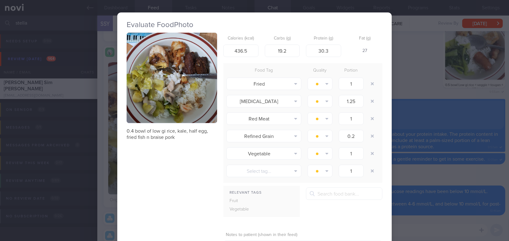
click at [146, 120] on button "button" at bounding box center [172, 78] width 90 height 90
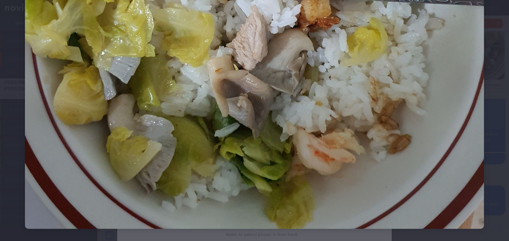
scroll to position [255, 0]
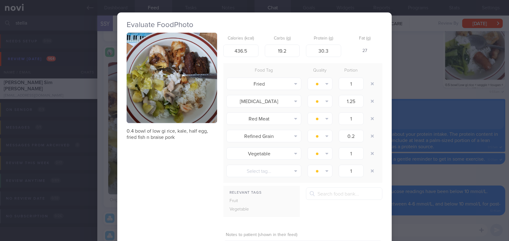
click at [435, 143] on div "Evaluate Food Photo 0.4 bowl of low gi rice, kale, half egg, fried fish n brais…" at bounding box center [254, 120] width 509 height 241
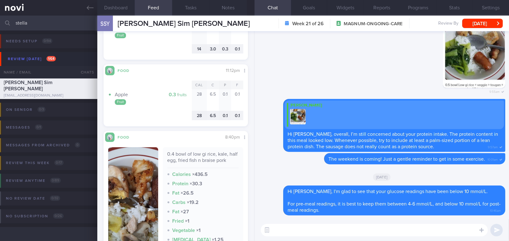
scroll to position [708, 0]
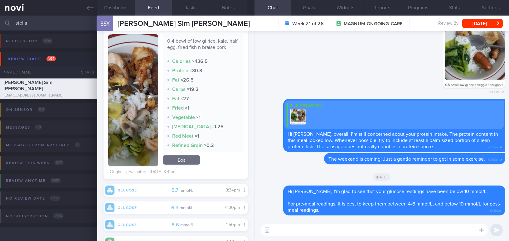
click at [131, 159] on img "button" at bounding box center [133, 100] width 50 height 132
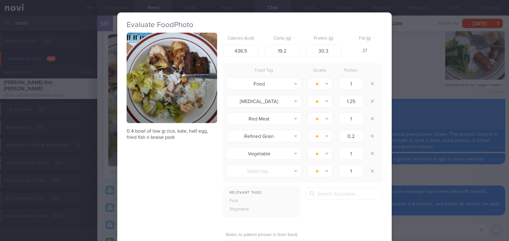
click at [158, 115] on button "button" at bounding box center [172, 78] width 90 height 90
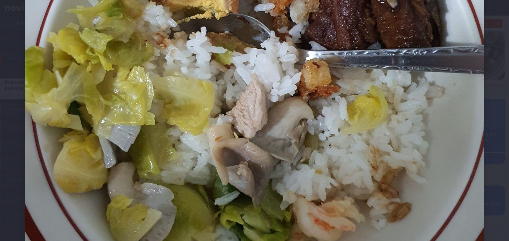
scroll to position [198, 0]
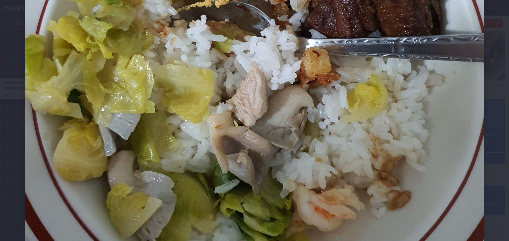
click at [220, 167] on img at bounding box center [254, 56] width 459 height 459
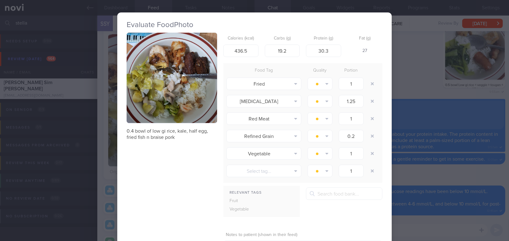
drag, startPoint x: 433, startPoint y: 175, endPoint x: 457, endPoint y: 194, distance: 31.0
click at [433, 175] on div "Evaluate Food Photo 0.4 bowl of low gi rice, kale, half egg, fried fish n brais…" at bounding box center [254, 120] width 509 height 241
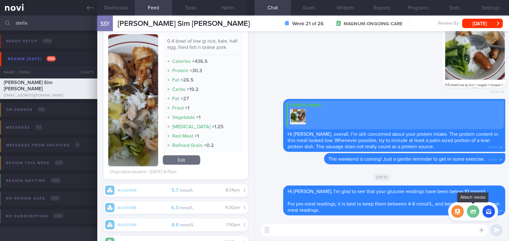
click at [472, 211] on label at bounding box center [472, 211] width 12 height 12
click at [0, 0] on input "file" at bounding box center [0, 0] width 0 height 0
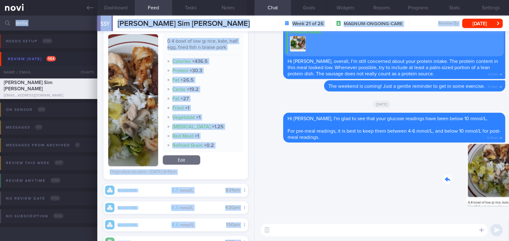
drag, startPoint x: 466, startPoint y: 178, endPoint x: 509, endPoint y: 185, distance: 44.6
click at [508, 185] on html "You are offline! Some functionality will be unavailable Patients New Users Coac…" at bounding box center [254, 120] width 509 height 241
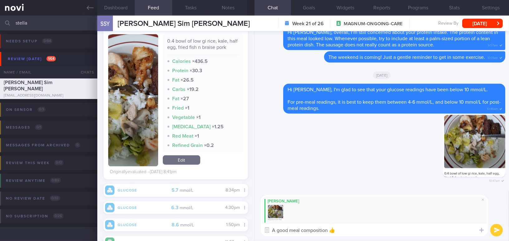
type textarea "A good meal composition 👍"
click at [495, 232] on button "submit" at bounding box center [496, 230] width 12 height 12
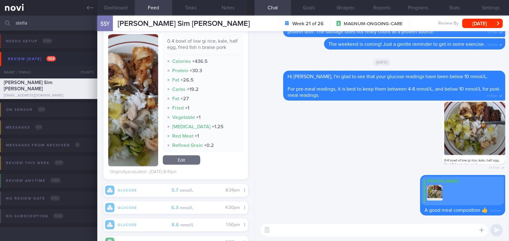
click at [472, 232] on textarea at bounding box center [373, 230] width 227 height 12
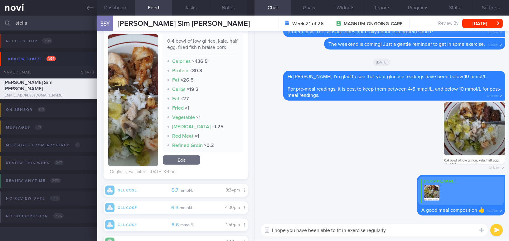
drag, startPoint x: 404, startPoint y: 230, endPoint x: 256, endPoint y: 235, distance: 147.8
click at [256, 235] on div "I hope you have been able to fit in exercise regularly I hope you have been abl…" at bounding box center [381, 230] width 254 height 22
click at [393, 232] on textarea "I hope you have been able to fit in exercise regularly" at bounding box center [373, 230] width 227 height 12
drag, startPoint x: 395, startPoint y: 232, endPoint x: 241, endPoint y: 231, distance: 153.9
click at [241, 231] on div "Dashboard Feed 10 Tasks Notes Chat Goals Widgets Reports Programs Stats Setting…" at bounding box center [302, 129] width 411 height 226
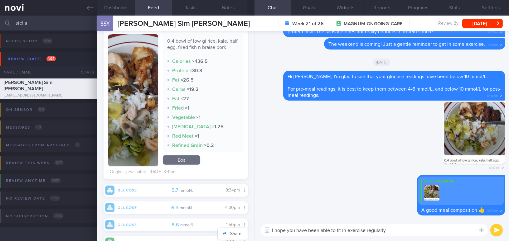
paste textarea
drag, startPoint x: 335, startPoint y: 232, endPoint x: 398, endPoint y: 234, distance: 62.7
click at [398, 234] on textarea "I hope you have been able to exercise regularly" at bounding box center [373, 230] width 227 height 12
type textarea "I hope you have been able to fit in some exercise :-)"
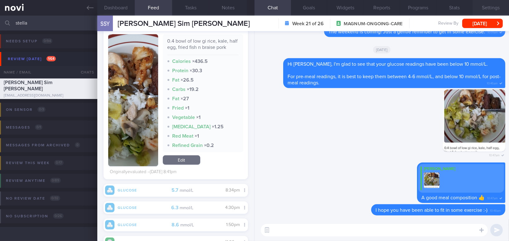
click at [489, 4] on button "Settings" at bounding box center [490, 8] width 36 height 16
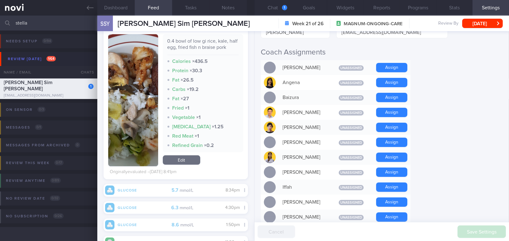
scroll to position [141, 0]
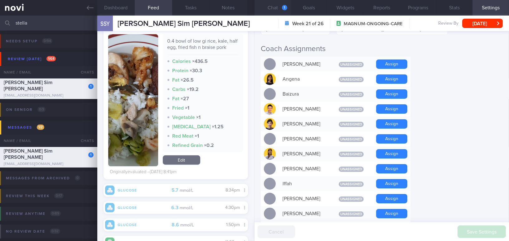
click at [282, 9] on div "1" at bounding box center [284, 7] width 5 height 5
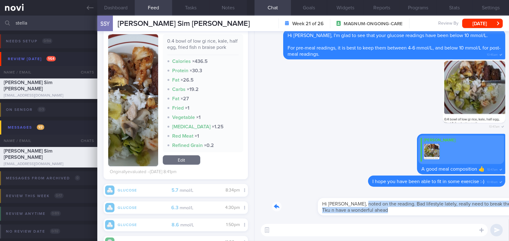
drag, startPoint x: 317, startPoint y: 199, endPoint x: 470, endPoint y: 217, distance: 154.6
click at [470, 217] on div "Hi Mee Li, noted on the reading. Bad lifestyle lately, really need to break the…" at bounding box center [381, 205] width 247 height 29
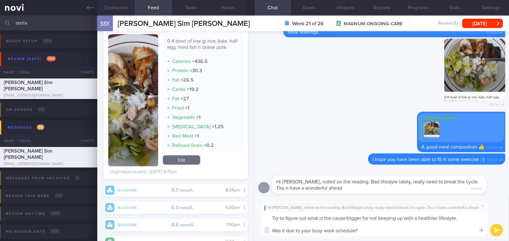
drag, startPoint x: 362, startPoint y: 233, endPoint x: 266, endPoint y: 217, distance: 97.9
click at [266, 217] on textarea "Try to figure out what is the cause/trigger for not keeping up with a healthier…" at bounding box center [373, 224] width 227 height 25
click at [350, 232] on textarea "Try to figure out what is the cause/trigger for not keeping up with a healthier…" at bounding box center [373, 224] width 227 height 25
drag, startPoint x: 362, startPoint y: 232, endPoint x: 245, endPoint y: 213, distance: 119.1
click at [245, 213] on div "Dashboard Feed 10 Tasks Notes Chat Goals Widgets Reports Programs Stats Setting…" at bounding box center [302, 129] width 411 height 226
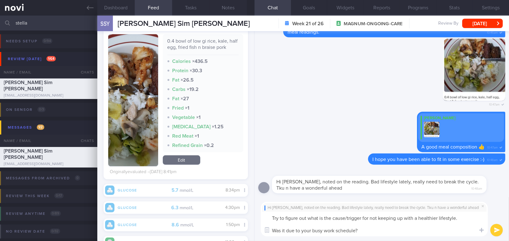
paste textarea "identify what is causing you to struggle with maintaining a healthier lifestyle…"
type textarea "Try to identify what is causing you to struggle with maintaining a healthier li…"
click at [497, 232] on button "submit" at bounding box center [496, 230] width 12 height 12
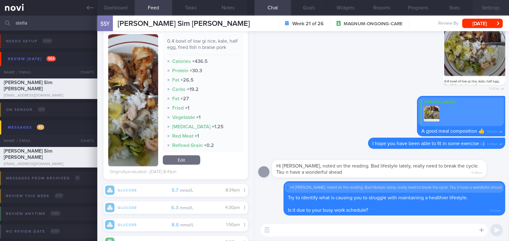
click at [484, 7] on button "Settings" at bounding box center [490, 8] width 36 height 16
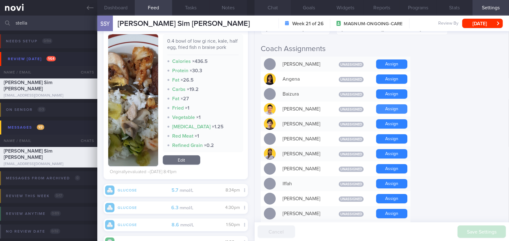
click at [399, 108] on button "Assign" at bounding box center [391, 108] width 31 height 9
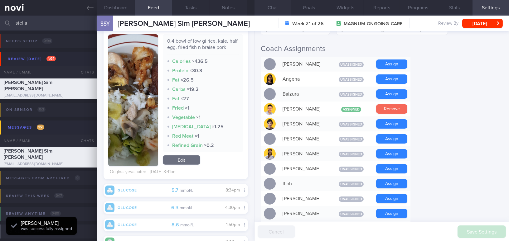
scroll to position [74, 135]
click at [274, 9] on button "Chat" at bounding box center [272, 8] width 36 height 16
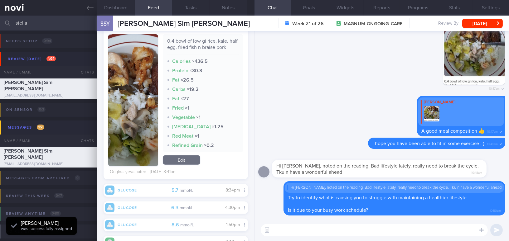
click at [298, 231] on textarea at bounding box center [373, 230] width 227 height 12
paste textarea "I also wanted to let you know that I will be away from [DATE] to [DATE]. I have…"
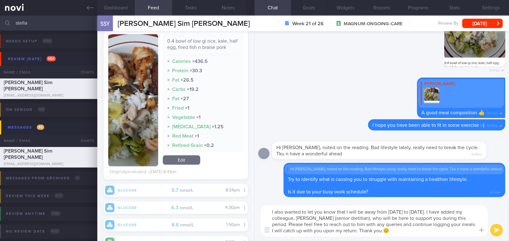
type textarea "I also wanted to let you know that I will be away from [DATE] to [DATE]. I have…"
click at [497, 230] on button "submit" at bounding box center [496, 230] width 12 height 12
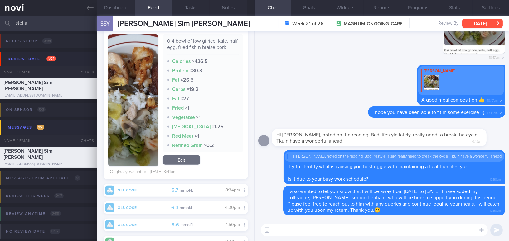
click at [487, 21] on button "[DATE]" at bounding box center [482, 23] width 41 height 9
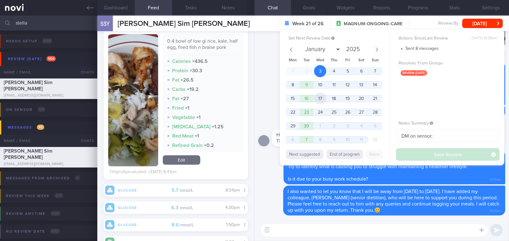
click at [321, 99] on span "17" at bounding box center [320, 99] width 12 height 12
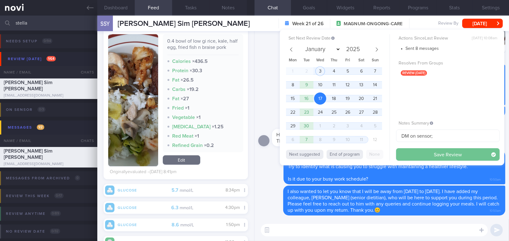
click at [407, 157] on button "Save Review" at bounding box center [447, 154] width 103 height 12
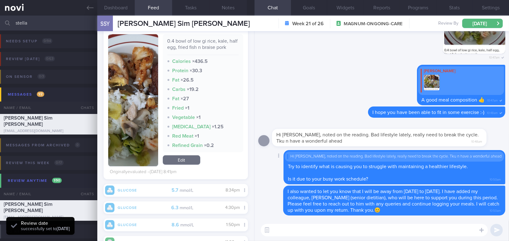
scroll to position [74, 135]
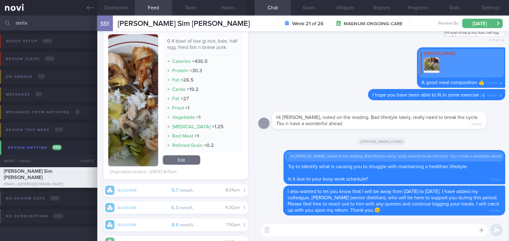
drag, startPoint x: 60, startPoint y: 24, endPoint x: 0, endPoint y: 22, distance: 60.5
click at [0, 22] on input "stella" at bounding box center [254, 23] width 509 height 15
click at [87, 6] on icon at bounding box center [90, 7] width 7 height 7
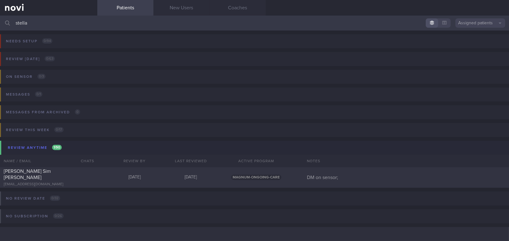
click at [474, 24] on button "Assigned patients" at bounding box center [480, 22] width 50 height 9
click at [476, 42] on button "All active patients" at bounding box center [480, 42] width 50 height 9
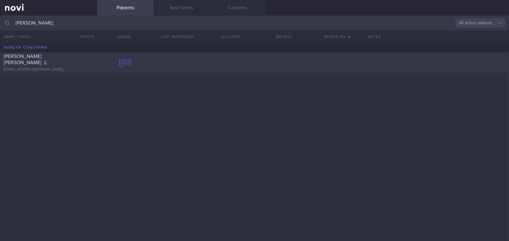
type input "esther lim"
click at [31, 67] on div "estherweishan96@gmail.com" at bounding box center [49, 69] width 90 height 5
select select "8"
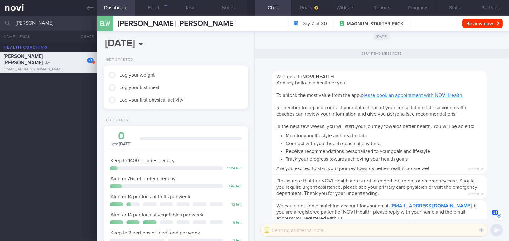
scroll to position [-794, 0]
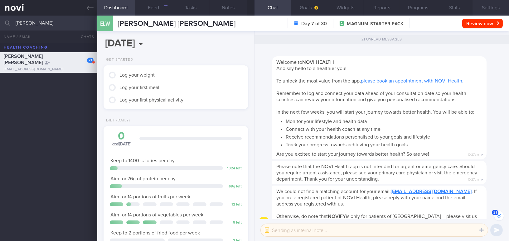
click at [489, 11] on button "Settings" at bounding box center [490, 8] width 36 height 16
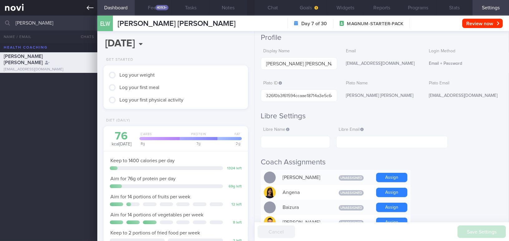
scroll to position [66, 131]
click at [86, 6] on link at bounding box center [48, 8] width 97 height 16
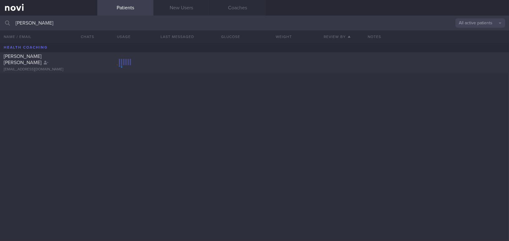
click at [467, 23] on button "All active patients" at bounding box center [480, 22] width 50 height 9
click at [467, 34] on button "Assigned patients" at bounding box center [480, 33] width 50 height 9
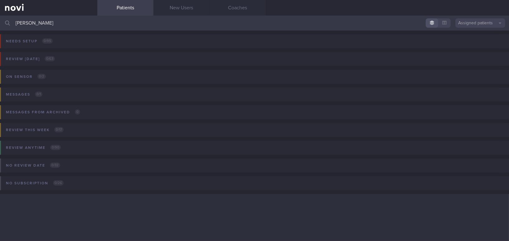
drag, startPoint x: 54, startPoint y: 24, endPoint x: 0, endPoint y: 24, distance: 53.9
click at [0, 24] on input "esther lim" at bounding box center [254, 23] width 509 height 15
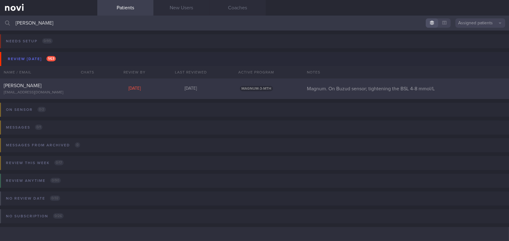
type input "huang chih"
click at [37, 85] on div "Huang Chih-Yi" at bounding box center [48, 86] width 88 height 6
select select "8"
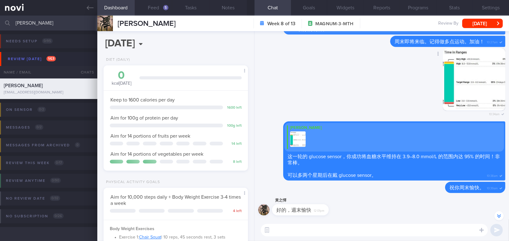
scroll to position [-85, 0]
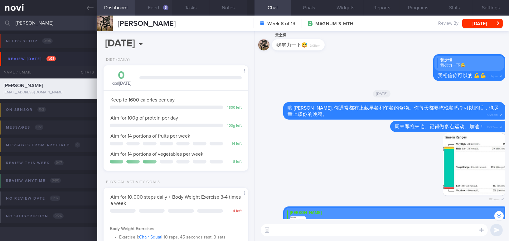
click at [156, 7] on button "Feed 5" at bounding box center [153, 8] width 37 height 16
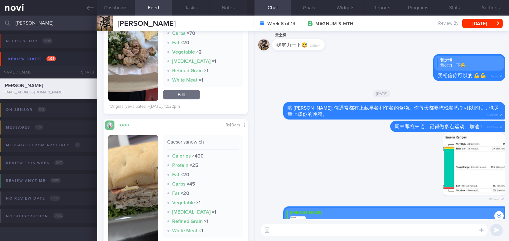
scroll to position [283, 0]
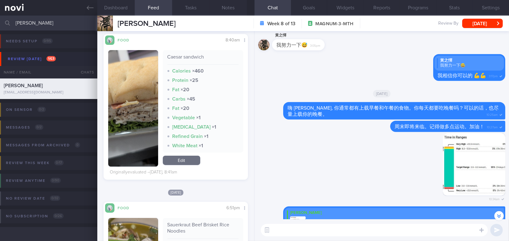
click at [143, 125] on button "button" at bounding box center [133, 108] width 50 height 117
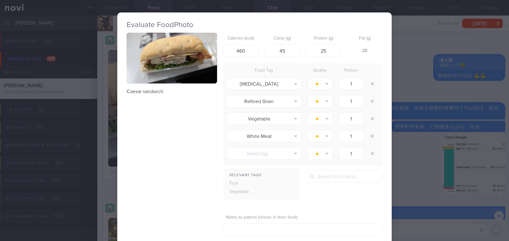
click at [184, 65] on button "button" at bounding box center [172, 58] width 90 height 51
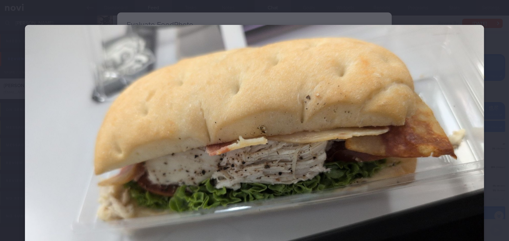
click at [378, 105] on img at bounding box center [254, 154] width 459 height 258
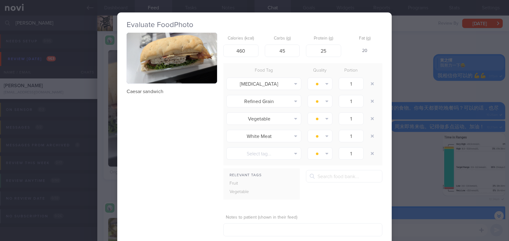
click at [437, 94] on div "Evaluate Food Photo Caesar sandwich Calories (kcal) 460 Carbs (g) 45 Protein (g…" at bounding box center [254, 120] width 509 height 241
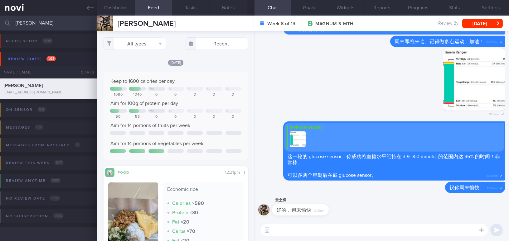
click at [325, 233] on textarea at bounding box center [373, 230] width 227 height 12
type textarea "h"
type textarea "Mr Huang 早，过去几天有做运动吗?"
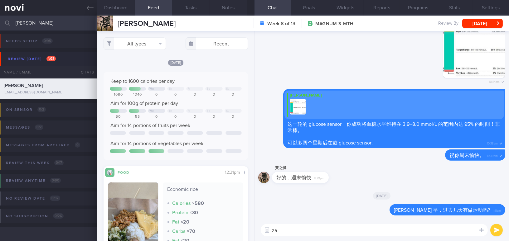
type textarea "z"
type textarea "周日的饮食大致上大同小异。周末的饮食如何呢？"
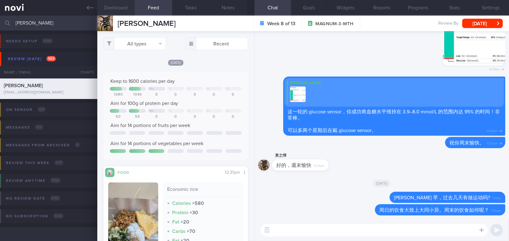
click at [120, 7] on button "Dashboard" at bounding box center [115, 8] width 37 height 16
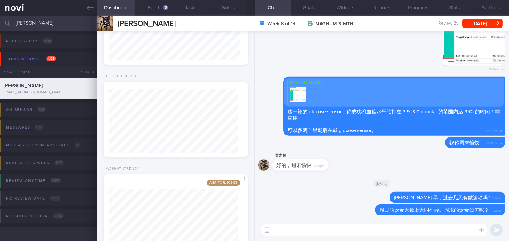
scroll to position [367, 0]
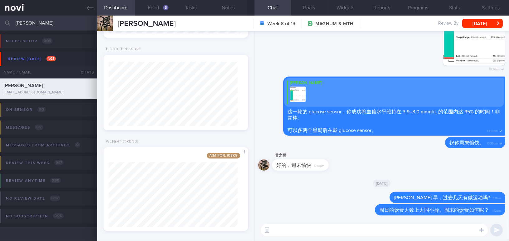
drag, startPoint x: 487, startPoint y: 9, endPoint x: 391, endPoint y: 15, distance: 96.5
click at [487, 9] on button "Settings" at bounding box center [490, 8] width 36 height 16
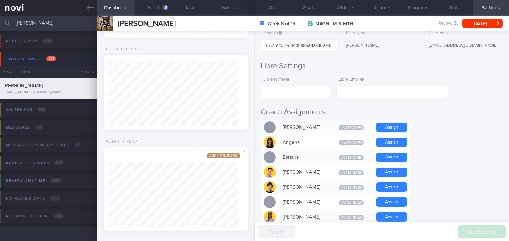
scroll to position [113, 0]
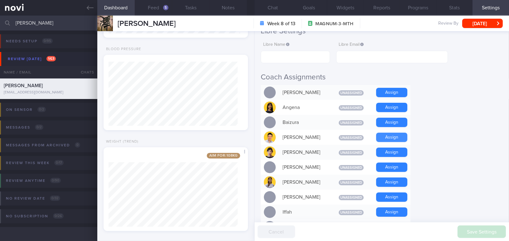
click at [393, 138] on button "Assign" at bounding box center [391, 137] width 31 height 9
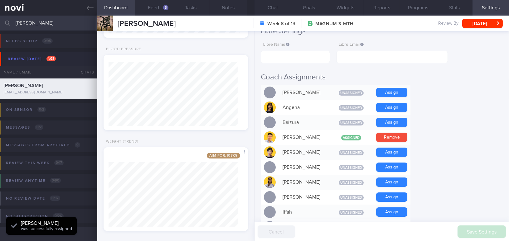
scroll to position [66, 131]
click at [275, 9] on button "Chat" at bounding box center [272, 8] width 36 height 16
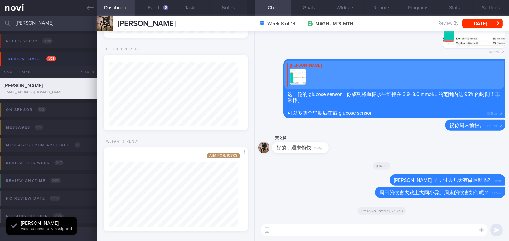
click at [328, 227] on textarea at bounding box center [373, 230] width 227 height 12
paste textarea "我 23/12/23 至 1/1/24 会放假。在这段期间，我的同事，Elizabeth会继续支持您。放假后我会在和您联系。谢谢。"
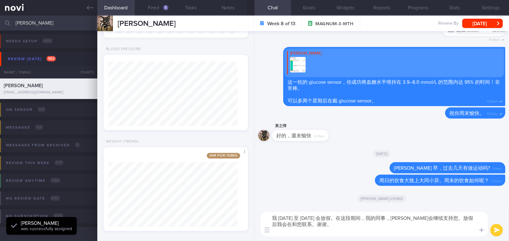
click at [271, 217] on textarea "我 23/12/23 至 1/1/24 会放假。在这段期间，我的同事，Elizabeth会继续支持您。放假后我会在和您联系。谢谢。" at bounding box center [373, 224] width 227 height 25
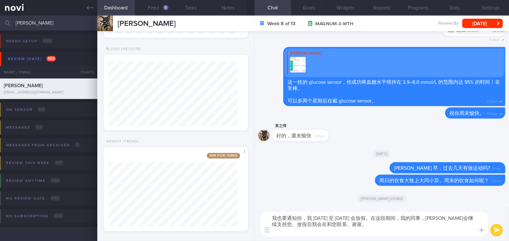
drag, startPoint x: 313, startPoint y: 218, endPoint x: 332, endPoint y: 216, distance: 19.1
click at [332, 216] on textarea "我也要通知你，我 23/12/23 至 1/1/24 会放假。在这段期间，我的同事，Elizabeth会继续支持您。放假后我会在和您联系。谢谢。" at bounding box center [373, 224] width 227 height 25
click at [337, 218] on textarea "我也要通知你，我 5/9/25 至 1/1/24 会放假。在这段期间，我的同事，Elizabeth会继续支持您。放假后我会在和您联系。谢谢。" at bounding box center [373, 224] width 227 height 25
click at [289, 235] on textarea "我也要通知你，我 5/9/25 至 14/9/25 会放假。在这段期间，我的同事，Elizabeth会继续支持您。放假后我会在和您联系。谢谢。" at bounding box center [373, 224] width 227 height 25
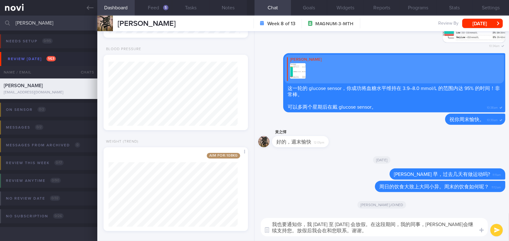
drag, startPoint x: 428, startPoint y: 224, endPoint x: 448, endPoint y: 226, distance: 21.0
click at [448, 226] on textarea "我也要通知你，我 5/9/25 至 14/9/25 会放假。在这段期间，我的同事，Elizabeth会继续支持您。放假后我会在和您联系。谢谢。" at bounding box center [373, 227] width 227 height 18
click at [471, 224] on textarea "我也要通知你，我 5/9/25 至 14/9/25 会放假。在这段期间，我的同事，Chad 会继续支持您。放假后我会在和您联系。谢谢。" at bounding box center [373, 227] width 227 height 18
click at [312, 231] on textarea "我也要通知你，我 5/9/25 至 14/9/25 会放假。在这段期间，我的同事，Chad 会继续支持你。放假后我会在和您联系。谢谢。" at bounding box center [373, 227] width 227 height 18
type textarea "我也要通知你，我 5/9/25 至 14/9/25 会放假。在这段期间，我的同事，Chad 会继续支持你。放假后我会在和你联系。谢谢。"
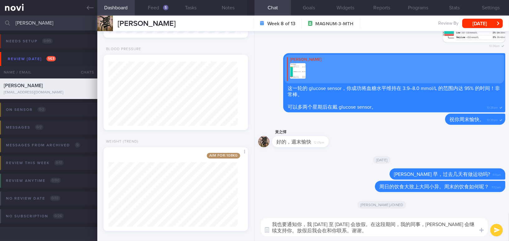
click at [496, 230] on button "submit" at bounding box center [496, 230] width 12 height 12
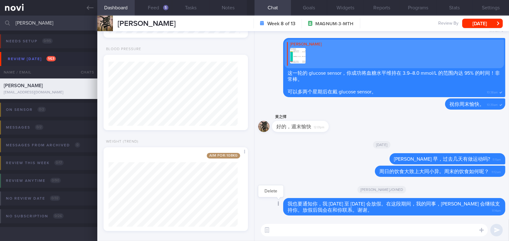
click at [276, 203] on div at bounding box center [277, 204] width 11 height 12
click at [272, 192] on button "Delete" at bounding box center [270, 191] width 25 height 9
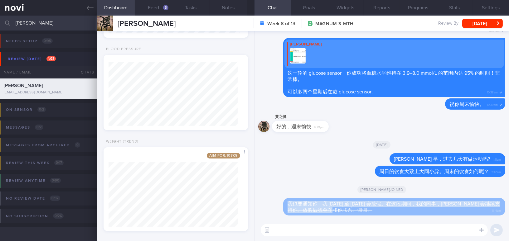
drag, startPoint x: 288, startPoint y: 202, endPoint x: 366, endPoint y: 214, distance: 79.1
click at [366, 214] on div "我也要通知你，我 5/9/25 至 14/9/25 会放假。在这段期间，我的同事，Chad 会继续支持你。放假后我会在和你联系。谢谢。 11:14am" at bounding box center [394, 206] width 222 height 17
copy span "我也要通知你，我 5/9/25 至 14/9/25 会放假。在这段期间，我的同事，Chad 会继续支持你。放假后我会在和你联系。谢谢。"
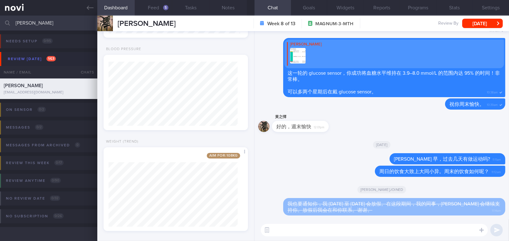
click at [327, 231] on textarea at bounding box center [373, 230] width 227 height 12
paste textarea "我也要通知你，我 5/9/25 至 14/9/25 会放假。在这段期间，我的同事，Chad 会继续支持你。放假后我会在和你联系。谢谢。"
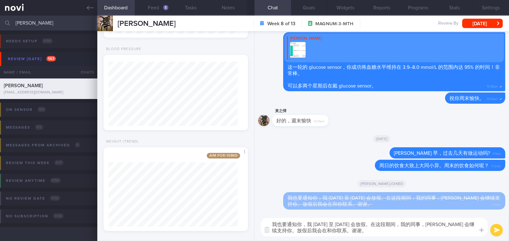
click at [301, 230] on textarea "我也要通知你，我 5/9/25 至 14/9/25 会放假。在这段期间，我的同事，Chad 会继续支持你。放假后我会在和你联系。谢谢。" at bounding box center [373, 227] width 227 height 18
type textarea "我也要通知你，我 5/9/25 至 14/9/25 会放假。在这段期间，我的同事，Chad 会继续支持你。放假后我会再和你联系。谢谢。"
click at [494, 232] on button "submit" at bounding box center [496, 230] width 12 height 12
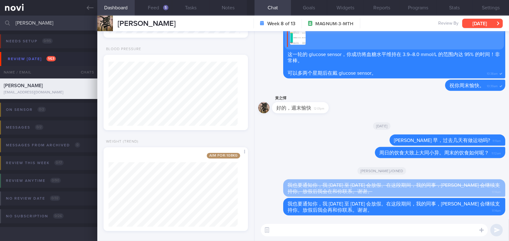
click at [492, 24] on button "[DATE]" at bounding box center [482, 23] width 41 height 9
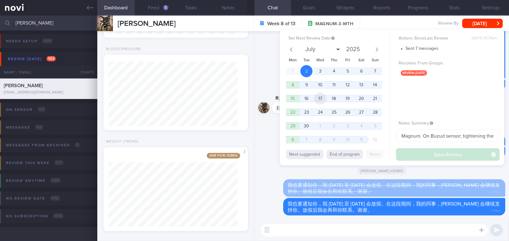
click at [319, 98] on span "17" at bounding box center [320, 99] width 12 height 12
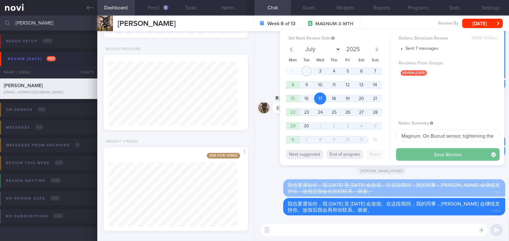
click at [414, 155] on button "Save Review" at bounding box center [447, 154] width 103 height 12
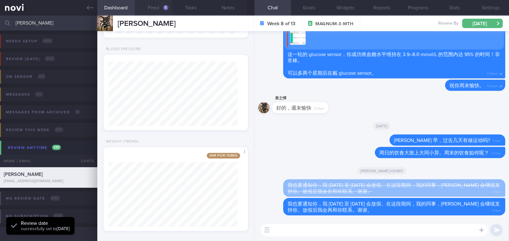
click at [155, 8] on button "Feed 5" at bounding box center [153, 8] width 37 height 16
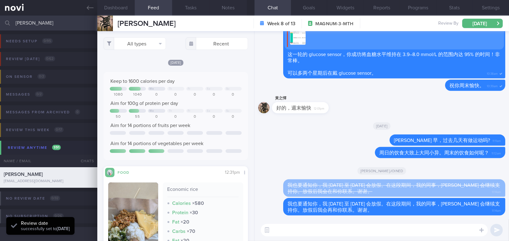
scroll to position [66, 131]
click at [316, 141] on div "Delete Mr Huang 早，过去几天有做运动吗? 11:11am" at bounding box center [381, 141] width 247 height 12
drag, startPoint x: 49, startPoint y: 22, endPoint x: 0, endPoint y: 22, distance: 49.2
click at [0, 22] on input "huang chih" at bounding box center [254, 23] width 509 height 15
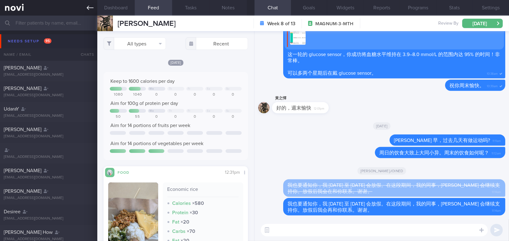
drag, startPoint x: 47, startPoint y: 24, endPoint x: 51, endPoint y: 1, distance: 23.7
click at [47, 24] on input "text" at bounding box center [254, 23] width 509 height 15
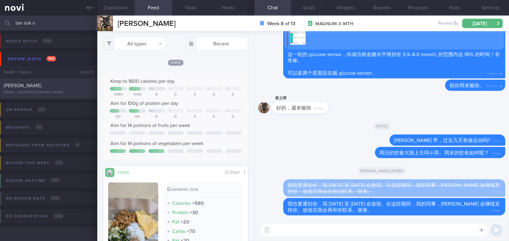
type input "tan sok n"
click at [39, 84] on div "Tan Sok Ngin" at bounding box center [48, 86] width 88 height 6
type input "Magnum, use Buzud"
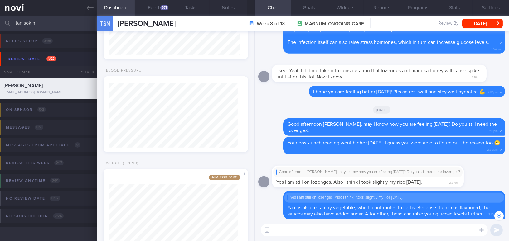
scroll to position [276, 0]
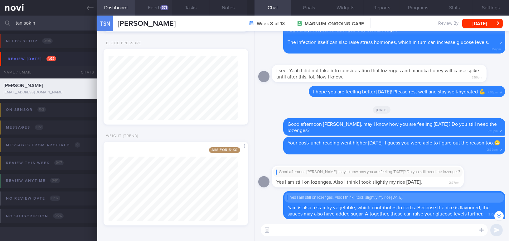
click at [157, 11] on button "Feed 371" at bounding box center [153, 8] width 37 height 16
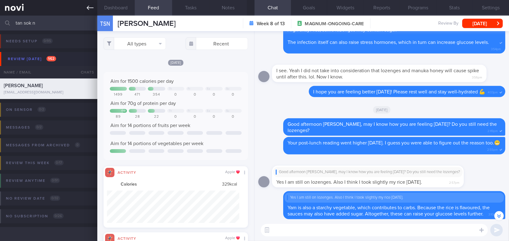
click at [89, 7] on icon at bounding box center [90, 7] width 7 height 7
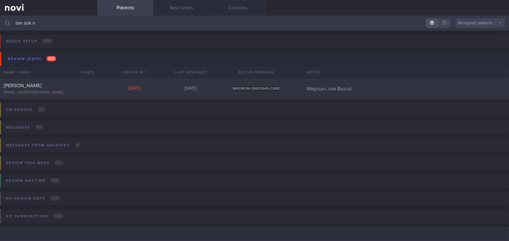
drag, startPoint x: 69, startPoint y: 26, endPoint x: 0, endPoint y: 21, distance: 68.7
click at [0, 21] on input "tan sok n" at bounding box center [254, 23] width 509 height 15
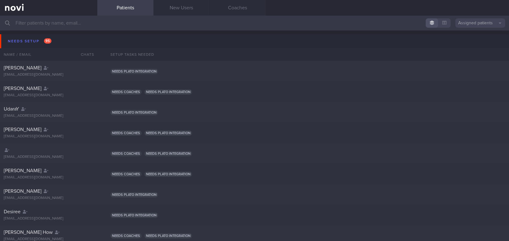
click at [466, 25] on button "Assigned patients" at bounding box center [480, 22] width 50 height 9
click at [465, 44] on button "All active patients" at bounding box center [480, 42] width 50 height 9
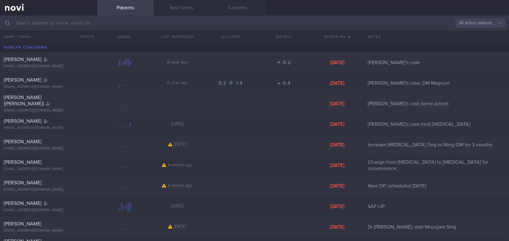
click at [111, 22] on input "text" at bounding box center [254, 23] width 509 height 15
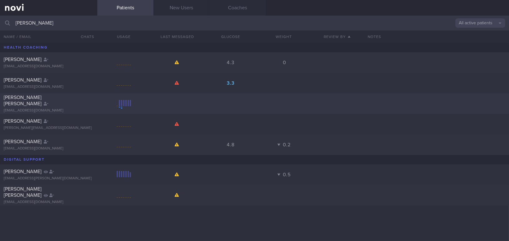
type input "esther l"
click at [59, 108] on div "estherweishan96@gmail.com" at bounding box center [49, 110] width 90 height 5
select select "8"
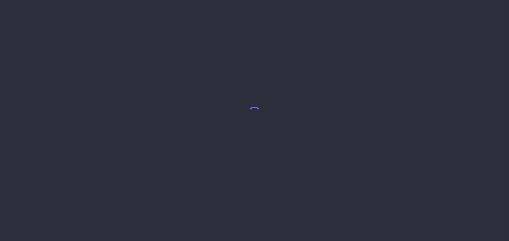
select select "8"
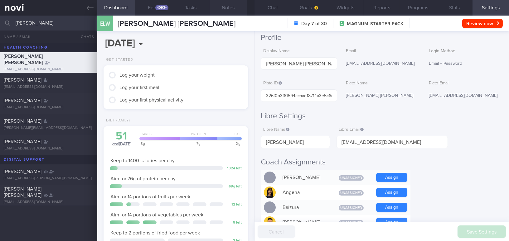
scroll to position [66, 131]
click at [155, 6] on div "4093+" at bounding box center [161, 7] width 13 height 5
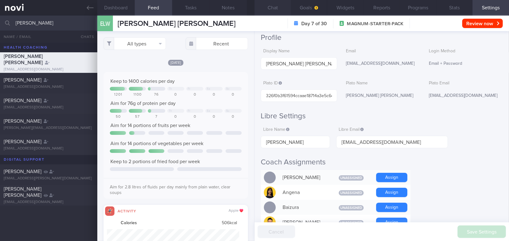
click at [271, 8] on button "Chat" at bounding box center [272, 8] width 36 height 16
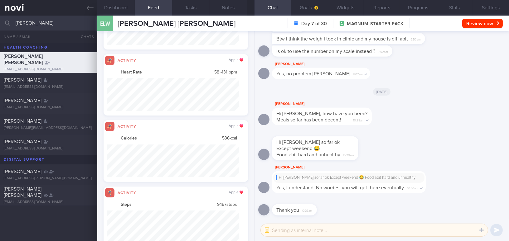
drag, startPoint x: 37, startPoint y: 23, endPoint x: 0, endPoint y: 22, distance: 37.4
click at [0, 22] on input "esther l" at bounding box center [254, 23] width 509 height 15
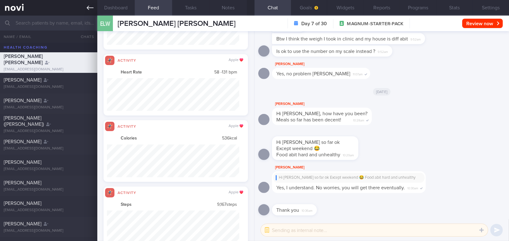
click at [94, 7] on link at bounding box center [48, 8] width 97 height 16
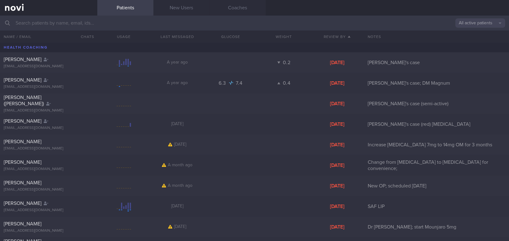
click at [466, 23] on button "All active patients" at bounding box center [480, 22] width 50 height 9
click at [466, 34] on button "Assigned patients" at bounding box center [480, 33] width 50 height 9
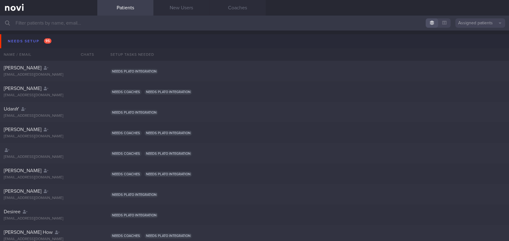
click at [43, 20] on input "text" at bounding box center [254, 23] width 509 height 15
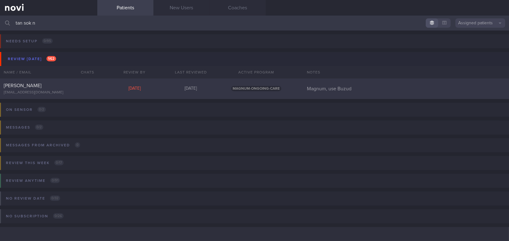
type input "tan sok n"
click at [49, 86] on div "[PERSON_NAME]" at bounding box center [48, 86] width 88 height 6
select select "8"
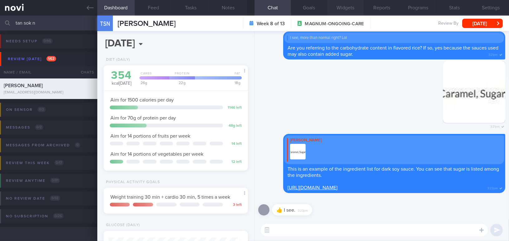
scroll to position [73, 129]
click at [151, 6] on button "Feed" at bounding box center [153, 8] width 37 height 16
click at [155, 7] on button "Feed" at bounding box center [153, 8] width 37 height 16
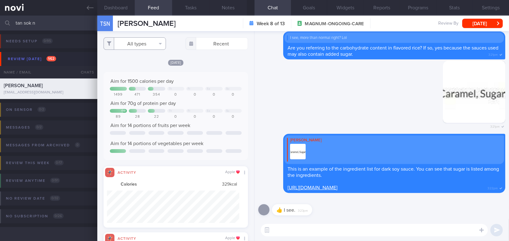
click at [141, 44] on button "All types" at bounding box center [134, 43] width 62 height 12
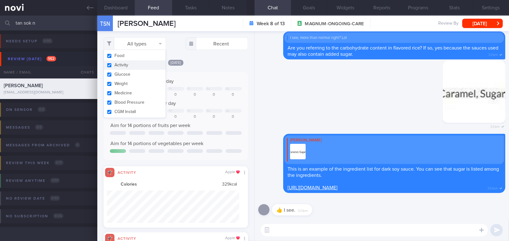
click at [109, 65] on button "Activity" at bounding box center [135, 64] width 62 height 9
checkbox input "false"
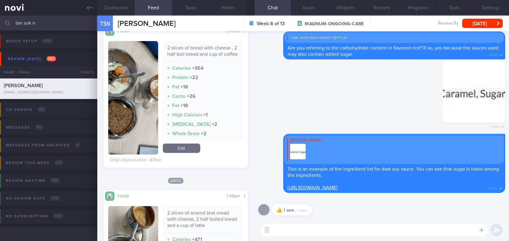
scroll to position [311534, 311468]
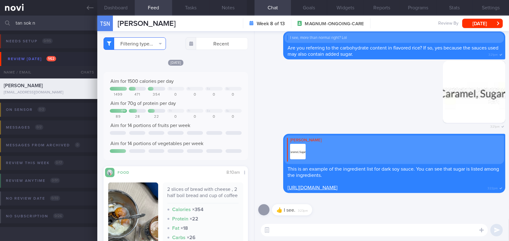
click at [137, 46] on button "Filtering type..." at bounding box center [134, 43] width 62 height 12
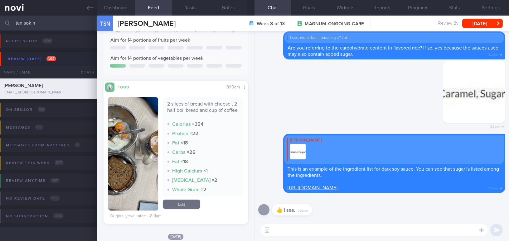
scroll to position [85, 0]
click at [127, 166] on button "button" at bounding box center [133, 154] width 50 height 113
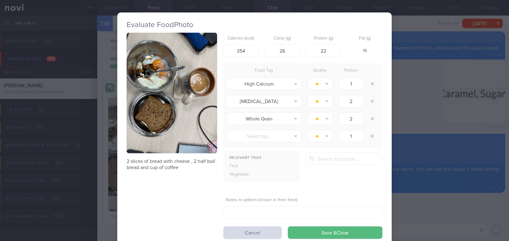
click at [157, 122] on button "button" at bounding box center [172, 93] width 90 height 121
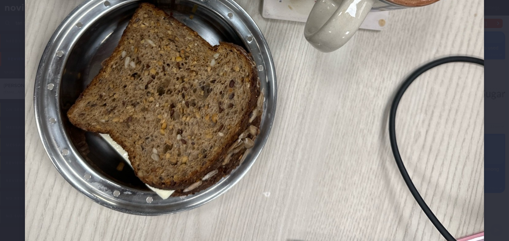
scroll to position [311, 0]
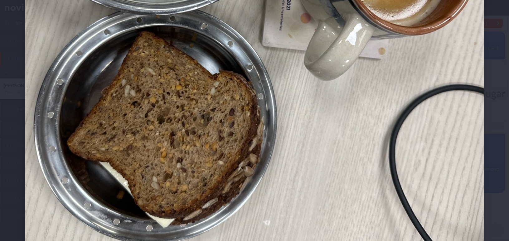
click at [280, 143] on img at bounding box center [254, 20] width 459 height 612
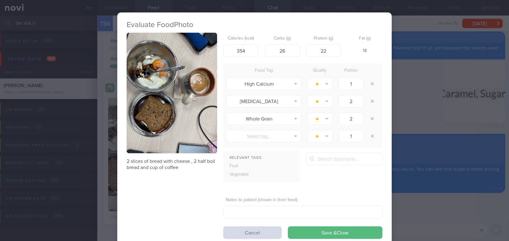
click at [420, 202] on div "Evaluate Food Photo 2 slices of bread with cheese , 2 half boil bread and cup o…" at bounding box center [254, 120] width 509 height 241
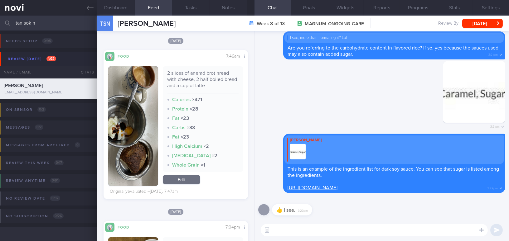
scroll to position [283, 0]
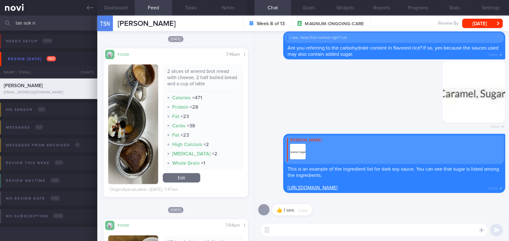
click at [134, 153] on button "button" at bounding box center [133, 125] width 50 height 120
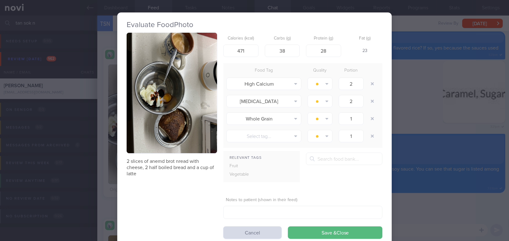
click at [148, 131] on button "button" at bounding box center [172, 93] width 90 height 121
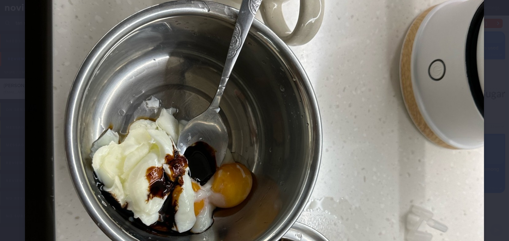
scroll to position [283, 0]
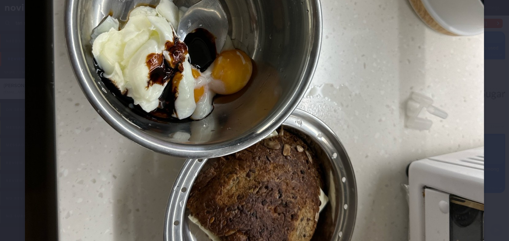
click at [308, 119] on img at bounding box center [254, 48] width 459 height 612
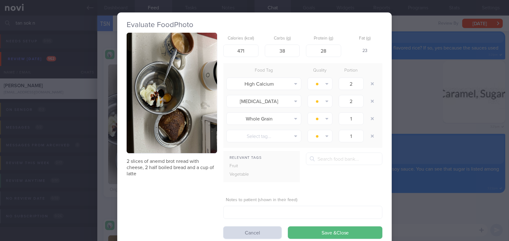
click at [432, 197] on div "Evaluate Food Photo 2 slices of anemd brot nread with cheese, 2 half boiled bre…" at bounding box center [254, 120] width 509 height 241
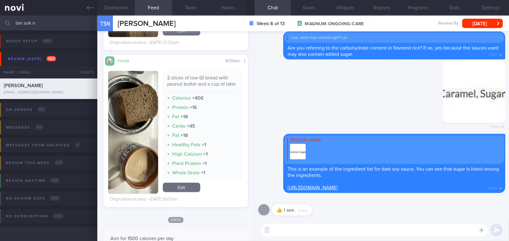
scroll to position [793, 0]
click at [139, 131] on button "button" at bounding box center [133, 132] width 50 height 123
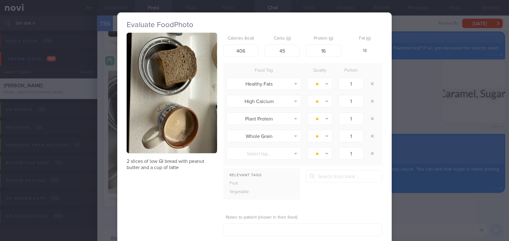
click at [154, 120] on button "button" at bounding box center [172, 93] width 90 height 121
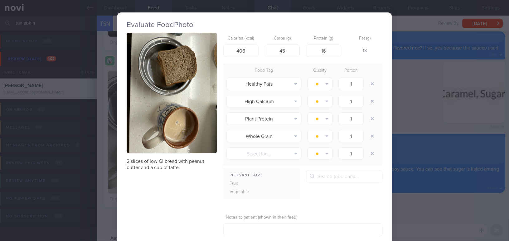
click at [430, 197] on div "Evaluate Food Photo 2 slices of low GI bread with peanut butter and a cup of la…" at bounding box center [254, 120] width 509 height 241
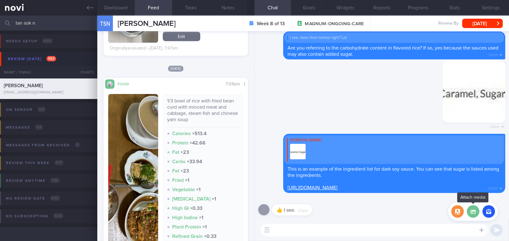
click at [475, 213] on label at bounding box center [472, 211] width 12 height 12
click at [0, 0] on input "file" at bounding box center [0, 0] width 0 height 0
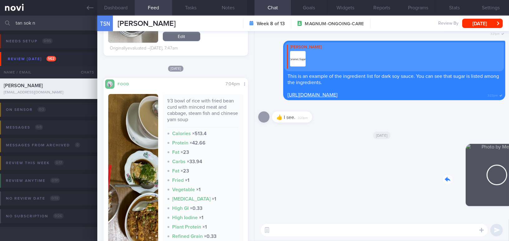
drag, startPoint x: 460, startPoint y: 177, endPoint x: 499, endPoint y: 175, distance: 39.6
click at [499, 175] on div "Delete 11:44am" at bounding box center [461, 180] width 87 height 72
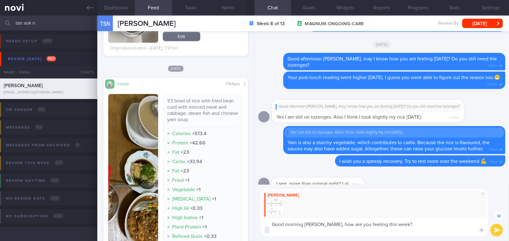
scroll to position [-295, 0]
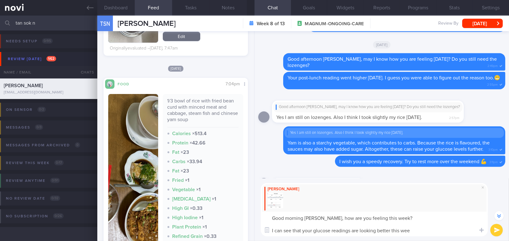
type textarea "Good morning Ms Tan, how are you feeling this week? I can see that your glucose…"
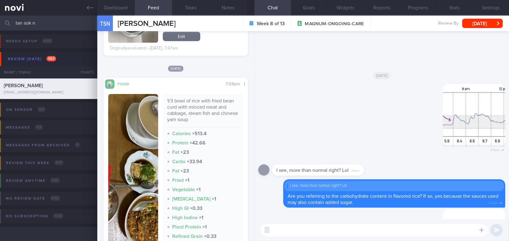
scroll to position [0, 0]
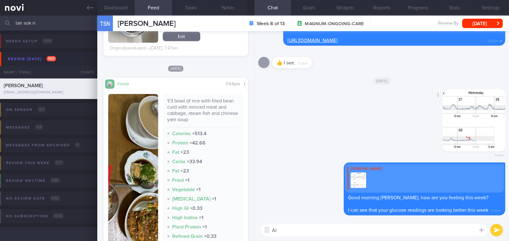
type textarea "A"
type textarea "T"
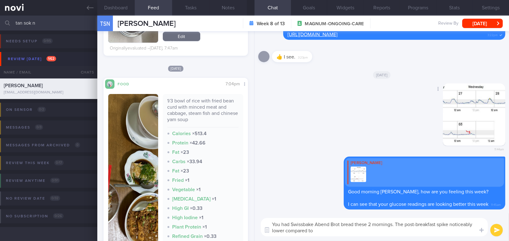
click at [462, 117] on button "button" at bounding box center [473, 115] width 62 height 62
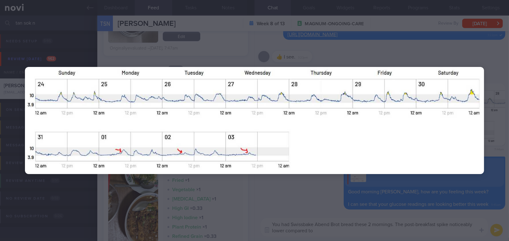
click at [303, 191] on div at bounding box center [254, 120] width 509 height 241
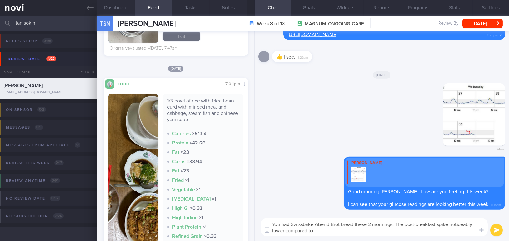
click at [347, 234] on textarea "You had Swissbake Abend Brot bread these 2 mornings. The post-breakfast spike n…" at bounding box center [373, 227] width 227 height 18
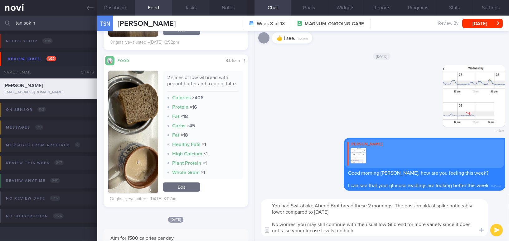
type textarea "You had Swissbake Abend Brot bread these 2 mornings. The post-breakfast spike n…"
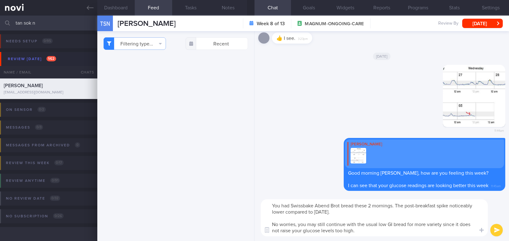
select select "8"
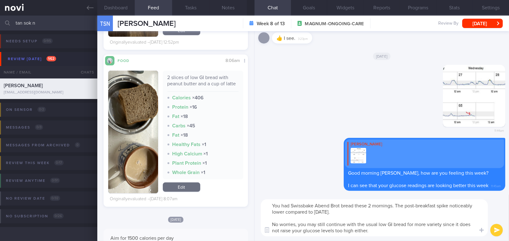
drag, startPoint x: 273, startPoint y: 205, endPoint x: 382, endPoint y: 235, distance: 113.2
click at [382, 235] on textarea "You had Swissbake Abend Brot bread these 2 mornings. The post-breakfast spike n…" at bounding box center [373, 217] width 227 height 37
click at [299, 222] on textarea "You had Swissbake Abend Brot bread these 2 mornings. The post-breakfast spike n…" at bounding box center [373, 217] width 227 height 37
drag, startPoint x: 375, startPoint y: 232, endPoint x: 231, endPoint y: 181, distance: 152.8
click at [231, 181] on div "Dashboard Feed Tasks Notes Chat Goals Widgets Reports Programs Stats Settings T…" at bounding box center [302, 129] width 411 height 226
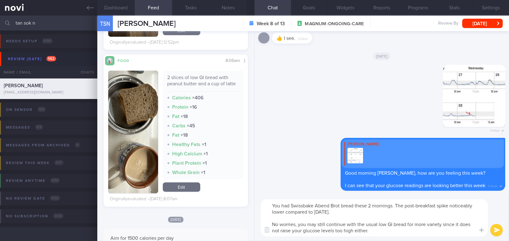
paste textarea "for breakfast these past two mornings. The post-breakfast spike was noticeably …"
drag, startPoint x: 384, startPoint y: 206, endPoint x: 403, endPoint y: 206, distance: 18.4
click at [403, 206] on textarea "You had Swissbake Abend Brot for breakfast these past two mornings. The post-br…" at bounding box center [373, 217] width 227 height 37
drag, startPoint x: 454, startPoint y: 205, endPoint x: 463, endPoint y: 206, distance: 9.7
click at [463, 206] on textarea "You had Swissbake Abend Brot for breakfast these 2 mornings. The post-breakfast…" at bounding box center [373, 217] width 227 height 37
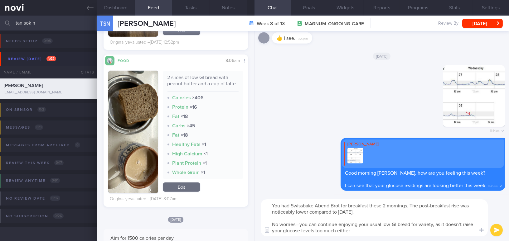
click at [299, 226] on textarea "You had Swissbake Abend Brot for breakfast these 2 mornings. The post-breakfast…" at bounding box center [373, 217] width 227 height 37
click at [359, 230] on textarea "You had Swissbake Abend Brot for breakfast these 2 mornings. The post-breakfast…" at bounding box center [373, 217] width 227 height 37
type textarea "You had Swissbake Abend Brot for breakfast these 2 mornings. The post-breakfast…"
click at [493, 228] on button "submit" at bounding box center [496, 230] width 12 height 12
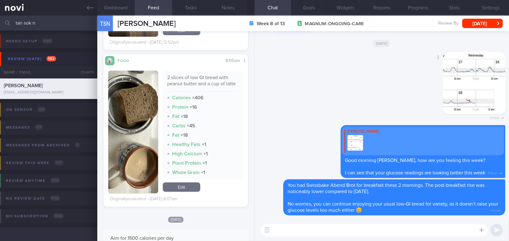
click at [475, 99] on button "button" at bounding box center [473, 83] width 62 height 62
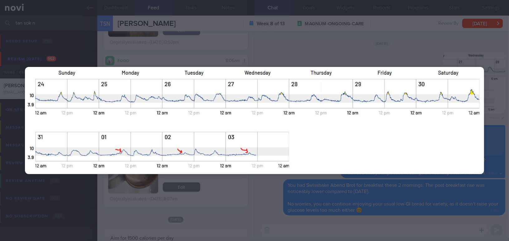
click at [492, 115] on div at bounding box center [254, 120] width 509 height 241
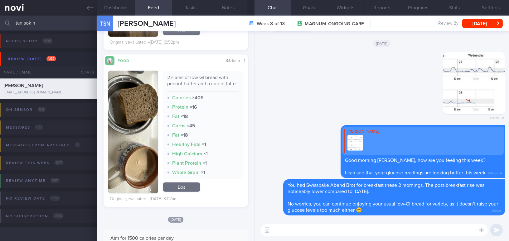
scroll to position [935, 0]
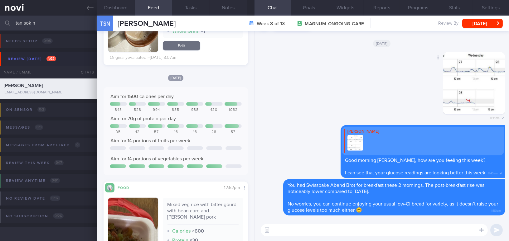
click at [461, 87] on button "button" at bounding box center [473, 83] width 62 height 62
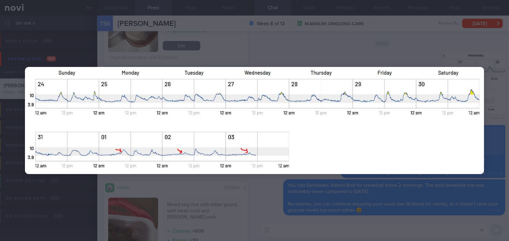
click at [468, 58] on div at bounding box center [254, 120] width 509 height 241
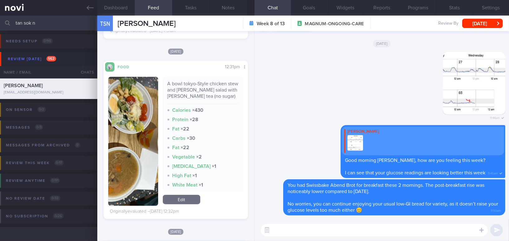
scroll to position [1388, 0]
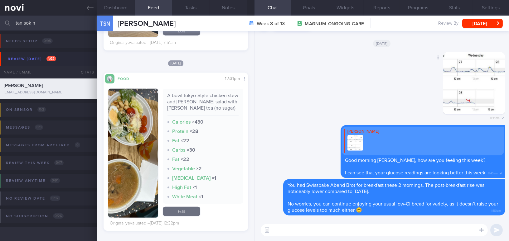
click at [451, 87] on button "button" at bounding box center [473, 83] width 62 height 62
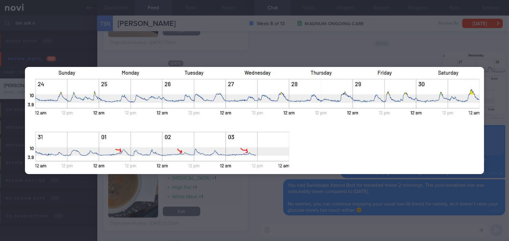
click at [458, 55] on div at bounding box center [254, 120] width 509 height 241
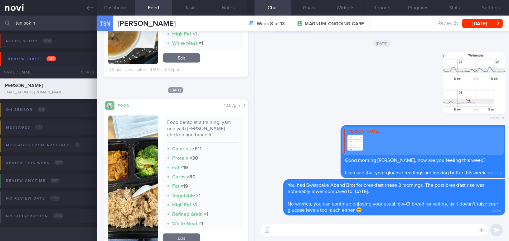
scroll to position [1558, 0]
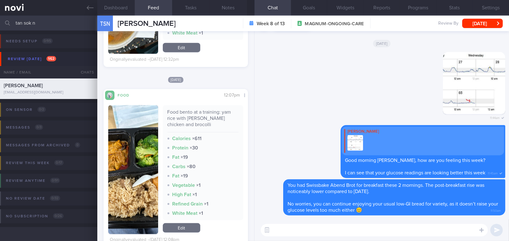
click at [294, 233] on textarea at bounding box center [373, 230] width 227 height 12
type textarea "For Saturday, what did you have for breakfast and dinner?"
click at [493, 226] on button "submit" at bounding box center [496, 230] width 12 height 12
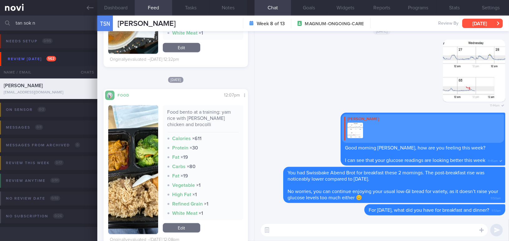
click at [479, 22] on button "Tue, 2 Sep" at bounding box center [482, 23] width 41 height 9
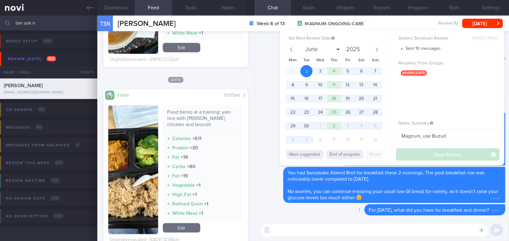
click at [327, 217] on div "Delete For Saturday, what did you have for breakfast and dinner? 11:51am" at bounding box center [381, 211] width 247 height 15
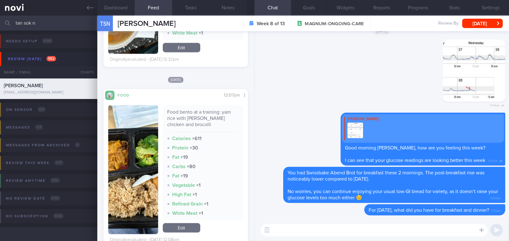
click at [296, 234] on textarea at bounding box center [373, 230] width 227 height 12
click at [490, 6] on button "Settings" at bounding box center [490, 8] width 36 height 16
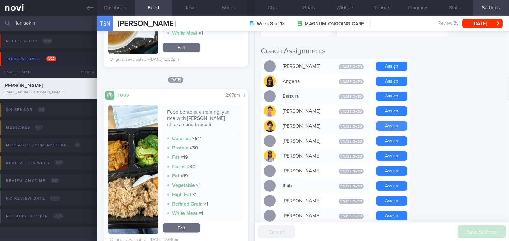
scroll to position [141, 0]
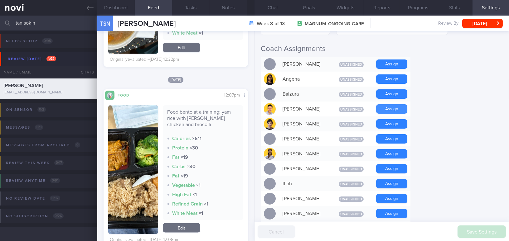
click at [392, 108] on button "Assign" at bounding box center [391, 108] width 31 height 9
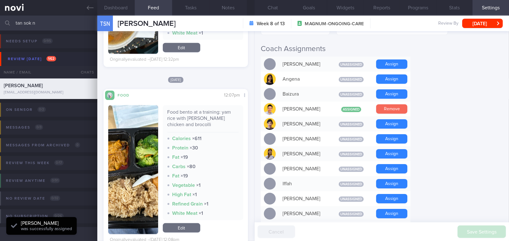
scroll to position [66, 131]
click at [274, 7] on button "Chat" at bounding box center [272, 8] width 36 height 16
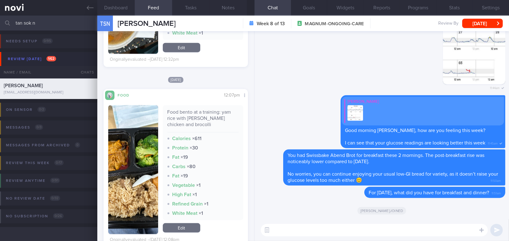
click at [310, 228] on textarea at bounding box center [373, 230] width 227 height 12
paste textarea "I also wanted to let you know that I will be away from 5/9/25 to 14/9/25. I hav…"
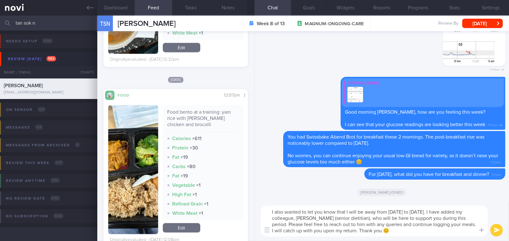
type textarea "I also wanted to let you know that I will be away from 5/9/25 to 14/9/25. I hav…"
click at [496, 229] on button "submit" at bounding box center [496, 230] width 12 height 12
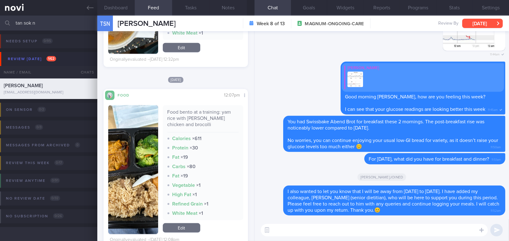
click at [472, 25] on button "Tue, 2 Sep" at bounding box center [482, 23] width 41 height 9
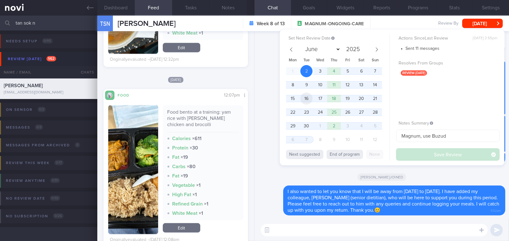
click at [304, 99] on span "16" at bounding box center [306, 99] width 12 height 12
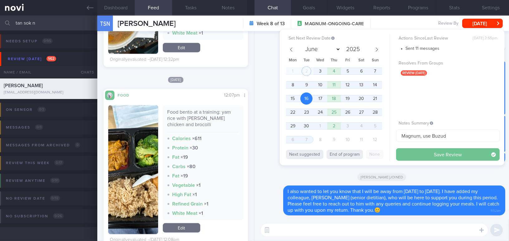
click at [424, 155] on button "Save Review" at bounding box center [447, 154] width 103 height 12
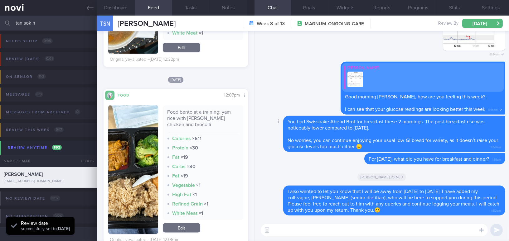
scroll to position [66, 131]
drag, startPoint x: 41, startPoint y: 23, endPoint x: 0, endPoint y: 22, distance: 40.8
click at [0, 22] on input "tan sok n" at bounding box center [254, 23] width 509 height 15
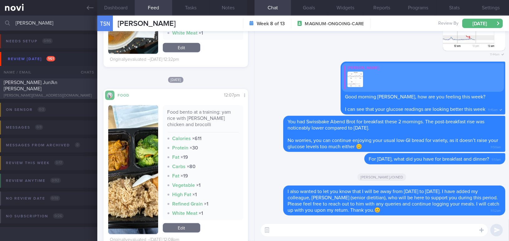
type input "vincent"
click at [68, 93] on div "[PERSON_NAME][EMAIL_ADDRESS][DOMAIN_NAME]" at bounding box center [49, 95] width 90 height 5
select select "7"
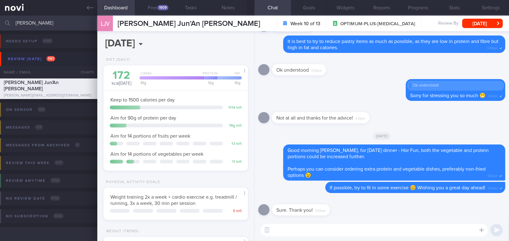
scroll to position [73, 129]
click at [151, 8] on button "Feed 1909" at bounding box center [153, 8] width 37 height 16
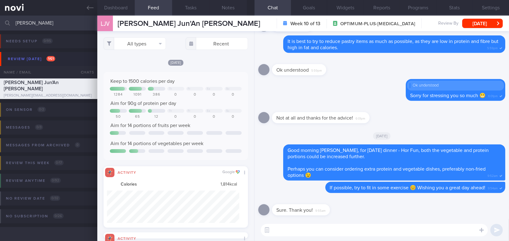
scroll to position [32, 132]
drag, startPoint x: 38, startPoint y: 23, endPoint x: 0, endPoint y: 12, distance: 39.5
click at [0, 12] on div "Patients New Users Coaches vincent Assigned patients Assigned patients All acti…" at bounding box center [254, 120] width 509 height 241
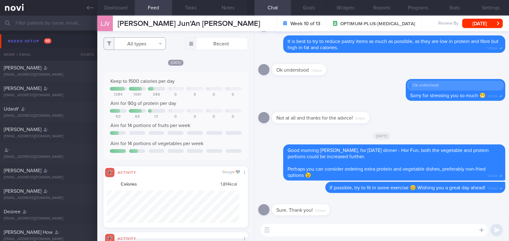
click at [136, 46] on button "All types" at bounding box center [134, 43] width 62 height 12
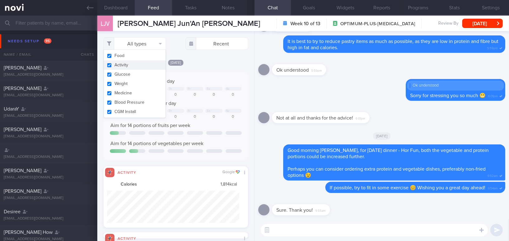
click at [110, 63] on button "Activity" at bounding box center [135, 64] width 62 height 9
checkbox input "false"
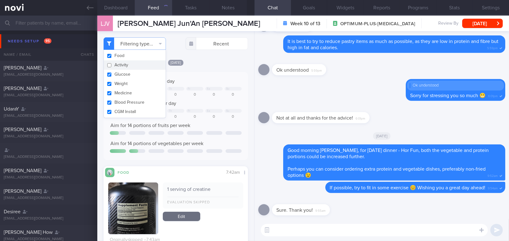
click at [205, 65] on div "[DATE]" at bounding box center [175, 62] width 144 height 7
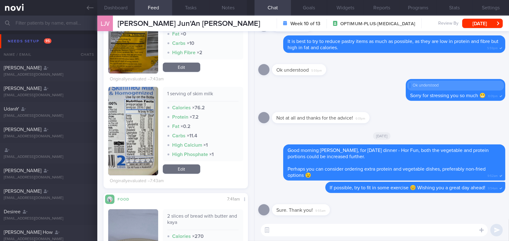
scroll to position [255, 0]
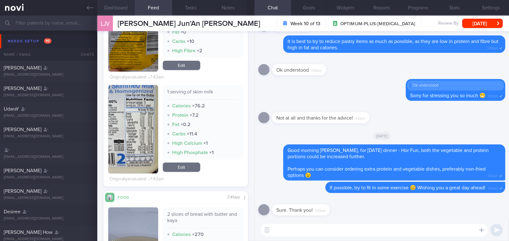
click at [119, 5] on button "Dashboard" at bounding box center [115, 8] width 37 height 16
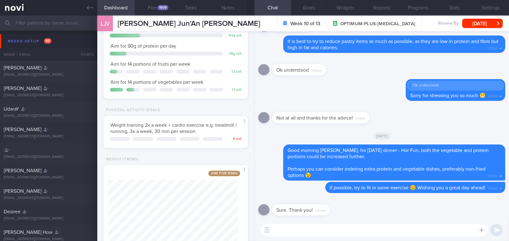
scroll to position [95, 0]
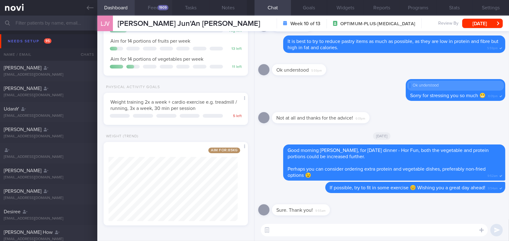
click at [156, 7] on button "Feed 1909" at bounding box center [153, 8] width 37 height 16
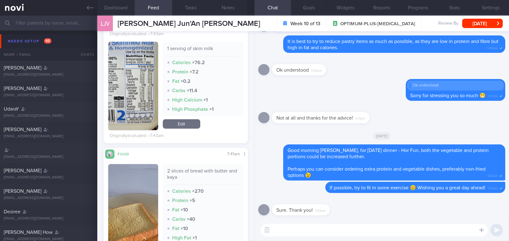
scroll to position [368, 0]
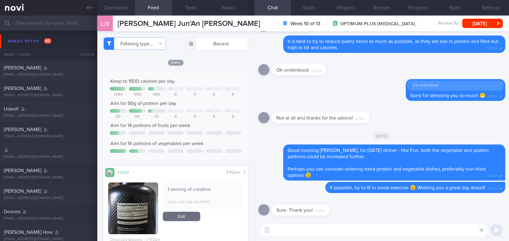
select select "7"
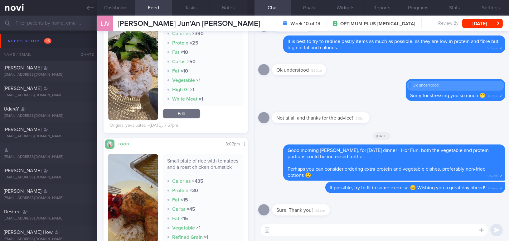
scroll to position [680, 0]
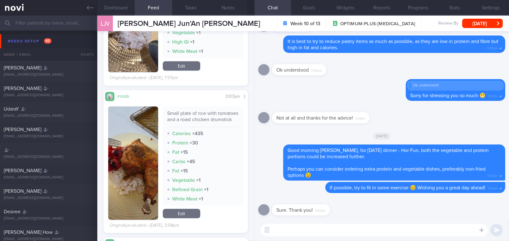
click at [146, 154] on button "button" at bounding box center [133, 163] width 50 height 113
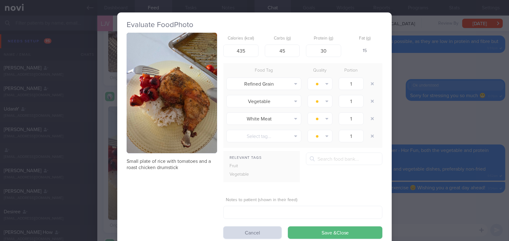
click at [187, 133] on button "button" at bounding box center [172, 93] width 90 height 121
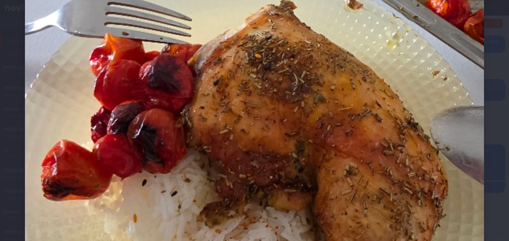
scroll to position [311, 0]
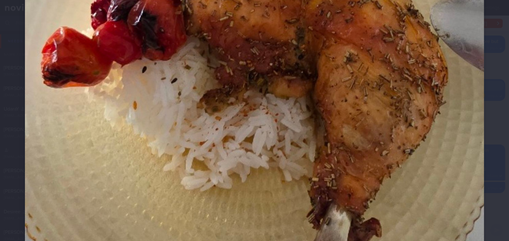
click at [314, 133] on img at bounding box center [254, 20] width 459 height 612
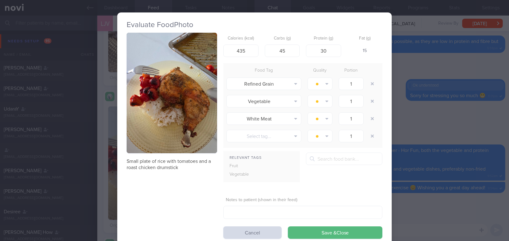
click at [421, 124] on div "Evaluate Food Photo Small plate of rice with tomatoes and a roast chicken drums…" at bounding box center [254, 120] width 509 height 241
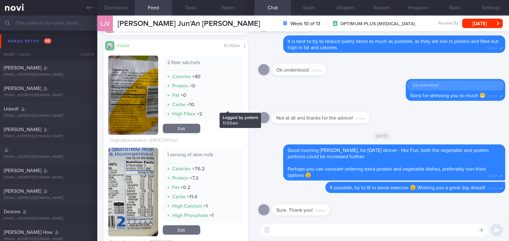
scroll to position [1813, 0]
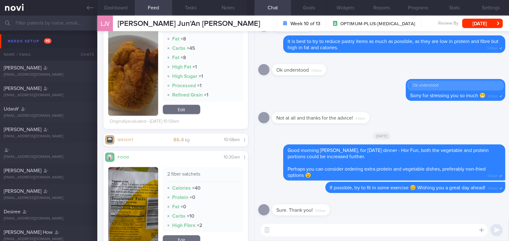
click at [320, 237] on div "​ ​" at bounding box center [381, 230] width 254 height 22
click at [319, 231] on textarea at bounding box center [373, 230] width 227 height 12
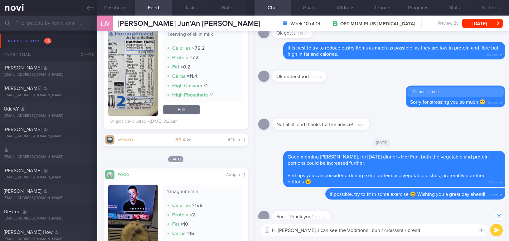
scroll to position [0, 0]
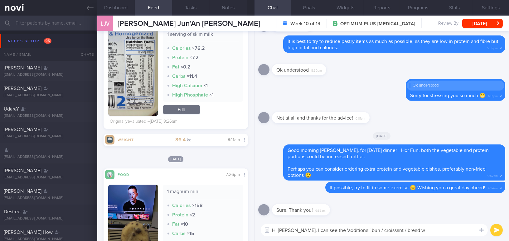
drag, startPoint x: 326, startPoint y: 229, endPoint x: 349, endPoint y: 230, distance: 23.4
click at [349, 230] on textarea "Hi [PERSON_NAME], I can see the 'additional' bun / croissant / bread w" at bounding box center [373, 230] width 227 height 12
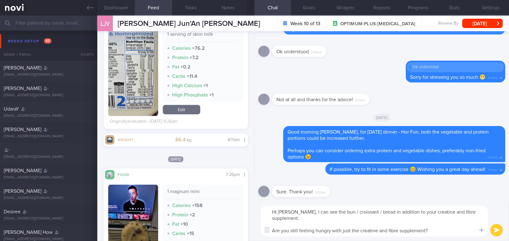
drag, startPoint x: 300, startPoint y: 212, endPoint x: 434, endPoint y: 231, distance: 135.1
click at [434, 231] on textarea "Hi [PERSON_NAME], I can see the bun / croissant / bread in addition to your cre…" at bounding box center [373, 221] width 227 height 31
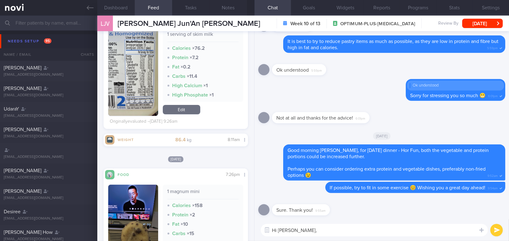
paste textarea "I noticed you had a bun/croissant/bread in addition to your creatine and fiber …"
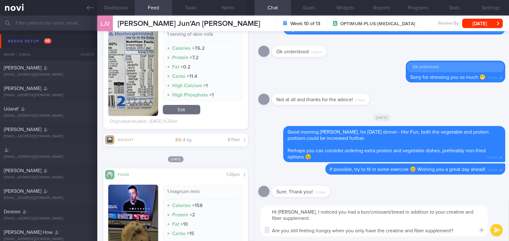
click at [338, 215] on textarea "Hi [PERSON_NAME], I noticed you had a bun/croissant/bread in addition to your c…" at bounding box center [373, 221] width 227 height 31
click at [338, 217] on textarea "Hi [PERSON_NAME], I noticed you had a bun/croissant/bread in addition to your c…" at bounding box center [373, 221] width 227 height 31
click at [464, 212] on textarea "Hi [PERSON_NAME], I noticed you had a bun/croissant/bread in addition to your c…" at bounding box center [373, 221] width 227 height 31
click at [423, 230] on textarea "Hi [PERSON_NAME], I noticed you had a bun/croissant/bread in addition to your c…" at bounding box center [373, 221] width 227 height 31
type textarea "Hi [PERSON_NAME], I noticed you had a bun/croissant/bread in addition to your c…"
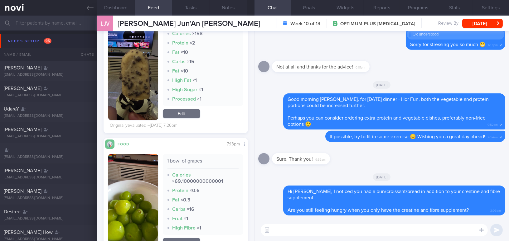
scroll to position [4306, 0]
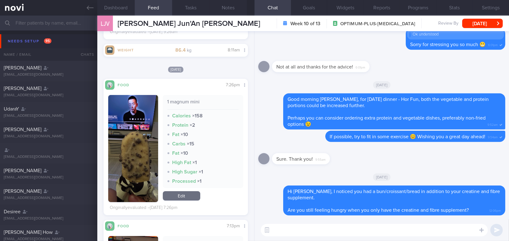
click at [136, 161] on button "button" at bounding box center [133, 148] width 50 height 107
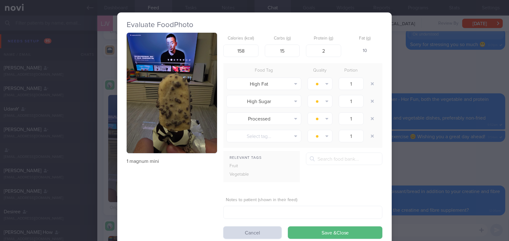
click at [435, 161] on div "Evaluate Food Photo 1 magnum mini Calories (kcal) 158 Carbs (g) 15 Protein (g) …" at bounding box center [254, 120] width 509 height 241
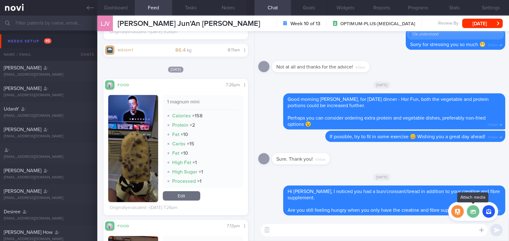
click at [471, 214] on label at bounding box center [472, 211] width 12 height 12
click at [0, 0] on input "file" at bounding box center [0, 0] width 0 height 0
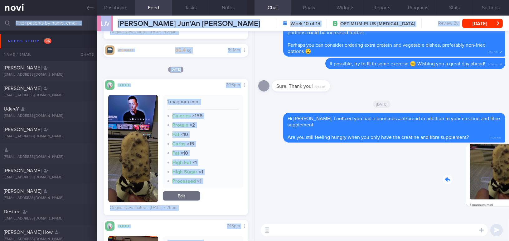
drag, startPoint x: 475, startPoint y: 182, endPoint x: 514, endPoint y: 183, distance: 39.9
click at [508, 183] on html "You are offline! Some functionality will be unavailable Patients New Users Coac…" at bounding box center [254, 120] width 509 height 241
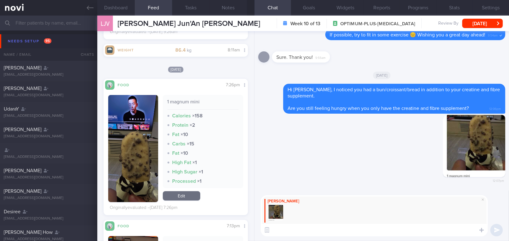
click at [352, 232] on textarea at bounding box center [373, 230] width 227 height 12
paste textarea "Hehe, is this the old stock or the new stock?"
type textarea "Hehe, is this the old stock or the new stock?🤣🤣"
click at [496, 228] on button "submit" at bounding box center [496, 230] width 12 height 12
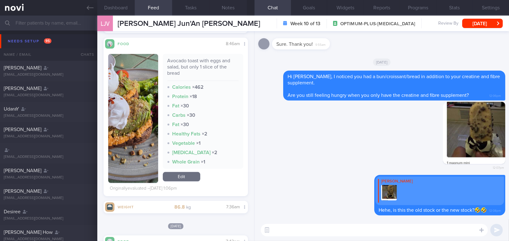
scroll to position [2804, 0]
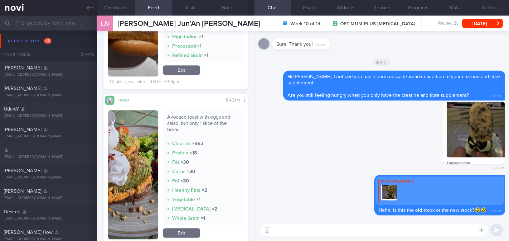
click at [127, 168] on button "button" at bounding box center [133, 174] width 50 height 129
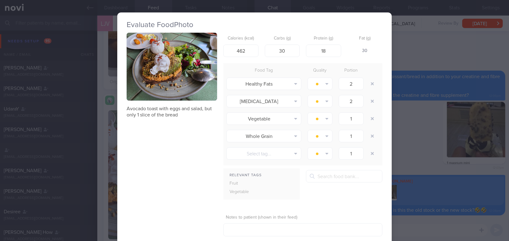
click at [194, 73] on button "button" at bounding box center [172, 67] width 90 height 68
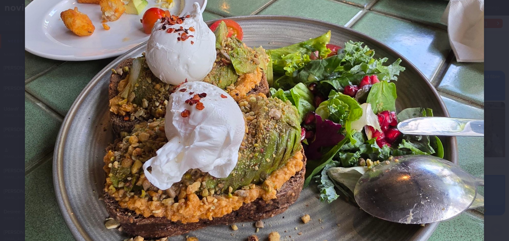
scroll to position [85, 0]
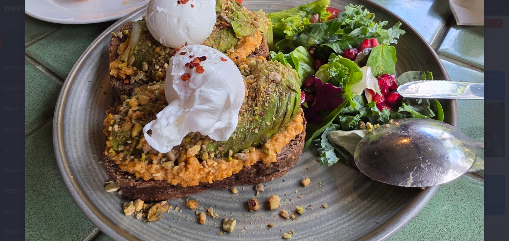
click at [265, 121] on img at bounding box center [254, 112] width 459 height 344
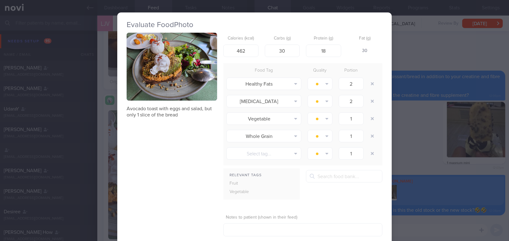
click at [416, 162] on div "Evaluate Food Photo Avocado toast with eggs and salad, but only 1 slice of the …" at bounding box center [254, 120] width 509 height 241
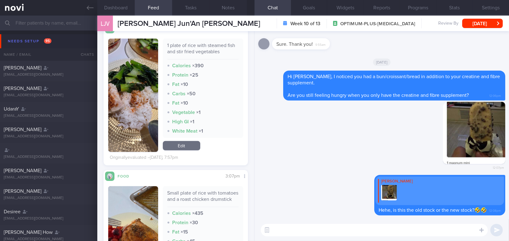
scroll to position [600, 0]
click at [126, 130] on img "button" at bounding box center [133, 95] width 50 height 113
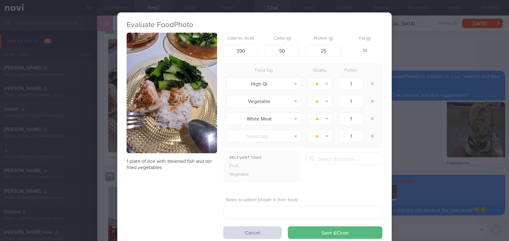
click at [422, 159] on div "Evaluate Food Photo 1 plate of rice with steamed fish and stir fried vegetables…" at bounding box center [254, 120] width 509 height 241
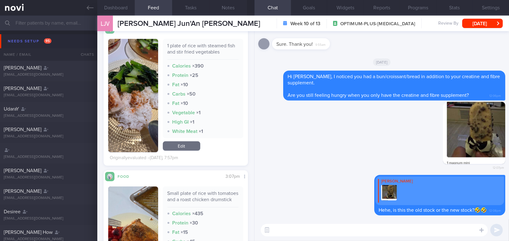
click at [285, 229] on textarea at bounding box center [373, 230] width 227 height 12
type textarea "B"
type textarea "Y"
type textarea "B"
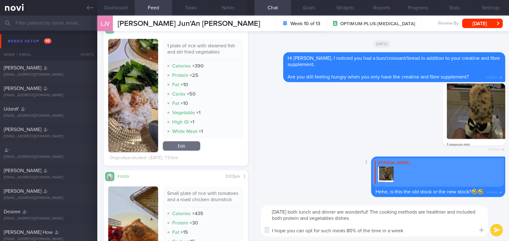
type textarea "Yesterday's both lunch and dinner are wonderful! The cooking methods are health…"
click at [260, 200] on div "Delete Mee Li Hehe, is this the old stock or the new stock?🤣🤣 12:08pm Delete 12…" at bounding box center [381, 136] width 254 height 210
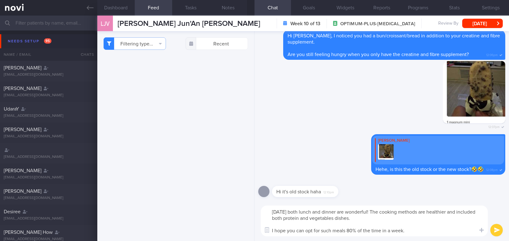
select select "7"
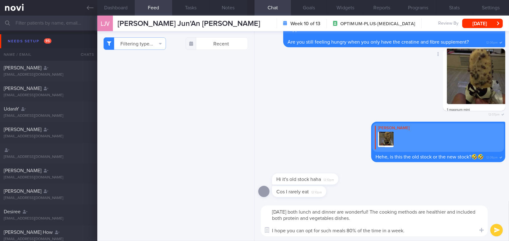
scroll to position [600, 0]
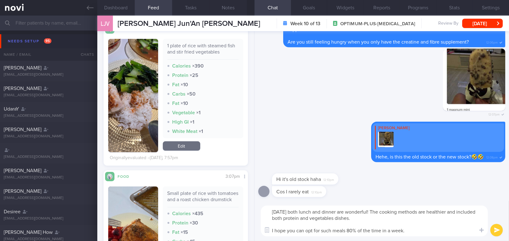
click at [309, 220] on textarea "[DATE] both lunch and dinner are wonderful! The cooking methods are healthier a…" at bounding box center [373, 221] width 227 height 31
drag, startPoint x: 425, startPoint y: 233, endPoint x: 195, endPoint y: 208, distance: 231.3
click at [195, 208] on div "Dashboard Feed 1909 Tasks Notes Chat Goals Widgets Reports Programs Stats Setti…" at bounding box center [302, 129] width 411 height 226
paste textarea "Both [DATE] lunch and dinner were wonderful! The cooking methods were healthier…"
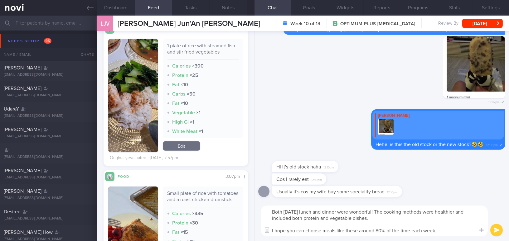
drag, startPoint x: 411, startPoint y: 230, endPoint x: 475, endPoint y: 228, distance: 63.9
click at [470, 230] on textarea "Both [DATE] lunch and dinner were wonderful! The cooking methods were healthier…" at bounding box center [373, 221] width 227 height 31
type textarea "Both yesterday’s lunch and dinner were wonderful! The cooking methods were heal…"
click at [493, 234] on button "submit" at bounding box center [496, 230] width 12 height 12
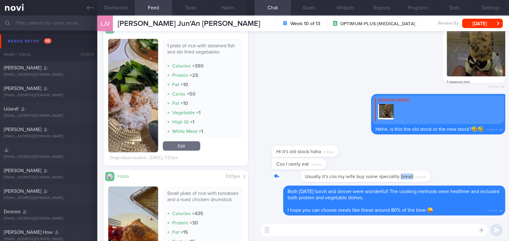
drag, startPoint x: 372, startPoint y: 172, endPoint x: 486, endPoint y: 173, distance: 114.7
click at [486, 173] on div "Usually it's cos my wife buy some speciality bread 12:10pm" at bounding box center [381, 178] width 247 height 15
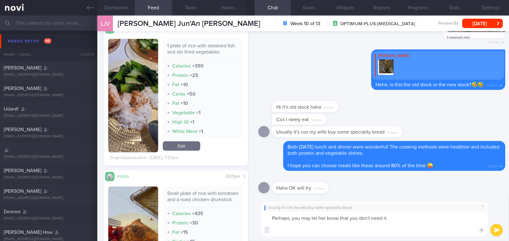
scroll to position [0, 0]
drag, startPoint x: 426, startPoint y: 232, endPoint x: 223, endPoint y: 196, distance: 205.4
click at [223, 196] on div "Dashboard Feed 1909 Tasks Notes Chat Goals Widgets Reports Programs Stats Setti…" at bounding box center [302, 129] width 411 height 226
click at [365, 229] on textarea "Perhaps, you may let her know that you don't need it. Do you feel satisfied wit…" at bounding box center [373, 224] width 227 height 25
drag, startPoint x: 434, startPoint y: 232, endPoint x: 206, endPoint y: 216, distance: 228.4
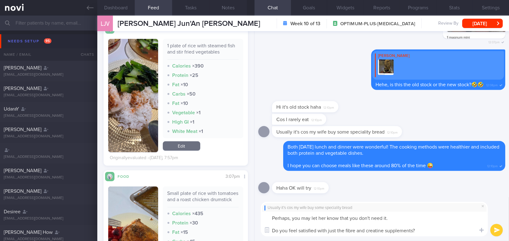
click at [206, 216] on div "Dashboard Feed 1909 Tasks Notes Chat Goals Widgets Reports Programs Stats Setti…" at bounding box center [302, 129] width 411 height 226
paste textarea "you could let her know that you don’t need it. Do you feel satisfied with just …"
click at [392, 217] on textarea "Perhaps you could let her know that you don’t need it. Do you feel satisfied wi…" at bounding box center [373, 224] width 227 height 25
click at [355, 229] on textarea "Perhaps you could let her know that you don’t need to eat the bread 😬 Do you fe…" at bounding box center [373, 224] width 227 height 25
type textarea "Perhaps you could let her know that you don’t need to eat the bread 😬 Do you fe…"
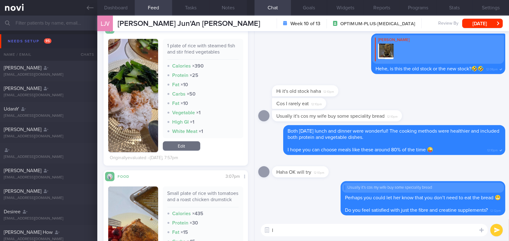
type textarea "I"
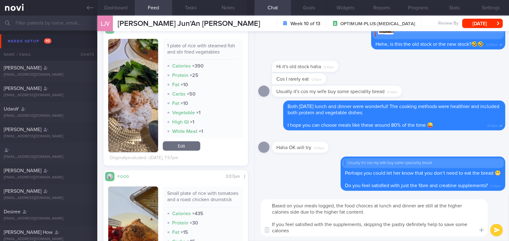
type textarea "Based on your meals logged, the food choices at lunch and dinner are still at t…"
drag, startPoint x: 287, startPoint y: 229, endPoint x: 263, endPoint y: 200, distance: 38.3
click at [263, 200] on div "Based on your meals logged, the food choices at lunch and dinner are still at t…" at bounding box center [373, 217] width 227 height 37
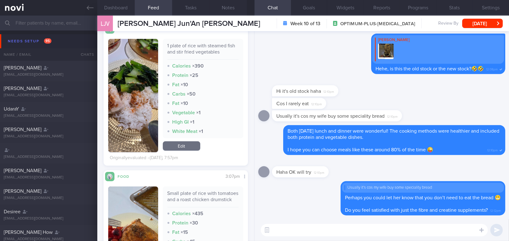
paste textarea "Based on your logged meals, the food choices at lunch and dinner are still on t…"
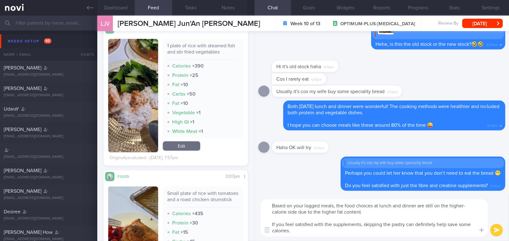
type textarea "Based on your logged meals, the food choices at lunch and dinner are still on t…"
click at [496, 230] on button "submit" at bounding box center [496, 230] width 12 height 12
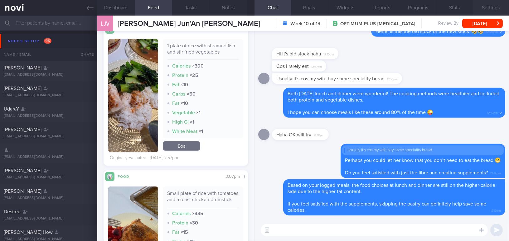
click at [484, 13] on button "Settings" at bounding box center [490, 8] width 36 height 16
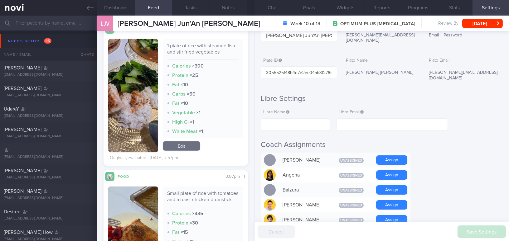
scroll to position [113, 0]
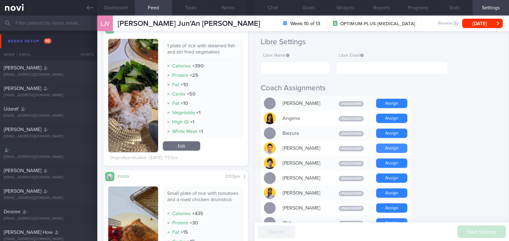
click at [388, 144] on button "Assign" at bounding box center [391, 148] width 31 height 9
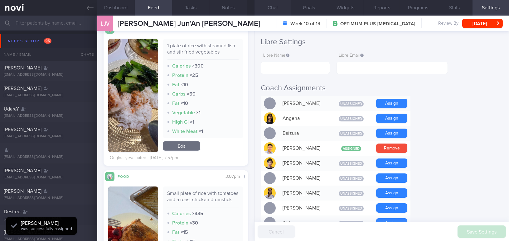
click at [271, 5] on button "Chat" at bounding box center [272, 8] width 36 height 16
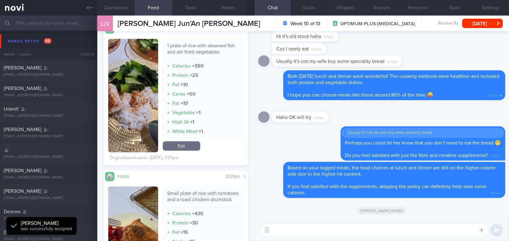
click at [310, 230] on textarea at bounding box center [373, 230] width 227 height 12
paste textarea "I also wanted to let you know that I will be away from [DATE] to [DATE]. I have…"
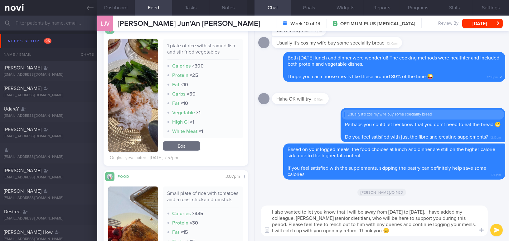
type textarea "I also wanted to let you know that I will be away from [DATE] to [DATE]. I have…"
click at [495, 230] on button "submit" at bounding box center [496, 230] width 12 height 12
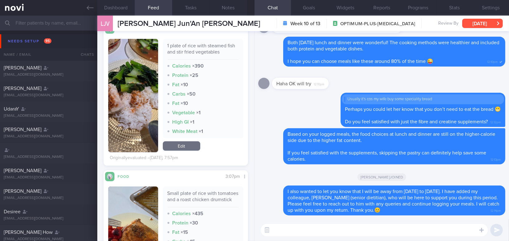
click at [480, 21] on button "[DATE]" at bounding box center [482, 23] width 41 height 9
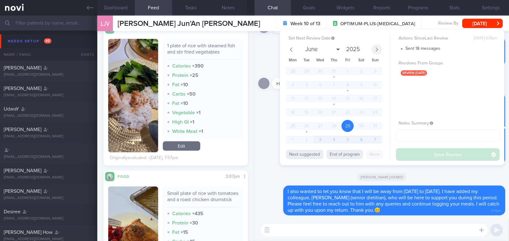
click at [373, 45] on span at bounding box center [376, 49] width 11 height 11
select select "8"
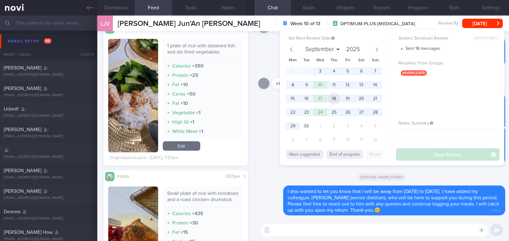
click at [334, 96] on span "18" at bounding box center [333, 99] width 12 height 12
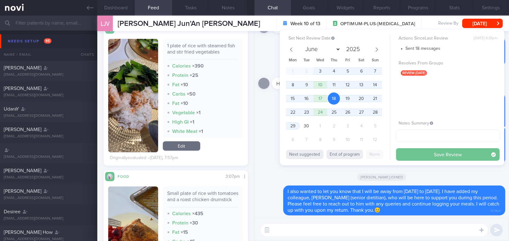
click at [401, 152] on button "Save Review" at bounding box center [447, 154] width 103 height 12
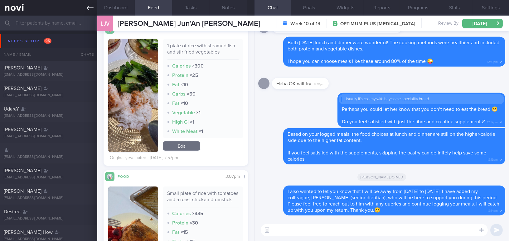
click at [86, 8] on link at bounding box center [48, 8] width 97 height 16
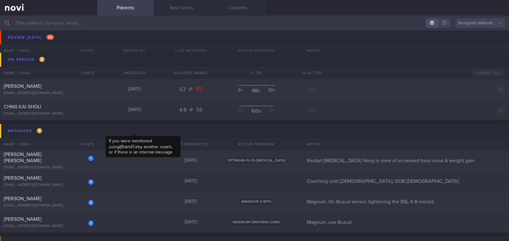
scroll to position [3286, 0]
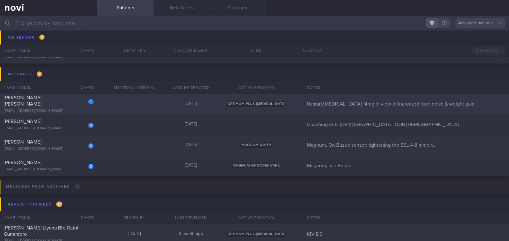
click at [51, 104] on div "1 Jessica Hara Sanchez Bernal jsanchezsteele@hotmail.com" at bounding box center [48, 104] width 97 height 19
select select "8"
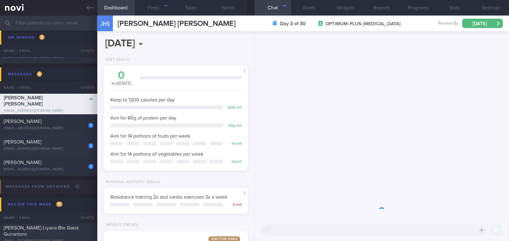
scroll to position [73, 129]
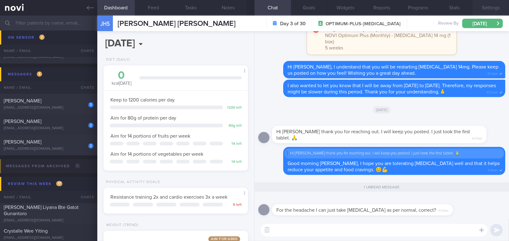
click at [491, 9] on button "Settings" at bounding box center [490, 8] width 36 height 16
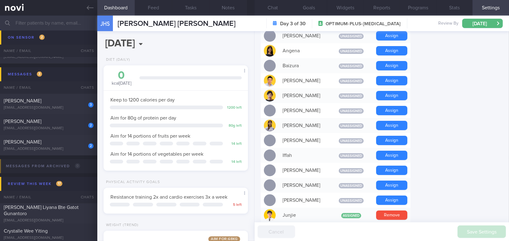
scroll to position [255, 0]
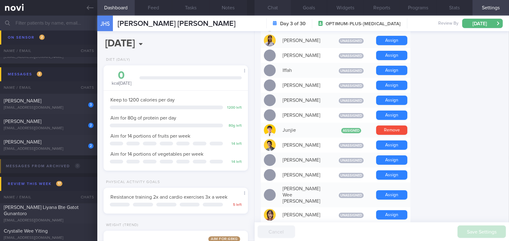
click at [271, 6] on button "Chat" at bounding box center [272, 8] width 36 height 16
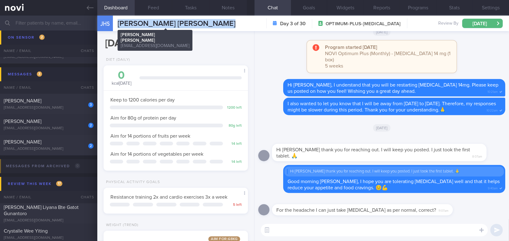
drag, startPoint x: 117, startPoint y: 23, endPoint x: 213, endPoint y: 22, distance: 95.4
click at [213, 22] on span "Jessica Hara Sanchez Bernal" at bounding box center [176, 23] width 118 height 7
copy span "Jessica Hara Sanchez Bernal"
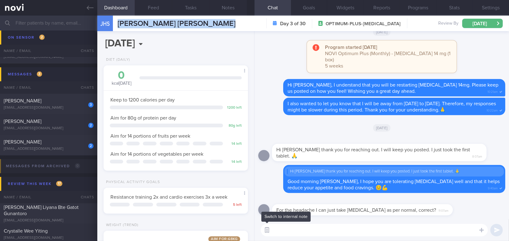
click at [267, 229] on button "button" at bounding box center [266, 230] width 11 height 11
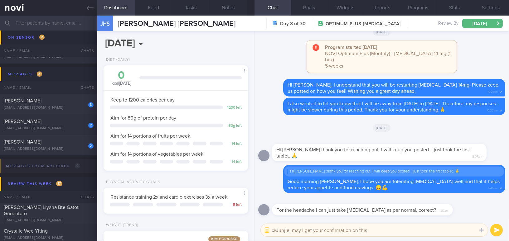
type textarea "@Junjie, may I get your confirmation on this?"
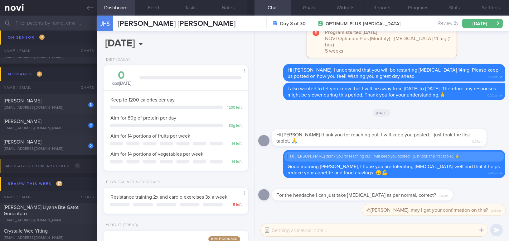
click at [267, 232] on button "button" at bounding box center [266, 230] width 11 height 11
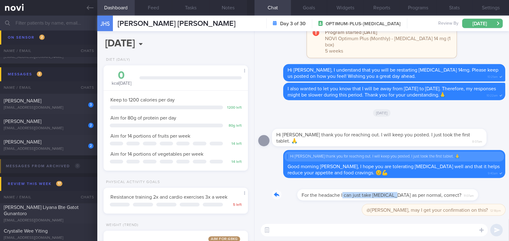
drag, startPoint x: 317, startPoint y: 190, endPoint x: 369, endPoint y: 190, distance: 52.0
click at [369, 190] on div "For the headache I can just take Panadol as per normal, correct? 11:07am" at bounding box center [371, 191] width 199 height 19
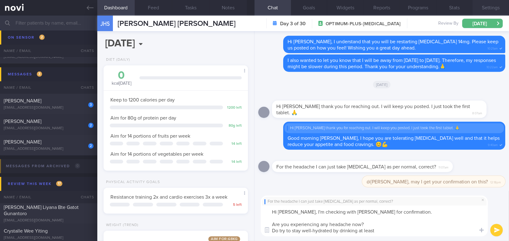
type textarea "Hi Jessica, I'm checking with Dr Yeo for confirmation. Are you experiencing any…"
click at [486, 7] on button "Settings" at bounding box center [490, 8] width 36 height 16
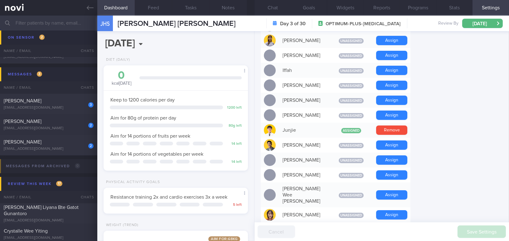
click at [421, 7] on button "Programs" at bounding box center [417, 8] width 36 height 16
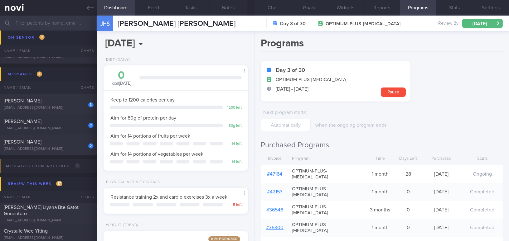
click at [277, 172] on link "# 47164" at bounding box center [274, 174] width 15 height 5
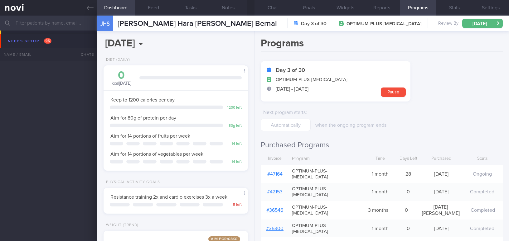
select select "8"
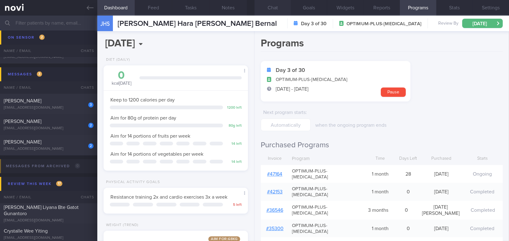
click at [273, 8] on button "Chat" at bounding box center [272, 8] width 36 height 16
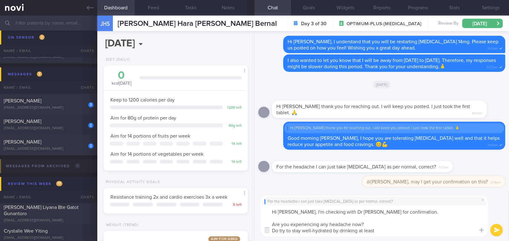
click at [394, 228] on textarea "Hi [PERSON_NAME], I'm checking with Dr [PERSON_NAME] for confirmation. Are you …" at bounding box center [373, 221] width 227 height 31
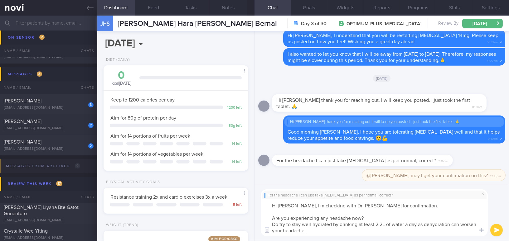
drag, startPoint x: 330, startPoint y: 231, endPoint x: 268, endPoint y: 210, distance: 65.2
click at [268, 210] on textarea "Hi [PERSON_NAME], I'm checking with Dr [PERSON_NAME] for confirmation. Are you …" at bounding box center [373, 217] width 227 height 37
click at [298, 214] on textarea "Hi Jessica, I'm checking with Dr Yeo for confirmation. Are you experiencing any…" at bounding box center [373, 217] width 227 height 37
drag, startPoint x: 270, startPoint y: 217, endPoint x: 333, endPoint y: 238, distance: 66.4
click at [333, 238] on div "For the headache I can just take Panadol as per normal, correct? Hi Jessica, I'…" at bounding box center [381, 213] width 254 height 56
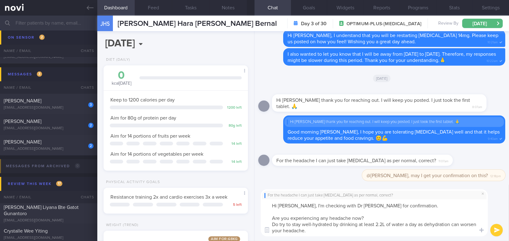
paste textarea "s right now? Try to stay well-hydrated by drinking at least 2.2 L of water per …"
click at [378, 224] on textarea "Hi Jessica, I'm checking with Dr Yeo for confirmation. Are you experiencing any…" at bounding box center [373, 217] width 227 height 37
click at [345, 232] on textarea "Hi Jessica, I'm checking with Dr Yeo for confirmation. Are you experiencing any…" at bounding box center [373, 217] width 227 height 37
type textarea "Hi Jessica, I'm checking with Dr Yeo for confirmation. Are you experiencing any…"
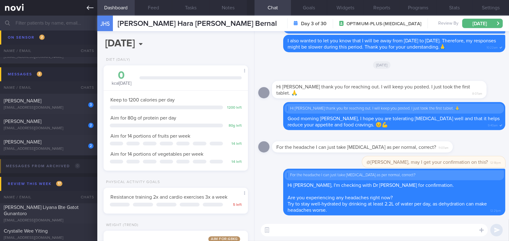
click at [84, 6] on link at bounding box center [48, 8] width 97 height 16
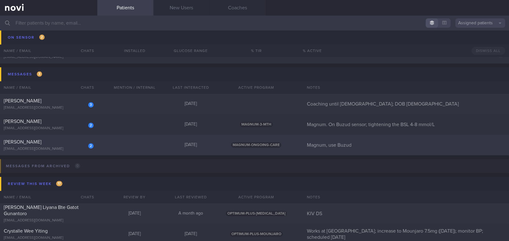
click at [48, 145] on div "2 Tan Sok Ngin sokngin_tan@yahoo.com.sg" at bounding box center [48, 145] width 97 height 12
select select "8"
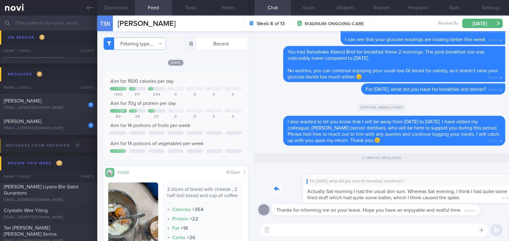
drag, startPoint x: 303, startPoint y: 180, endPoint x: 382, endPoint y: 180, distance: 78.8
click at [382, 180] on div "For Saturday, what did you have for breakfast and dinner? Actually Sat morning …" at bounding box center [388, 186] width 233 height 36
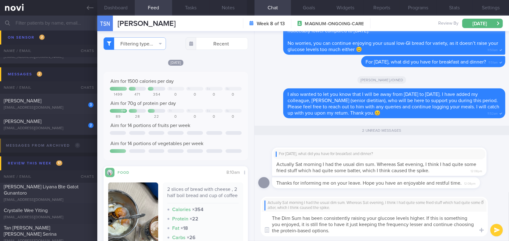
drag, startPoint x: 271, startPoint y: 217, endPoint x: 329, endPoint y: 227, distance: 59.2
click at [329, 227] on textarea "The Dim Sum has been consistently raising your glucose levels higher. If this i…" at bounding box center [373, 224] width 227 height 25
paste textarea "Dim sum has been consistently raising your glucose levels. If this is something…"
click at [471, 217] on textarea "Dim sum has been consistently raising your glucose levels. If this is something…" at bounding box center [373, 224] width 227 height 25
drag, startPoint x: 303, startPoint y: 225, endPoint x: 334, endPoint y: 223, distance: 31.2
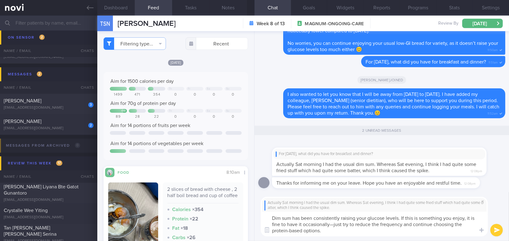
click at [334, 223] on textarea "Dim sum has been consistently raising your glucose levels. If this is something…" at bounding box center [373, 224] width 227 height 25
click at [323, 232] on textarea "Dim sum has been consistently raising your glucose levels. If this is something…" at bounding box center [373, 224] width 227 height 25
type textarea "Dim sum has been consistently raising your glucose levels. If this is something…"
click at [496, 230] on button "submit" at bounding box center [496, 230] width 12 height 12
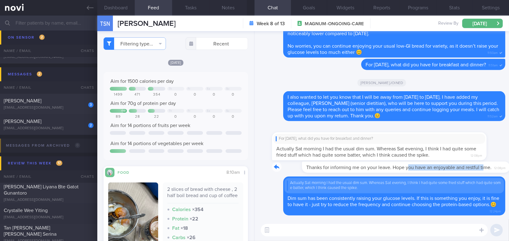
drag, startPoint x: 379, startPoint y: 162, endPoint x: 453, endPoint y: 166, distance: 74.3
click at [453, 166] on div "Thanks for informing me on your leave. Hope you have an enjoyable and restful t…" at bounding box center [385, 167] width 227 height 11
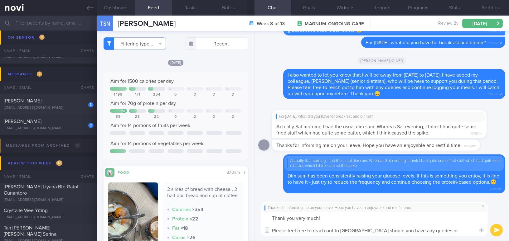
type textarea "Thank you very much! Please feel free to reach out to Chad should you have any …"
click at [497, 230] on button "submit" at bounding box center [496, 230] width 12 height 12
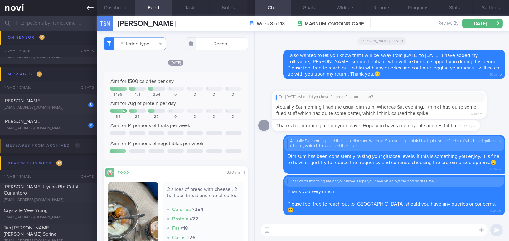
click at [85, 7] on link at bounding box center [48, 8] width 97 height 16
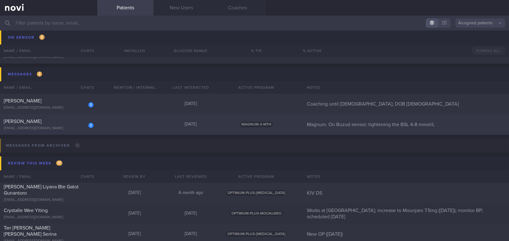
click at [47, 121] on div "Huang Chih-Yi" at bounding box center [48, 121] width 88 height 6
select select "8"
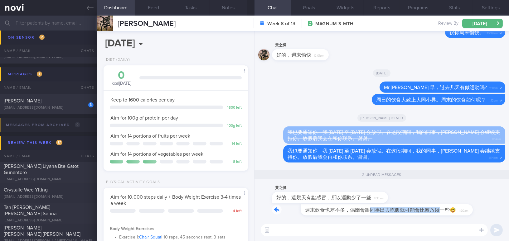
drag, startPoint x: 340, startPoint y: 205, endPoint x: 409, endPoint y: 205, distance: 69.2
click at [409, 205] on div "週末飲食也差不多，偶爾會跟同事出去吃飯就可能會比較放縱一些😅 11:39am" at bounding box center [367, 209] width 191 height 11
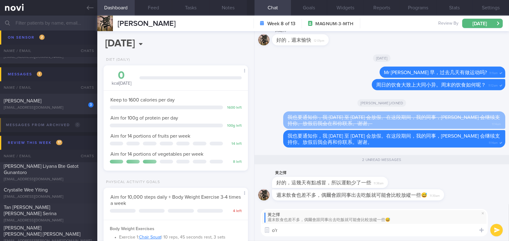
type textarea "o"
type textarea "偶尔是可以的，生活素质也非常重要。😊"
click at [494, 229] on button "submit" at bounding box center [496, 230] width 12 height 12
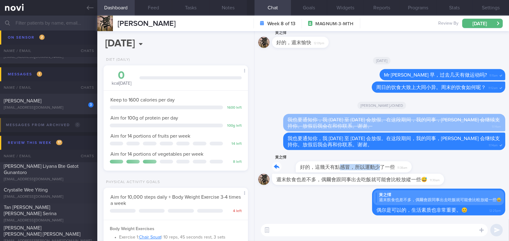
drag, startPoint x: 314, startPoint y: 163, endPoint x: 358, endPoint y: 164, distance: 43.9
click at [358, 164] on div "黃之懌 好的，這幾天有點感冒，所以運動少了一些 11:38am" at bounding box center [339, 163] width 135 height 19
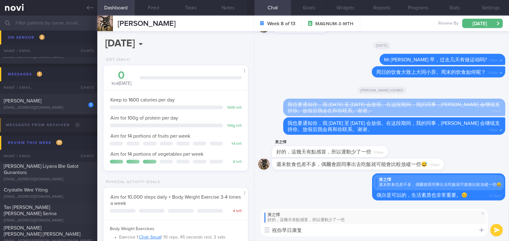
type textarea "祝你早日康复。"
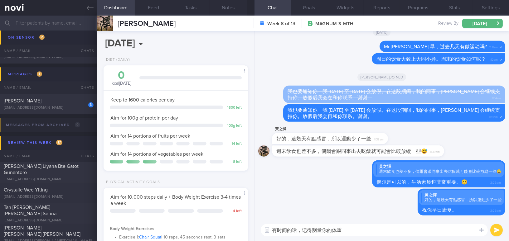
type textarea "有时间的话，记得测量你的体重。"
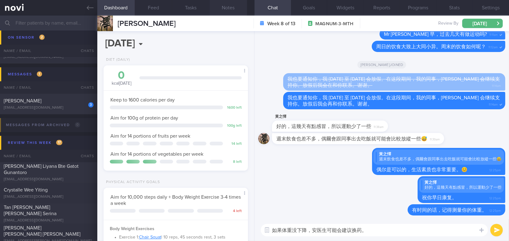
click at [225, 4] on button "Notes" at bounding box center [227, 8] width 37 height 16
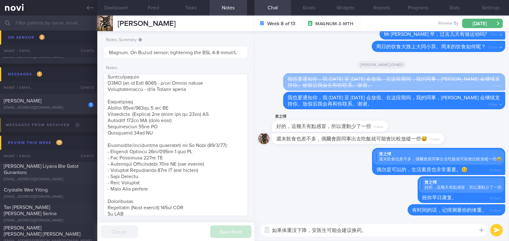
scroll to position [113, 0]
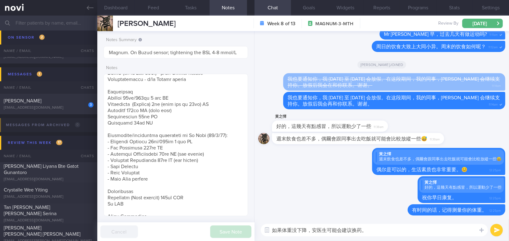
click at [398, 232] on textarea "如果体重没下降，安医生可能会建议换药。" at bounding box center [373, 230] width 227 height 12
drag, startPoint x: 342, startPoint y: 229, endPoint x: 361, endPoint y: 229, distance: 19.6
click at [361, 229] on textarea "如果体重没下降，安医生可能会建议换药。" at bounding box center [373, 230] width 227 height 12
type textarea "如果体重没下降，安医生可能会调整你的药，帮忙控制你的食欲，助于减重。"
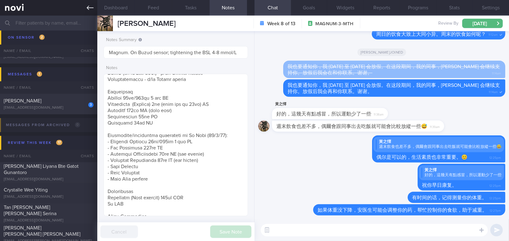
click at [84, 11] on link at bounding box center [48, 8] width 97 height 16
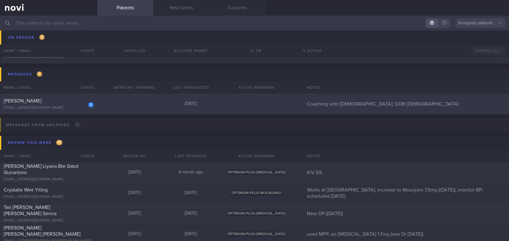
click at [73, 102] on div "[PERSON_NAME]" at bounding box center [48, 101] width 88 height 6
select select "8"
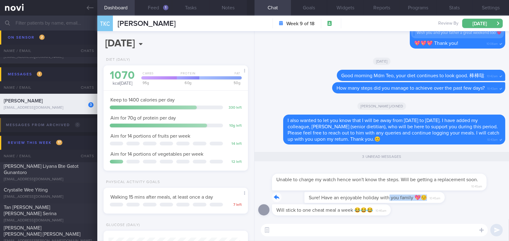
drag, startPoint x: 356, startPoint y: 194, endPoint x: 442, endPoint y: 197, distance: 87.0
click at [442, 197] on div "Sure! Have an enjoyable holiday with you family 💖☺️ 10:45am" at bounding box center [381, 198] width 247 height 12
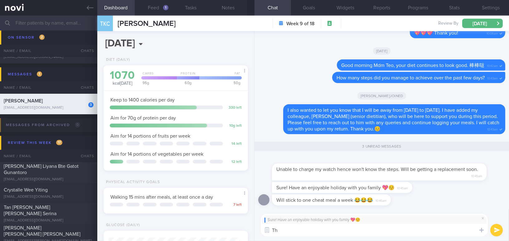
type textarea "T"
click at [480, 219] on span at bounding box center [482, 218] width 7 height 7
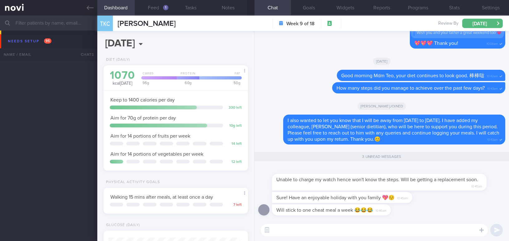
select select "8"
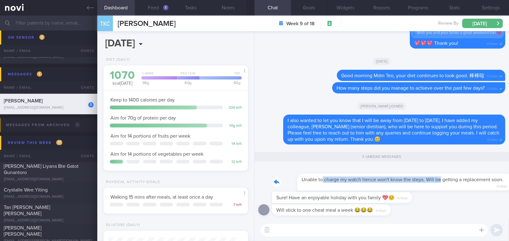
drag, startPoint x: 296, startPoint y: 175, endPoint x: 416, endPoint y: 177, distance: 119.3
click at [416, 177] on div "Unable to charge my watch hence won't know the steps. Will be getting a replace…" at bounding box center [388, 178] width 233 height 25
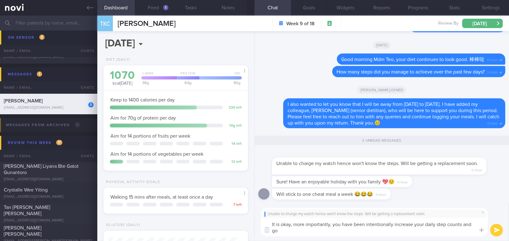
scroll to position [0, 0]
drag, startPoint x: 331, startPoint y: 230, endPoint x: 257, endPoint y: 224, distance: 73.8
click at [257, 224] on div "Unable to charge my watch hence won't know the steps. Will be getting a replace…" at bounding box center [381, 222] width 254 height 38
click at [310, 228] on textarea "It is okay, more importantly, you have been intentionally increase your daily s…" at bounding box center [373, 227] width 227 height 18
drag, startPoint x: 329, startPoint y: 234, endPoint x: 253, endPoint y: 220, distance: 76.6
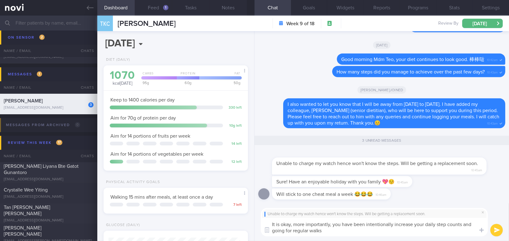
click at [253, 220] on div "Dashboard Feed 1 Tasks Notes Chat 3 Goals Widgets Reports Programs Stats Settin…" at bounding box center [302, 129] width 411 height 226
paste textarea "’s okay. More importantly, you have been intentionally increasing your daily st…"
drag, startPoint x: 292, startPoint y: 224, endPoint x: 239, endPoint y: 222, distance: 53.3
click at [239, 222] on div "Dashboard Feed 1 Tasks Notes Chat 3 Goals Widgets Reports Programs Stats Settin…" at bounding box center [302, 129] width 411 height 226
click at [375, 233] on textarea "Don't worry about the tracking. More importantly, you have been intentionally i…" at bounding box center [373, 227] width 227 height 18
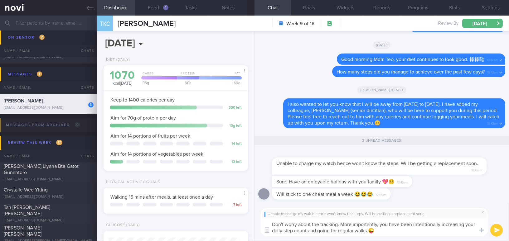
type textarea "Don't worry about the tracking. More importantly, you have been intentionally i…"
click at [495, 230] on button "submit" at bounding box center [496, 230] width 12 height 12
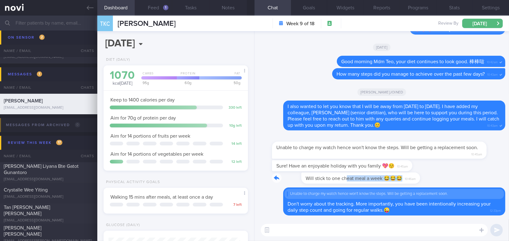
drag, startPoint x: 317, startPoint y: 174, endPoint x: 388, endPoint y: 176, distance: 71.1
click at [388, 176] on div "Will stick to one cheat meal a week 😂😂😂 10:46am" at bounding box center [340, 178] width 137 height 11
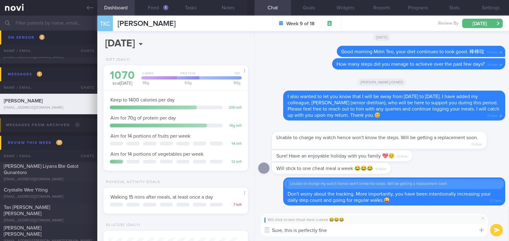
type textarea "Sure, this is perfectly fine!"
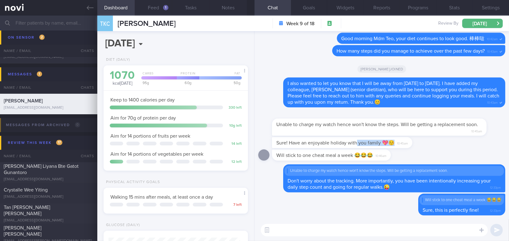
drag, startPoint x: 356, startPoint y: 140, endPoint x: 429, endPoint y: 141, distance: 73.5
click at [429, 141] on div "Sure! Have an enjoyable holiday with you family 💖☺️ 10:45am" at bounding box center [351, 142] width 159 height 11
drag, startPoint x: 337, startPoint y: 138, endPoint x: 442, endPoint y: 142, distance: 105.1
click at [442, 142] on div "Sure! Have an enjoyable holiday with you family 💖☺️ 10:45am" at bounding box center [381, 143] width 247 height 12
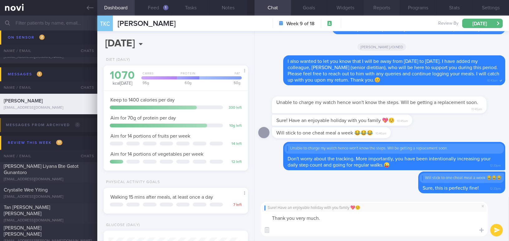
paste textarea "It’s school holiday time! I wish your son a happy school holiday as well."
click at [277, 228] on textarea "Thank you very much. It’s school holiday time! I wish your son a happy school h…" at bounding box center [373, 224] width 227 height 25
click at [327, 217] on textarea "Thank you very much. It is school holiday time! I wish your son a happy school …" at bounding box center [373, 224] width 227 height 25
click at [443, 233] on textarea "Thank you very much. 💖💖😘 It is school holiday time! I wish your son a happy sch…" at bounding box center [373, 224] width 227 height 25
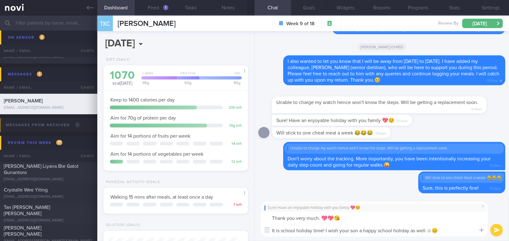
click at [433, 231] on textarea "Thank you very much. 💖💖😘 It is school holiday time! I wish your son a happy sch…" at bounding box center [373, 224] width 227 height 25
type textarea "Thank you very much. 💖💖😘 It is school holiday time! I wish your son a happy sch…"
click at [504, 230] on div "Sure! Have an enjoyable holiday with you family 💖☺️ Thank you very much. 💖💖😘 It…" at bounding box center [381, 219] width 254 height 44
click at [495, 230] on button "submit" at bounding box center [496, 230] width 12 height 12
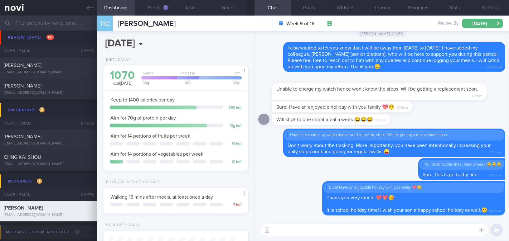
scroll to position [3145, 0]
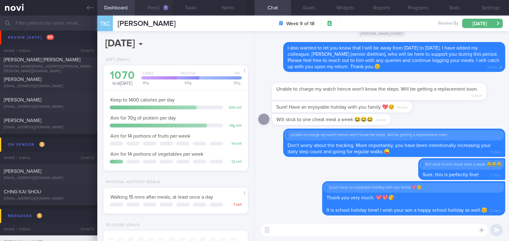
click at [155, 8] on button "Feed 1" at bounding box center [153, 8] width 37 height 16
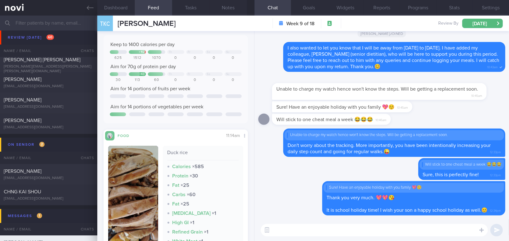
scroll to position [85, 0]
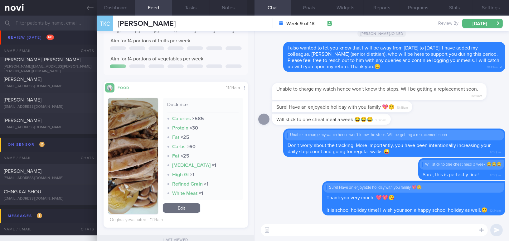
click at [130, 145] on button "button" at bounding box center [133, 156] width 50 height 117
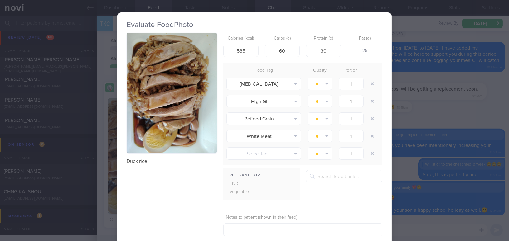
click at [435, 115] on div "Evaluate Food Photo Duck rice Calories (kcal) 585 Carbs (g) 60 Protein (g) 30 F…" at bounding box center [254, 120] width 509 height 241
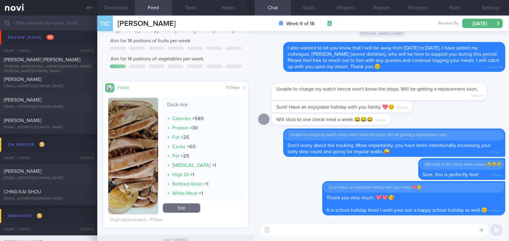
click at [329, 229] on textarea at bounding box center [373, 230] width 227 height 12
click at [87, 7] on icon at bounding box center [90, 7] width 7 height 7
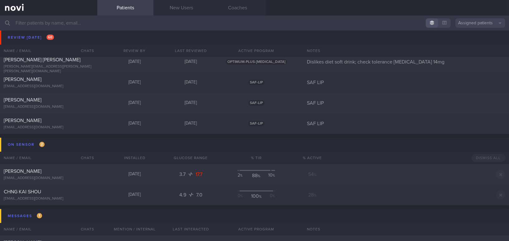
click at [108, 23] on input "text" at bounding box center [254, 23] width 509 height 15
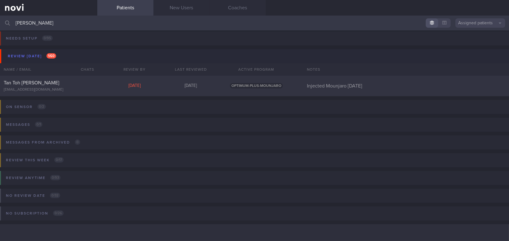
scroll to position [2, 0]
type input "[PERSON_NAME]"
click at [86, 88] on div "[EMAIL_ADDRESS][DOMAIN_NAME]" at bounding box center [49, 90] width 90 height 5
select select "8"
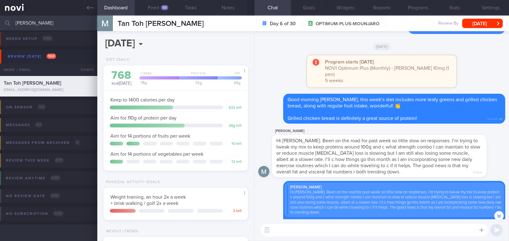
scroll to position [-85, 0]
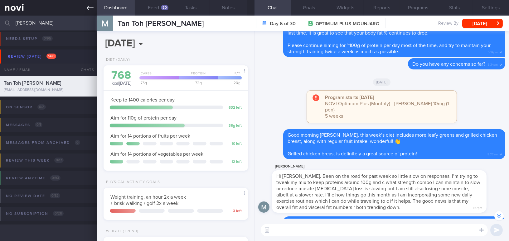
click at [87, 8] on icon at bounding box center [90, 7] width 7 height 7
